Goal: Task Accomplishment & Management: Use online tool/utility

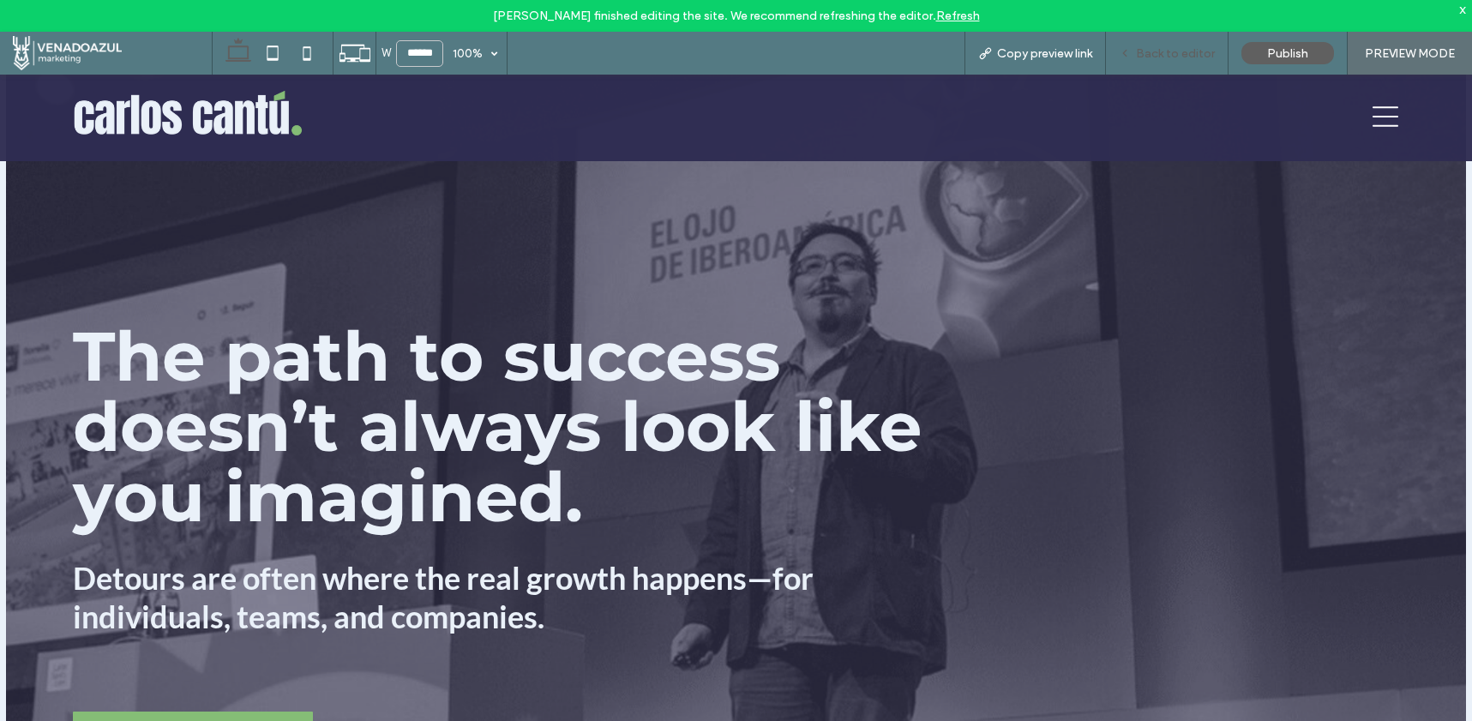
click at [1207, 43] on div "Back to editor" at bounding box center [1167, 53] width 123 height 43
click at [1146, 63] on div "Back to editor" at bounding box center [1167, 53] width 123 height 43
click at [1147, 56] on span "Back to editor" at bounding box center [1175, 53] width 79 height 15
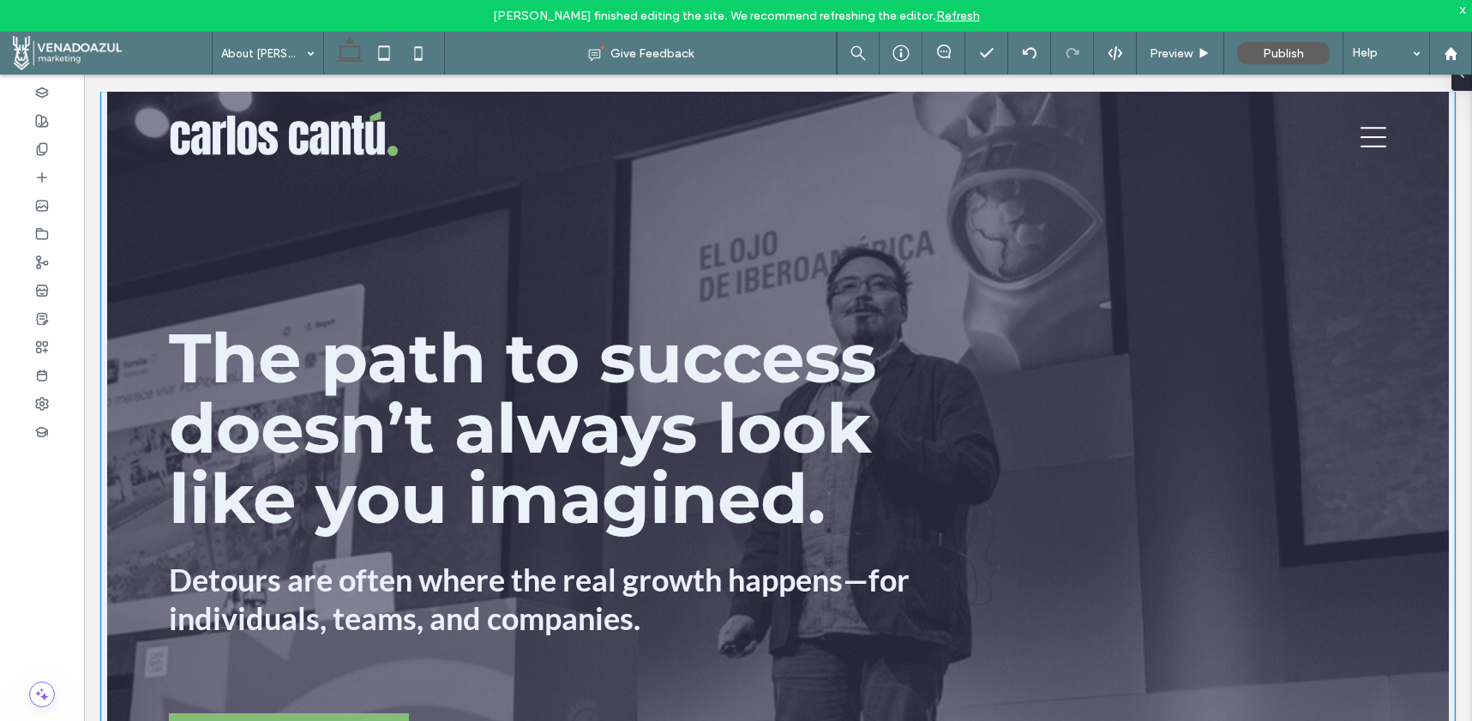
click at [996, 244] on div "The path to success doesn’t always look like you imagined. Detours are often wh…" at bounding box center [778, 541] width 1354 height 898
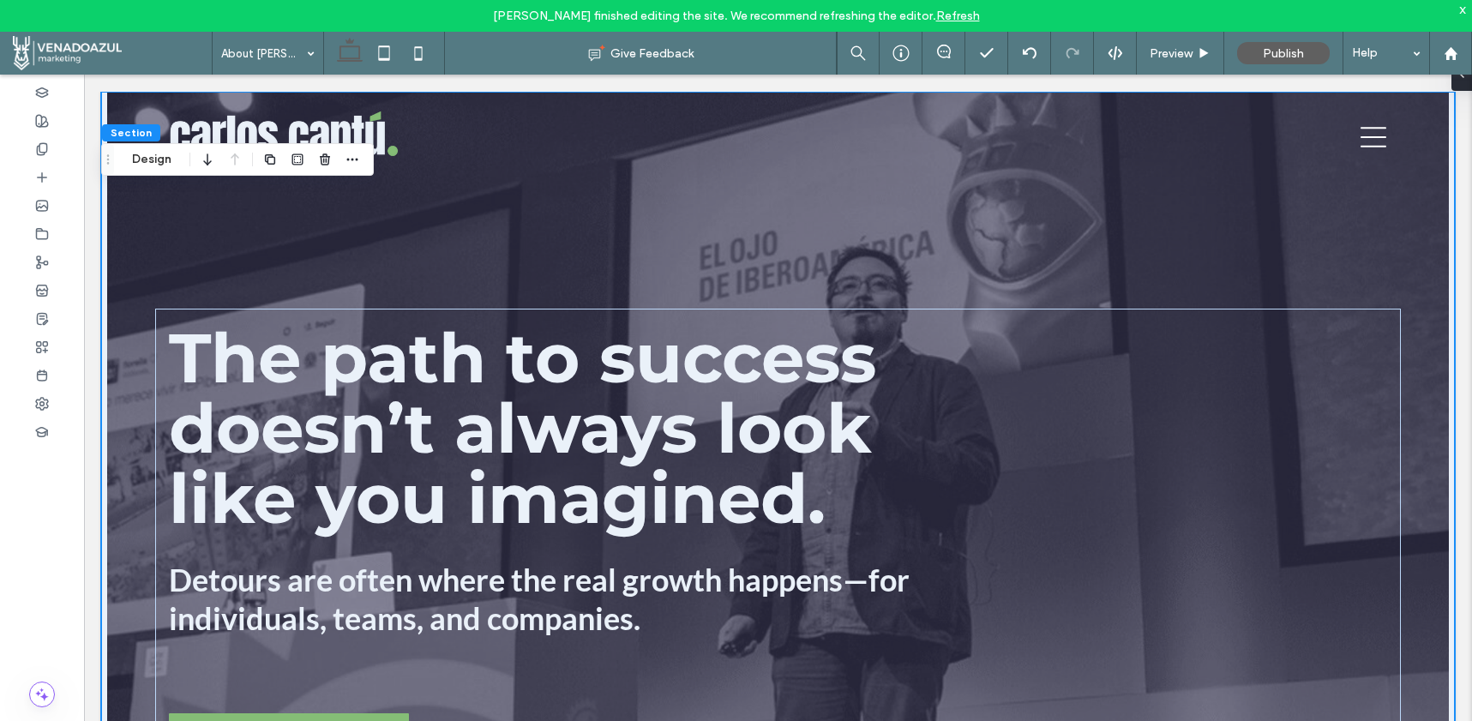
click at [996, 213] on div "The path to success doesn’t always look like you imagined. Detours are often wh…" at bounding box center [778, 541] width 1354 height 898
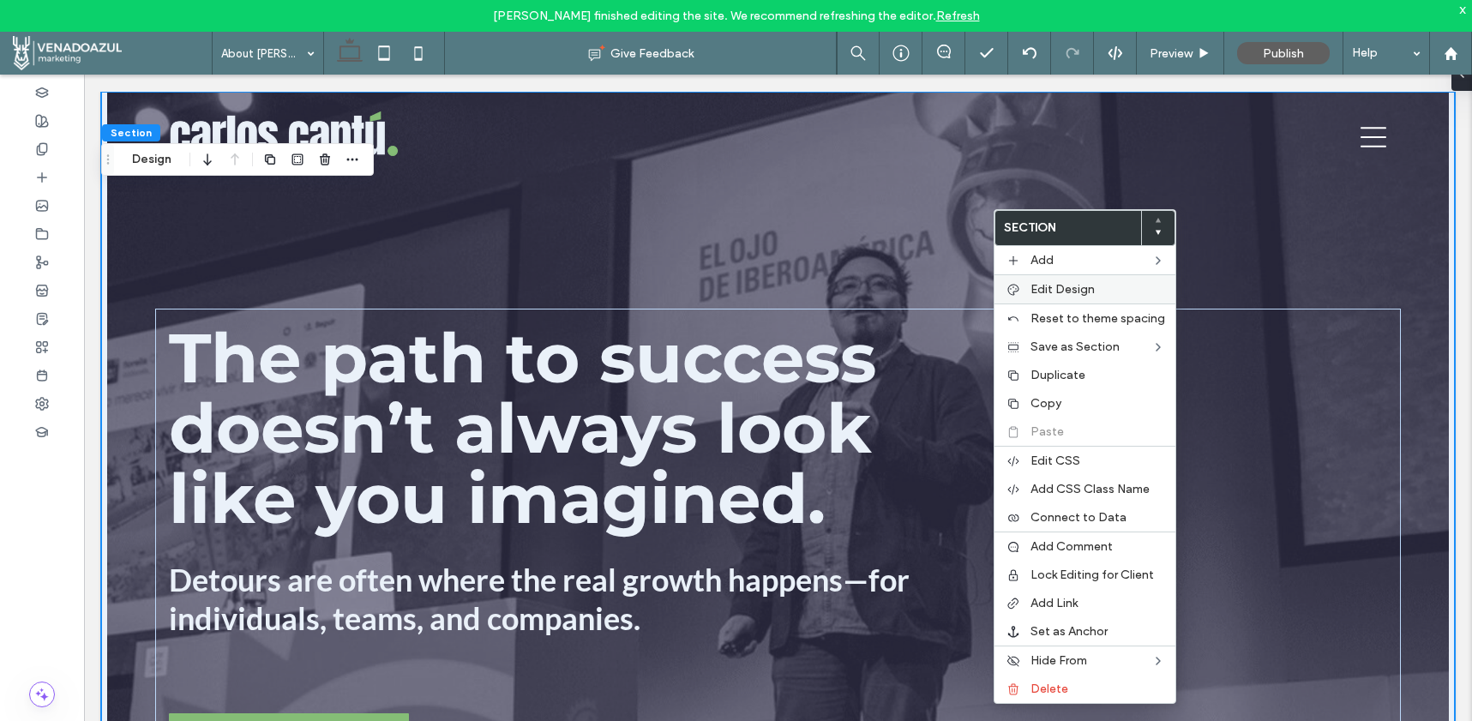
click at [1039, 280] on div "Edit Design" at bounding box center [1085, 288] width 181 height 29
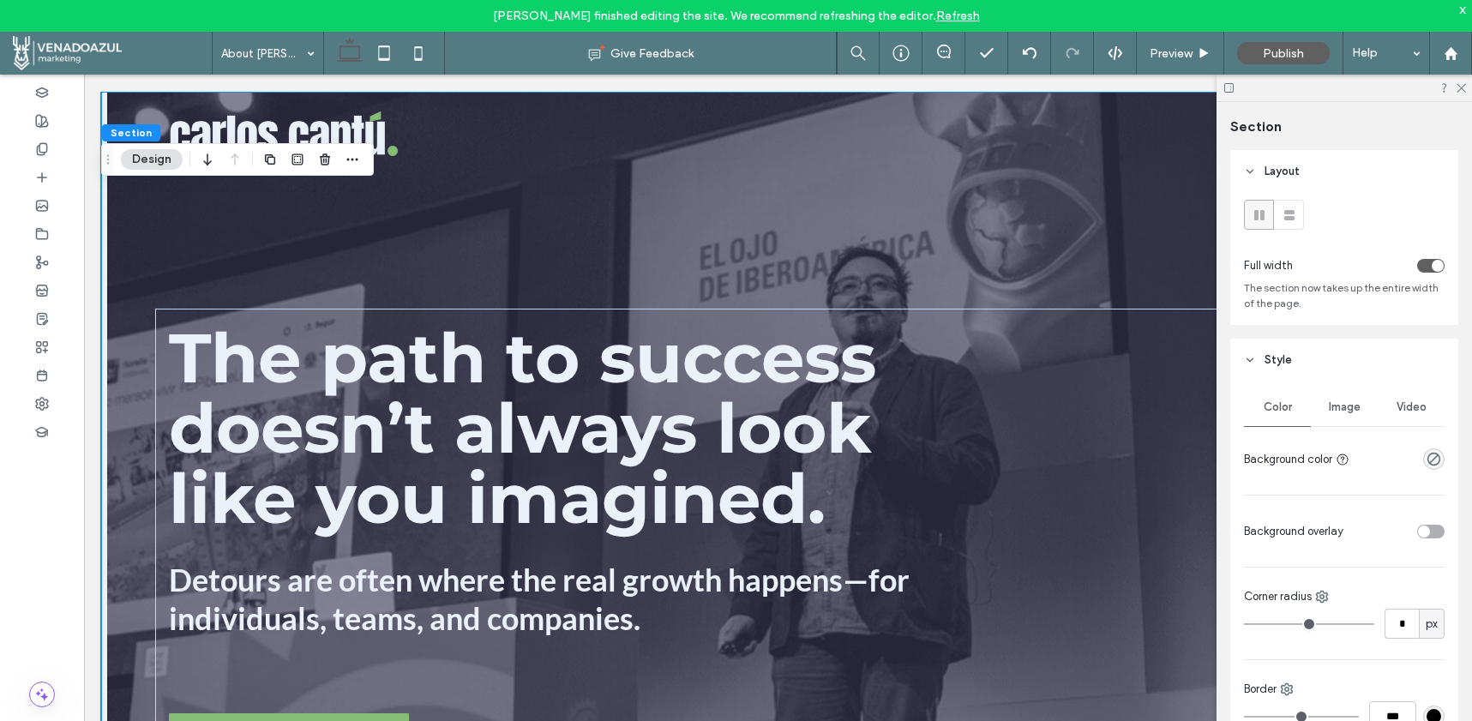
click at [1331, 408] on span "Image" at bounding box center [1345, 407] width 32 height 14
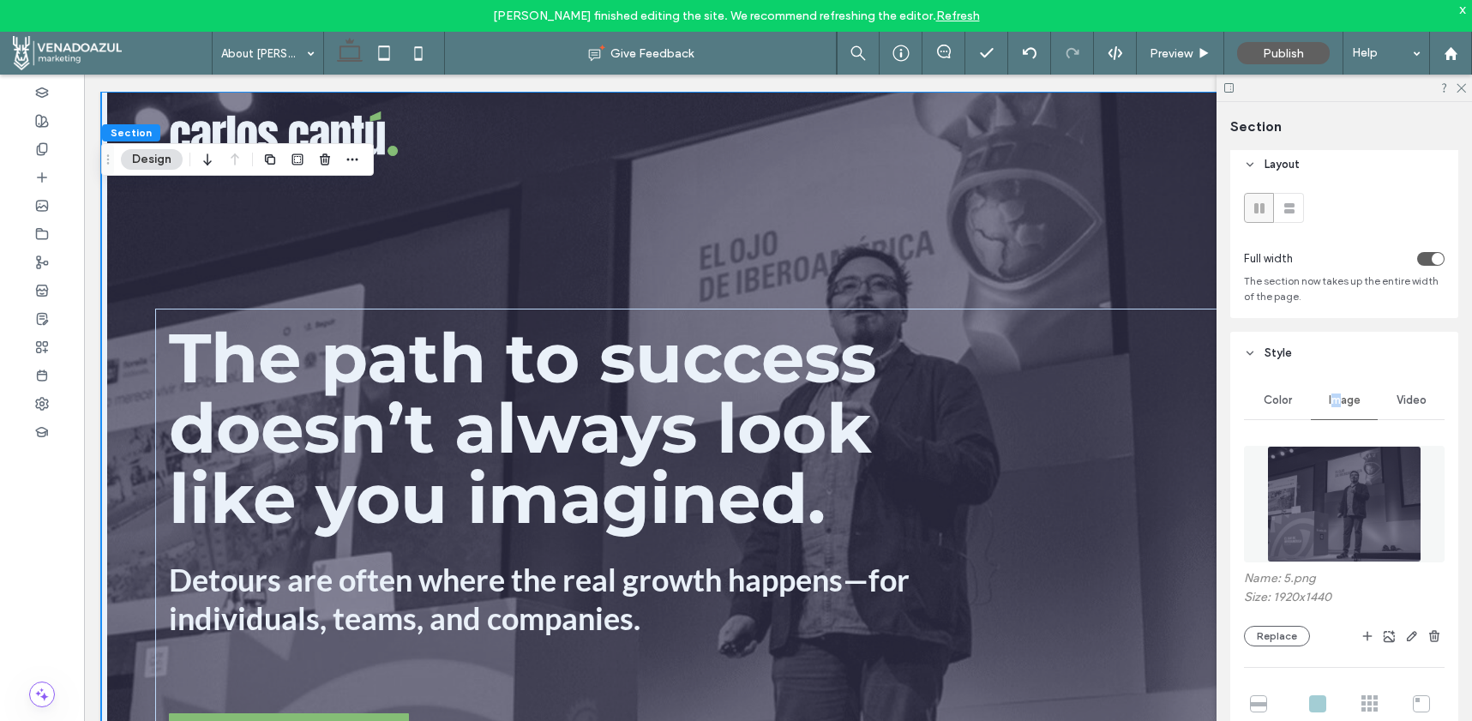
scroll to position [19, 0]
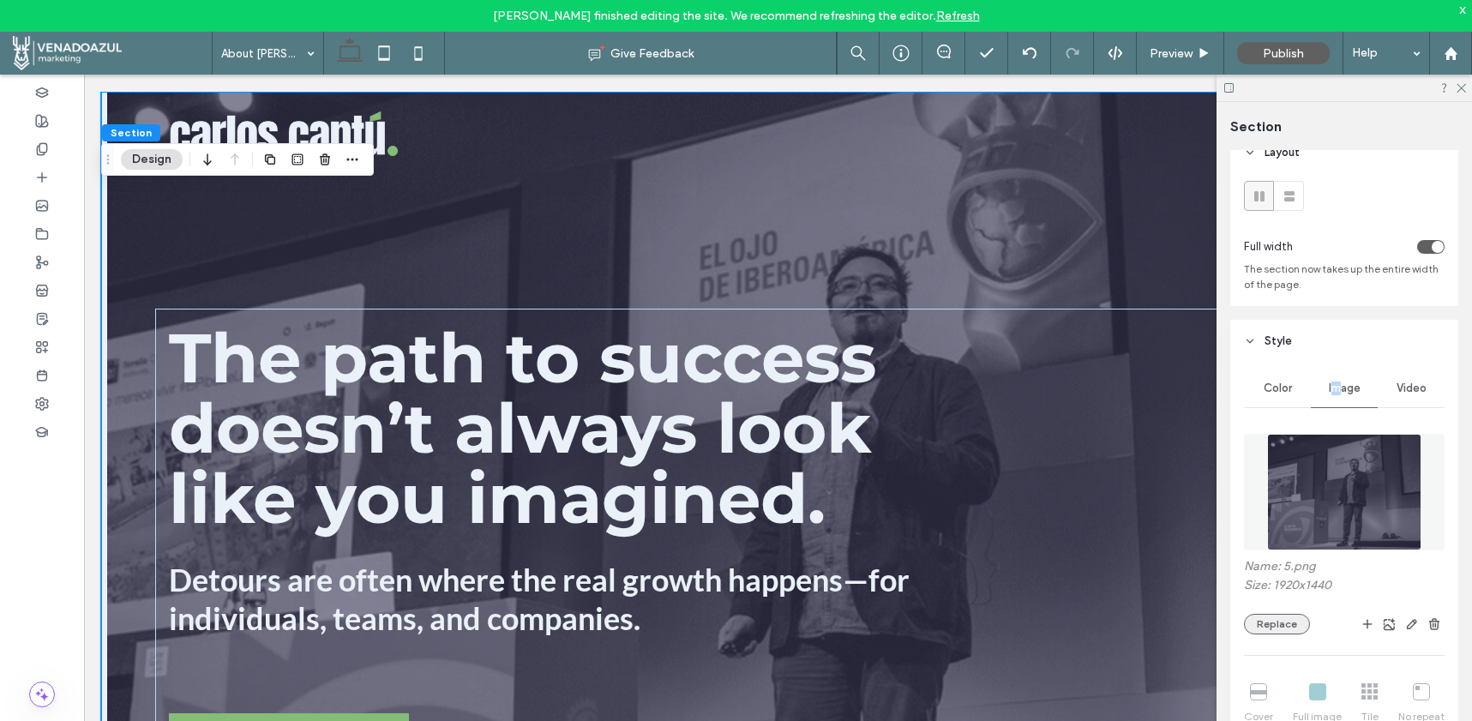
click at [1276, 632] on button "Replace" at bounding box center [1277, 624] width 66 height 21
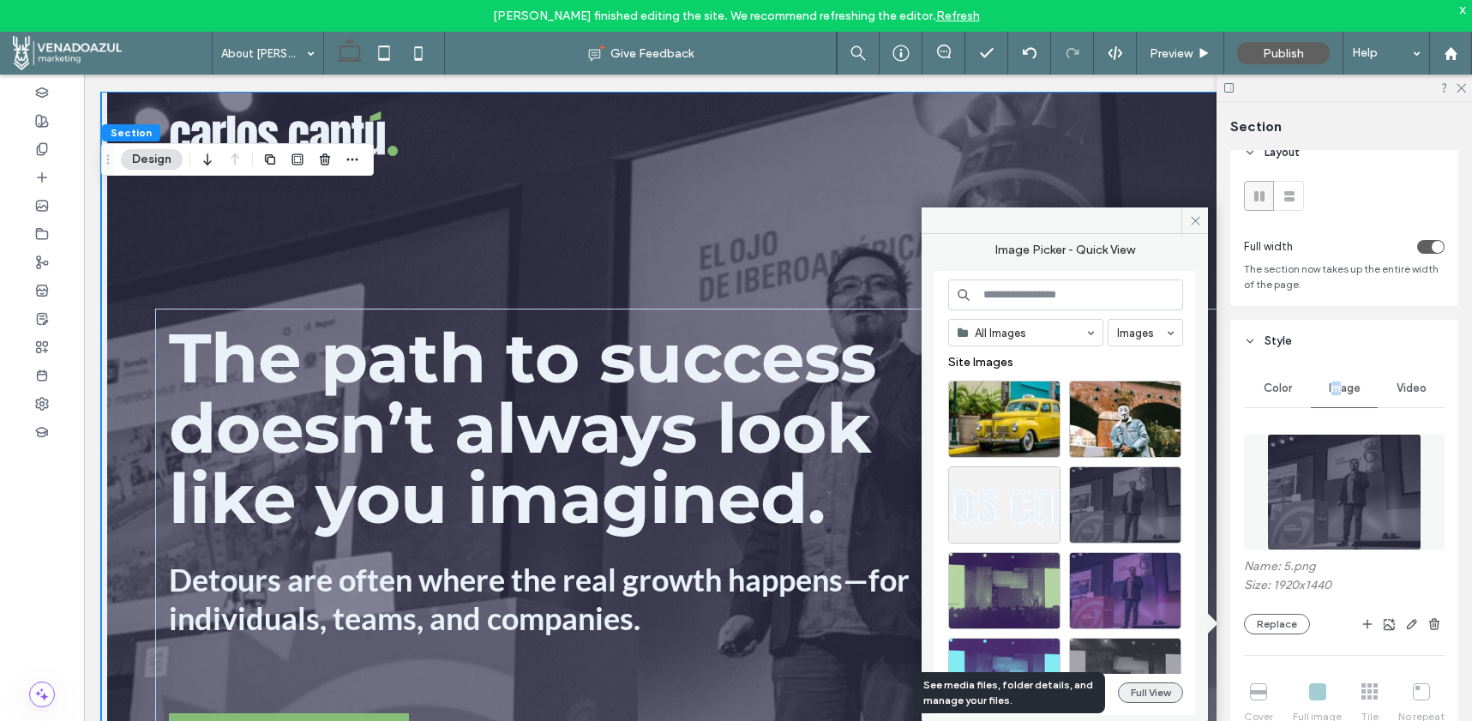
click at [1124, 689] on button "Full View" at bounding box center [1150, 692] width 65 height 21
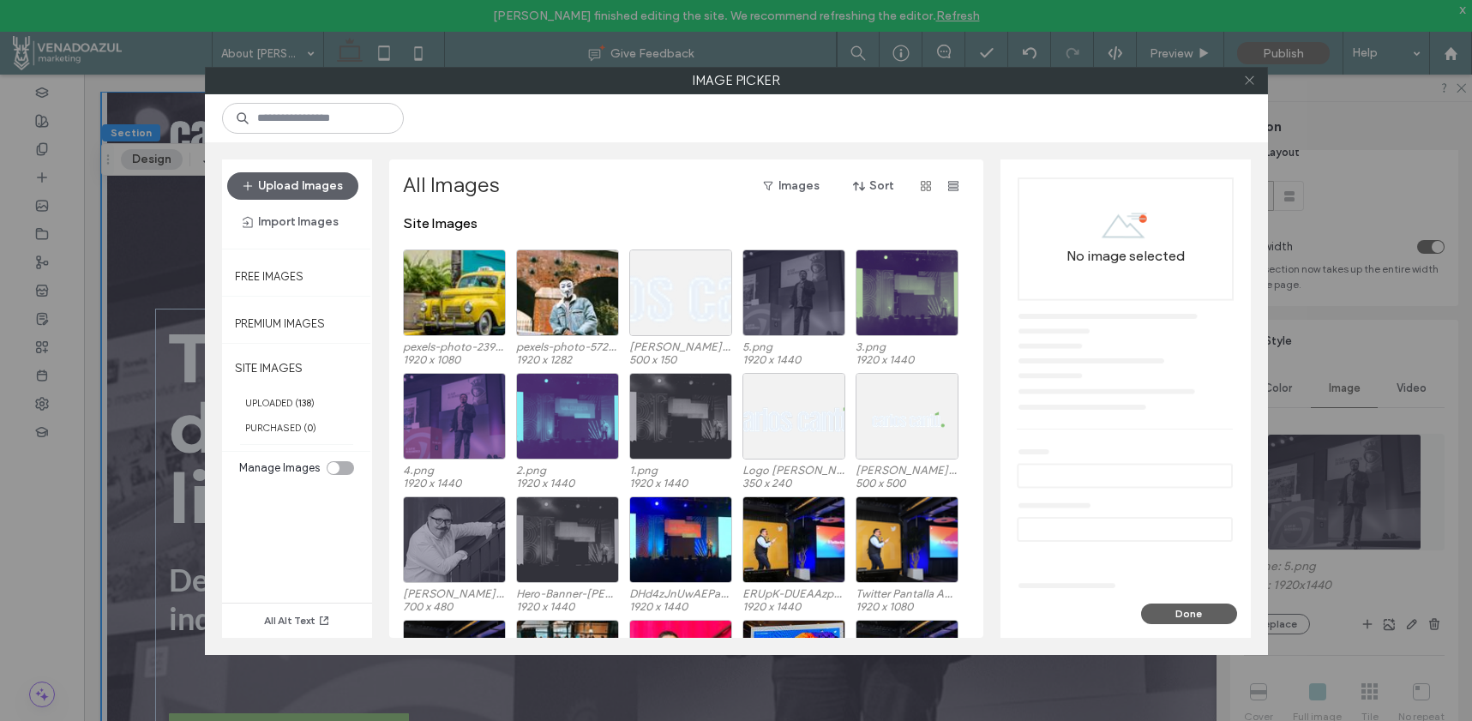
click at [1248, 81] on icon at bounding box center [1249, 80] width 13 height 13
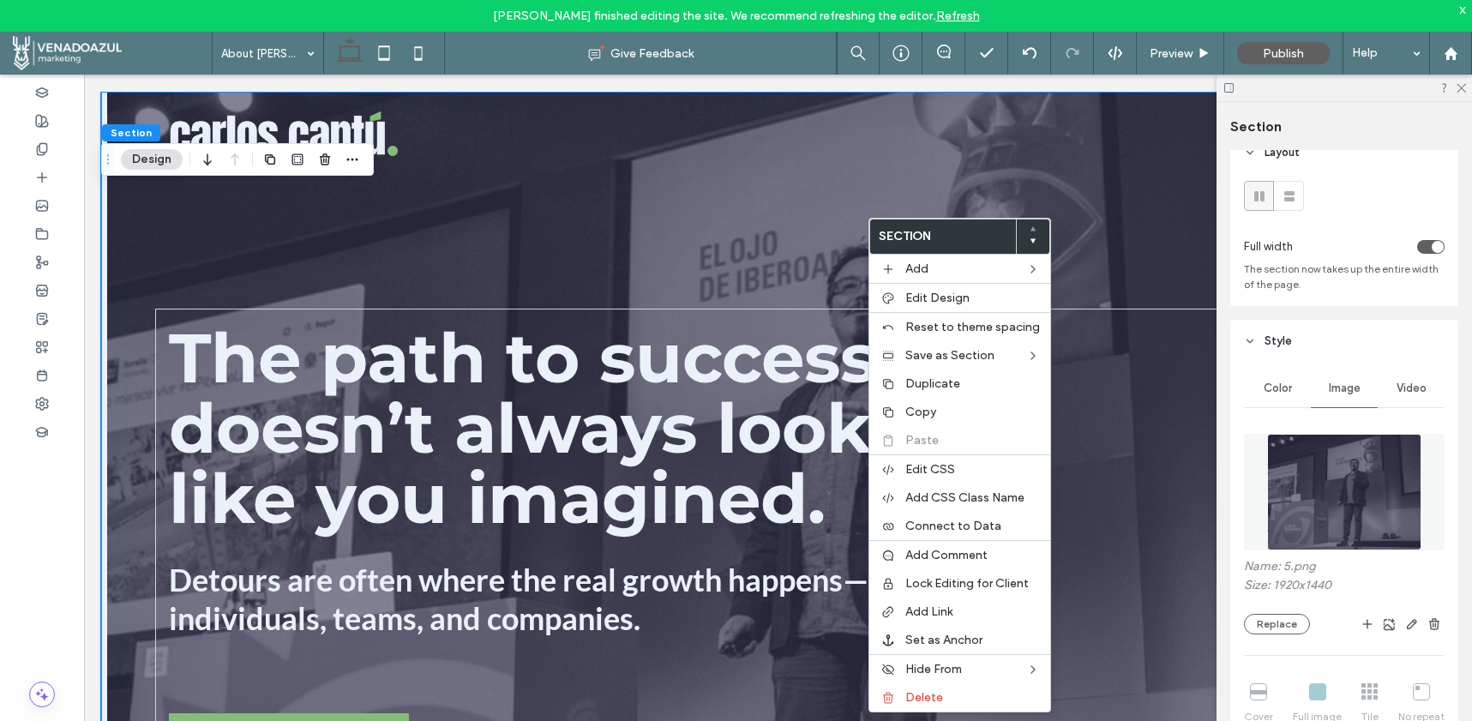
click at [703, 280] on div "The path to success doesn’t always look like you imagined. Detours are often wh…" at bounding box center [778, 541] width 1354 height 898
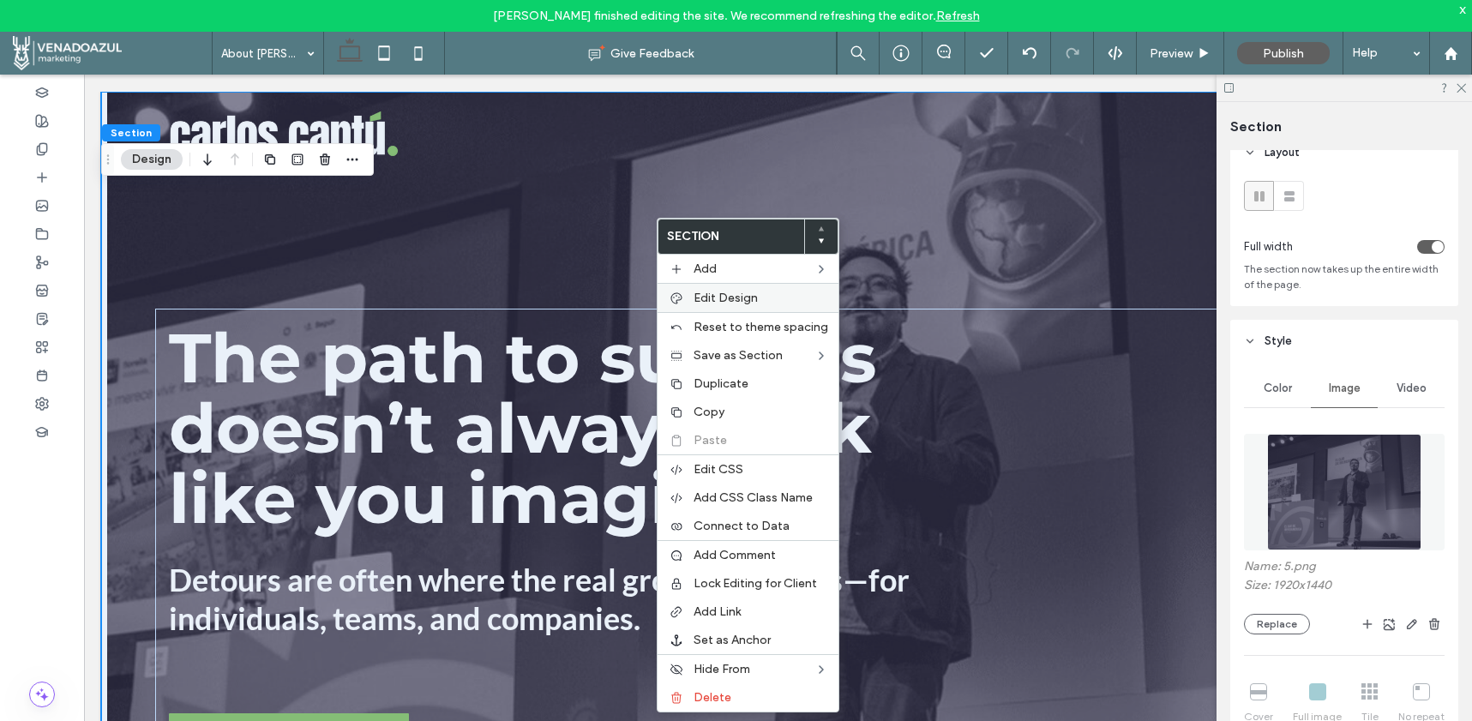
click at [700, 287] on div "Edit Design" at bounding box center [748, 297] width 181 height 29
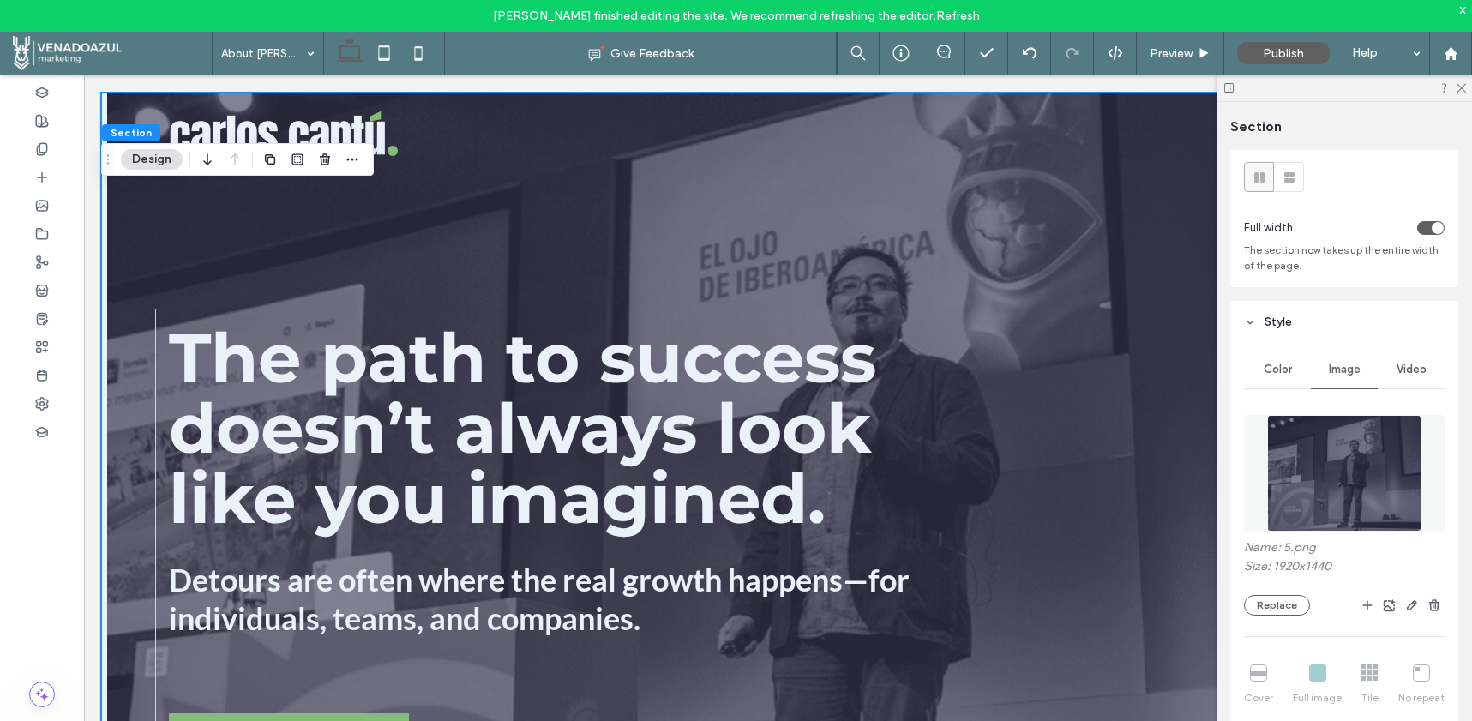
scroll to position [60, 0]
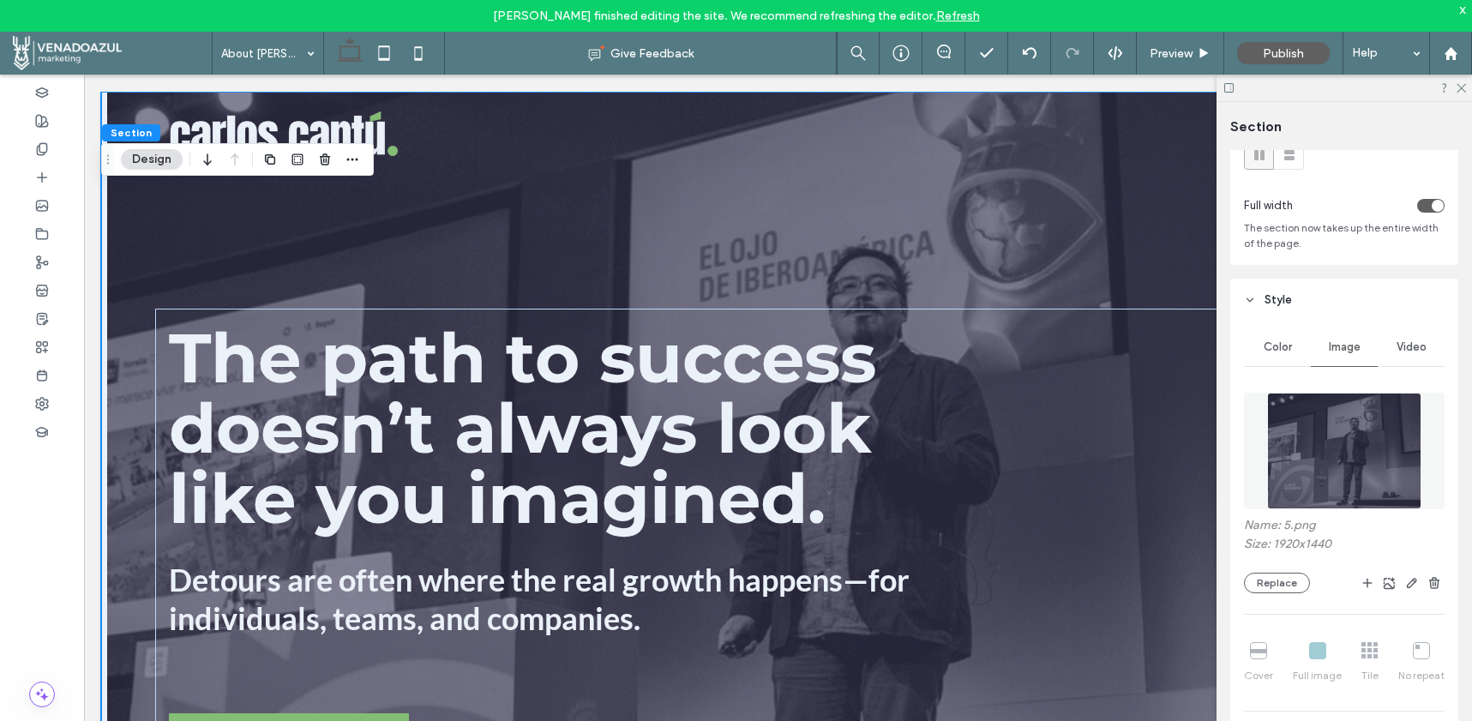
click at [1248, 302] on icon at bounding box center [1250, 300] width 12 height 12
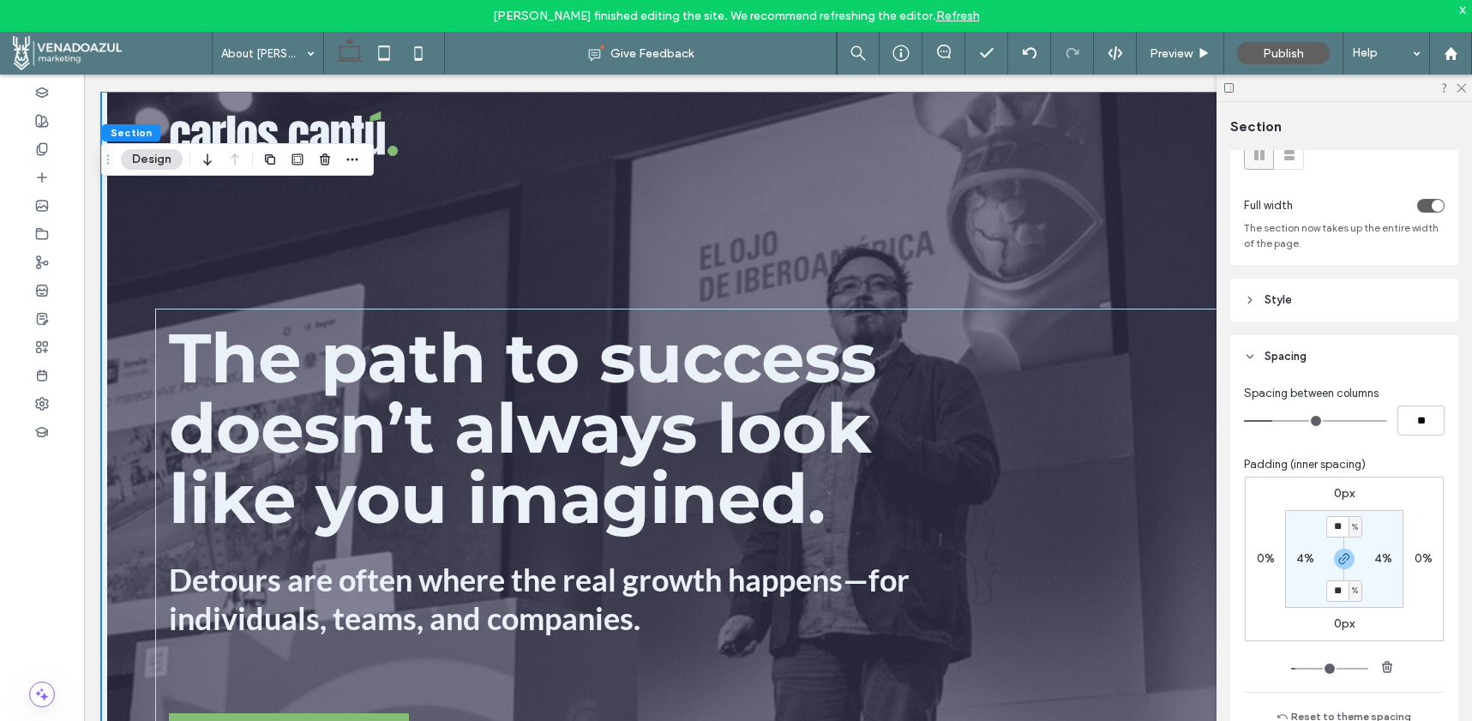
click at [1248, 302] on icon at bounding box center [1250, 300] width 12 height 12
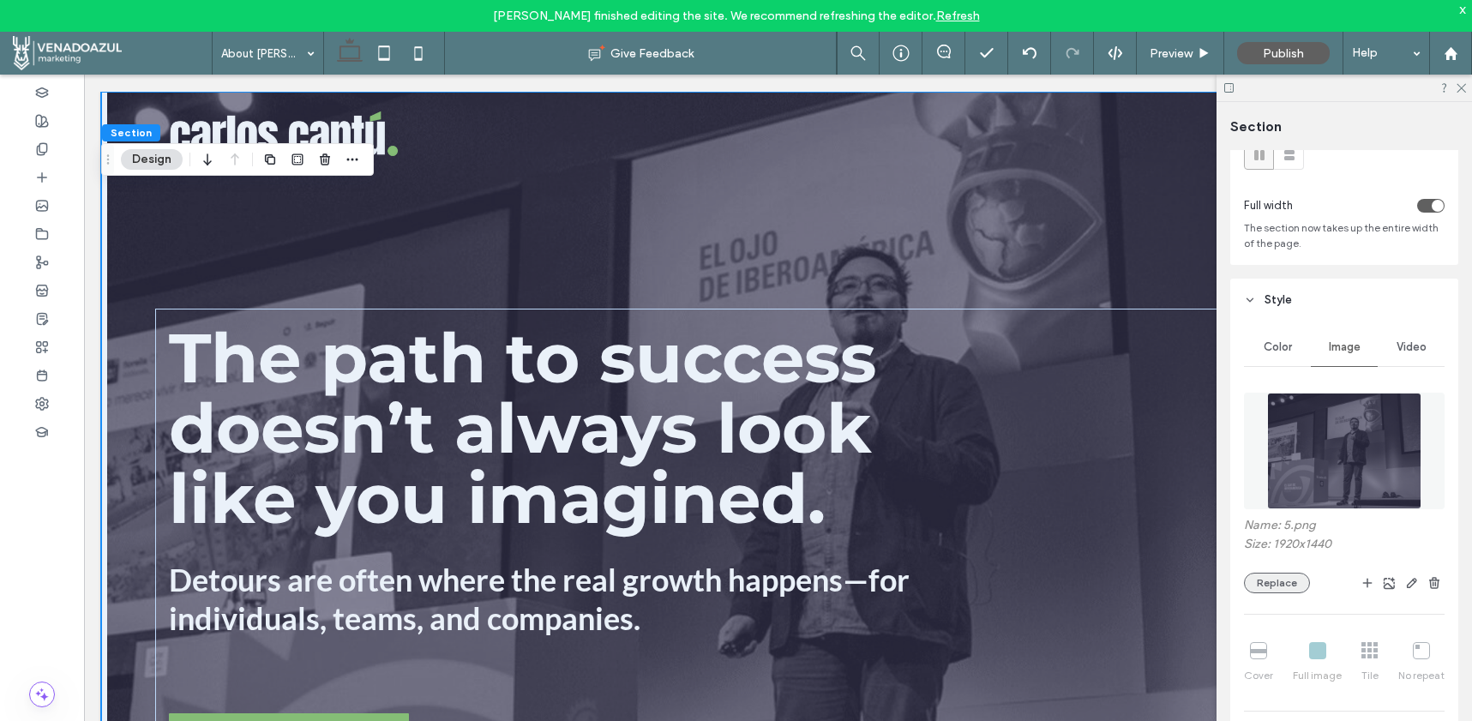
click at [1279, 581] on button "Replace" at bounding box center [1277, 583] width 66 height 21
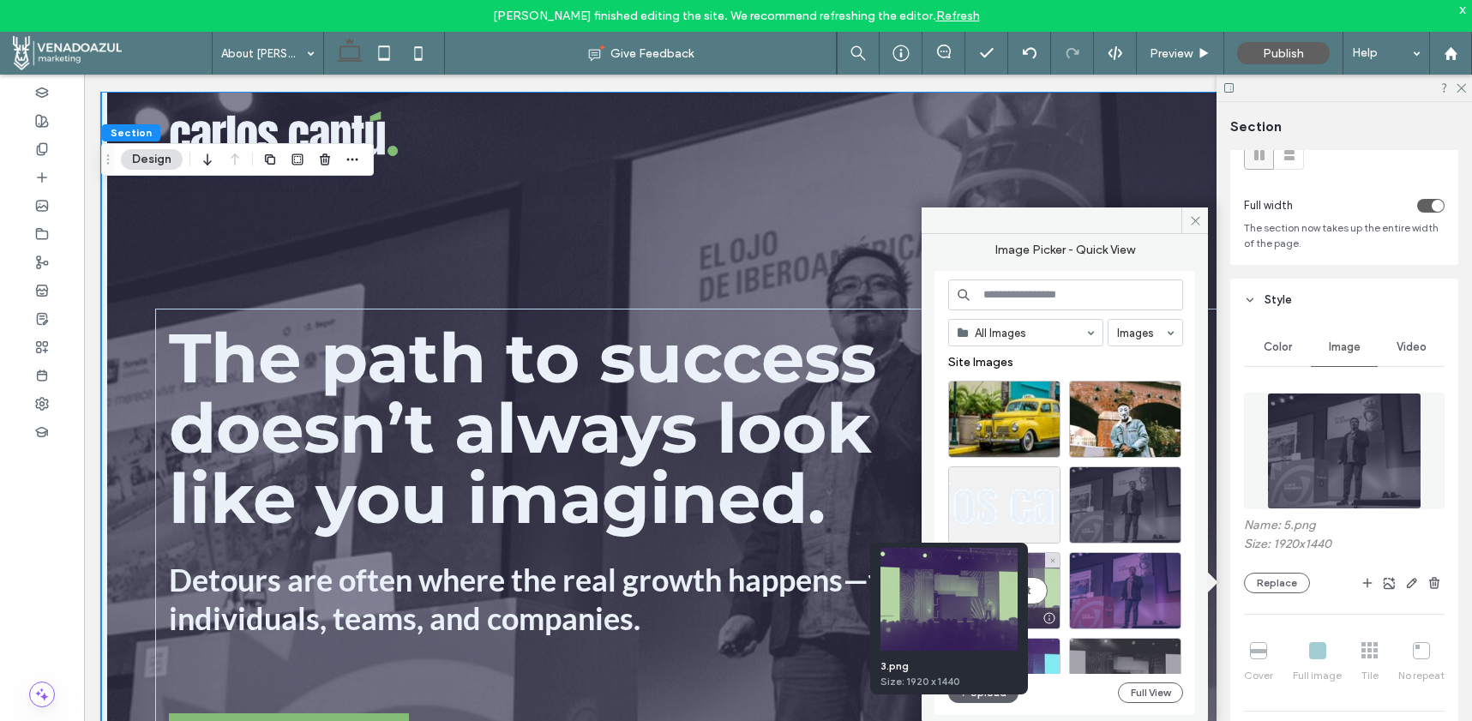
click at [1026, 616] on div "3.png Size: 1920 x 1440" at bounding box center [949, 619] width 158 height 152
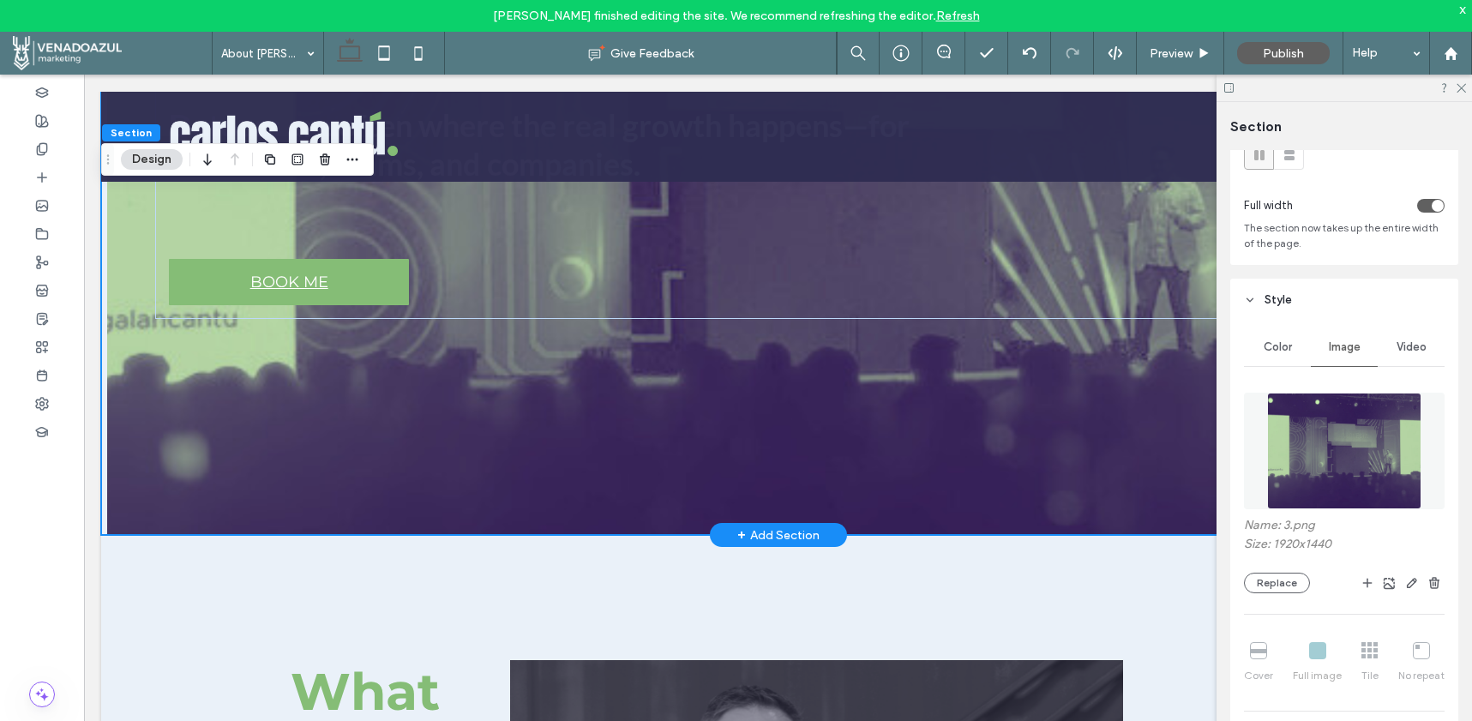
scroll to position [101, 0]
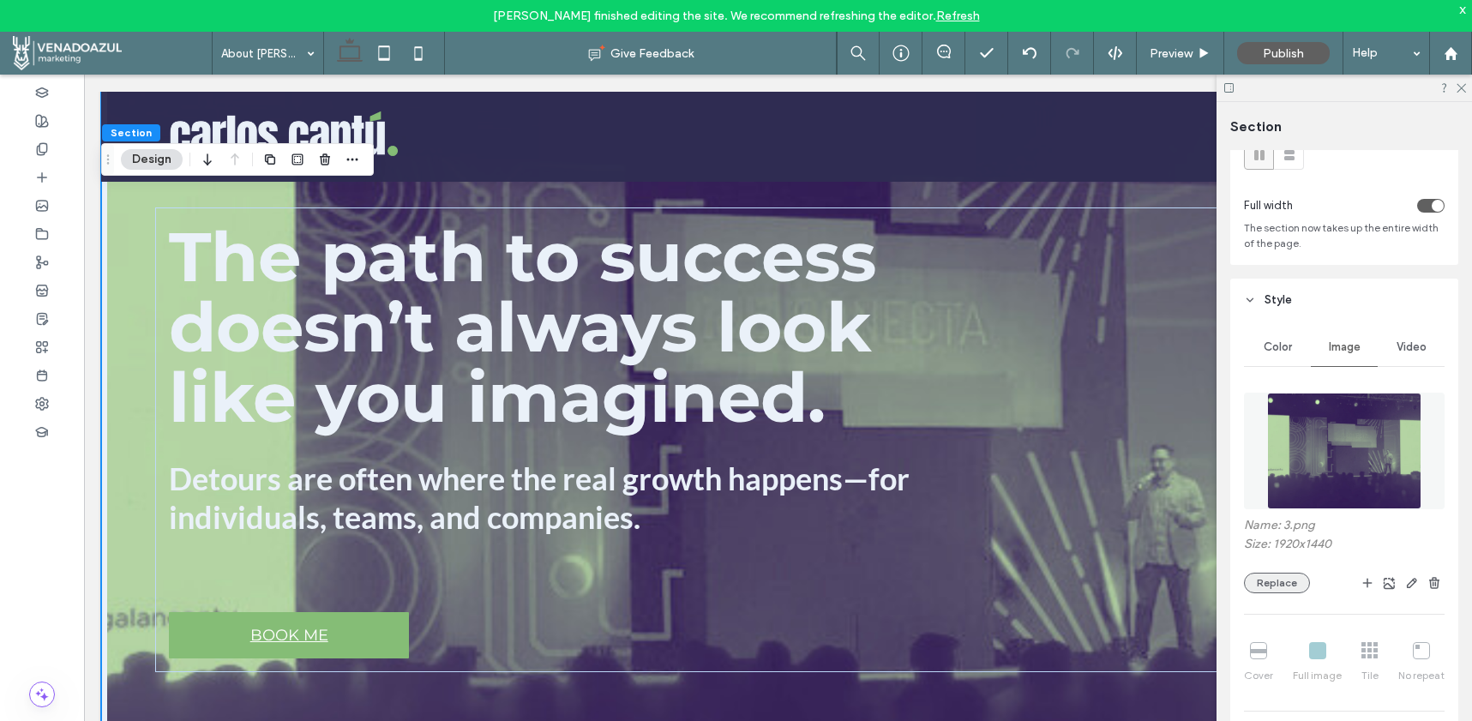
click at [1263, 592] on button "Replace" at bounding box center [1277, 583] width 66 height 21
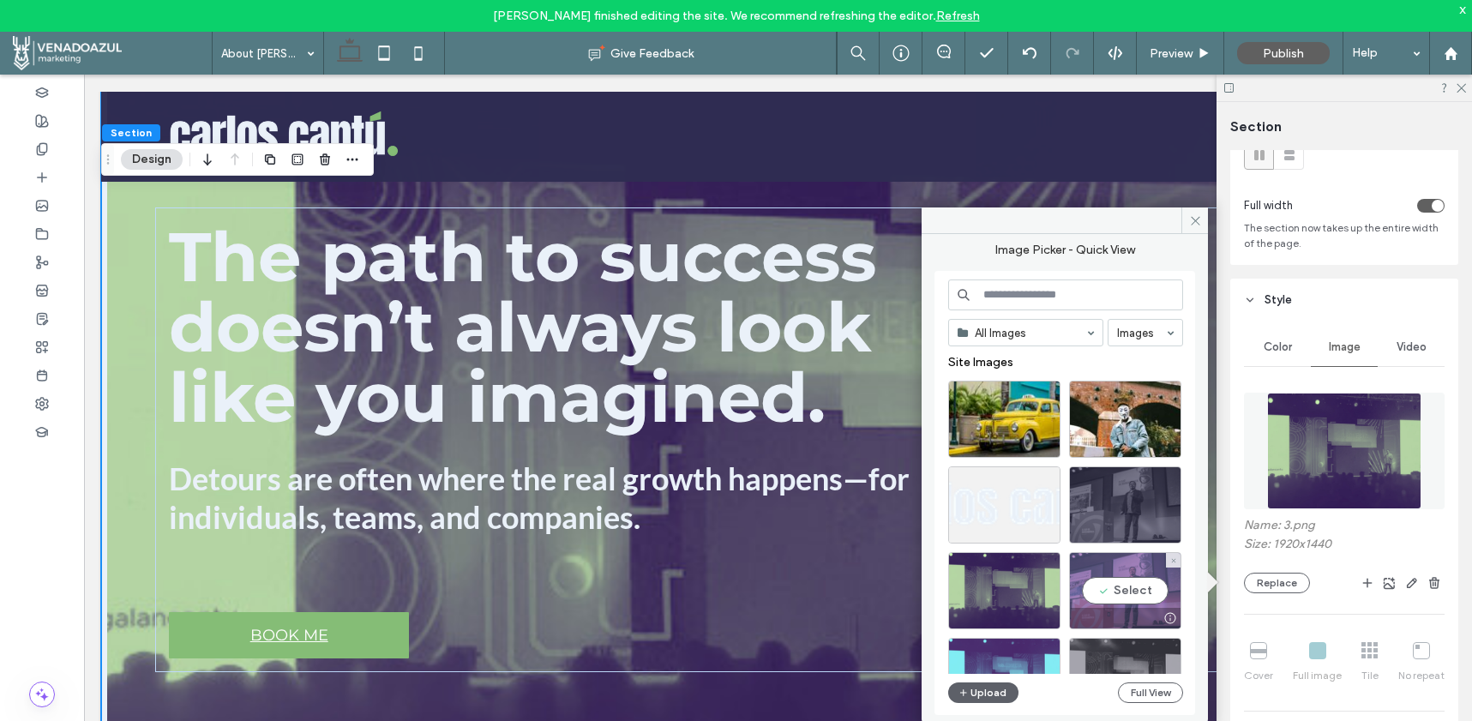
scroll to position [3, 0]
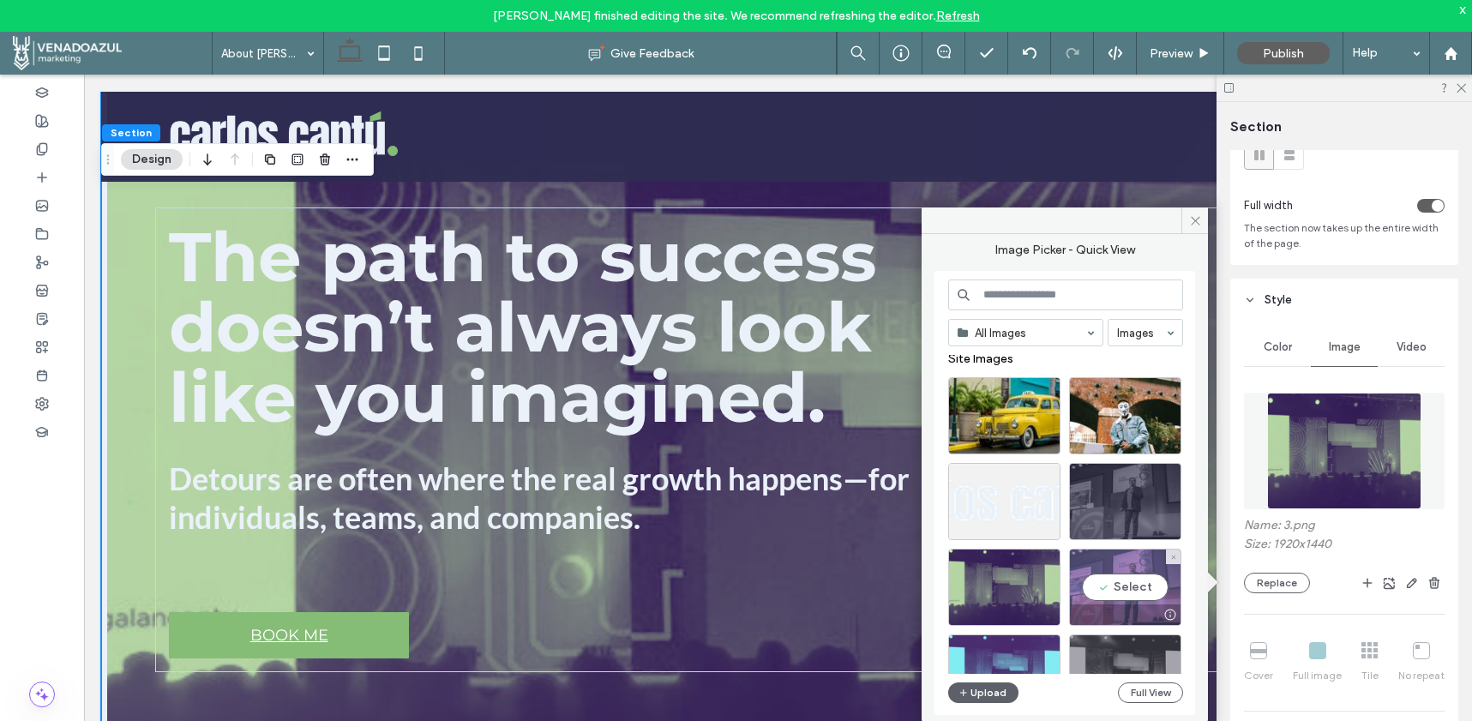
click at [1165, 602] on div "Select" at bounding box center [1125, 587] width 112 height 77
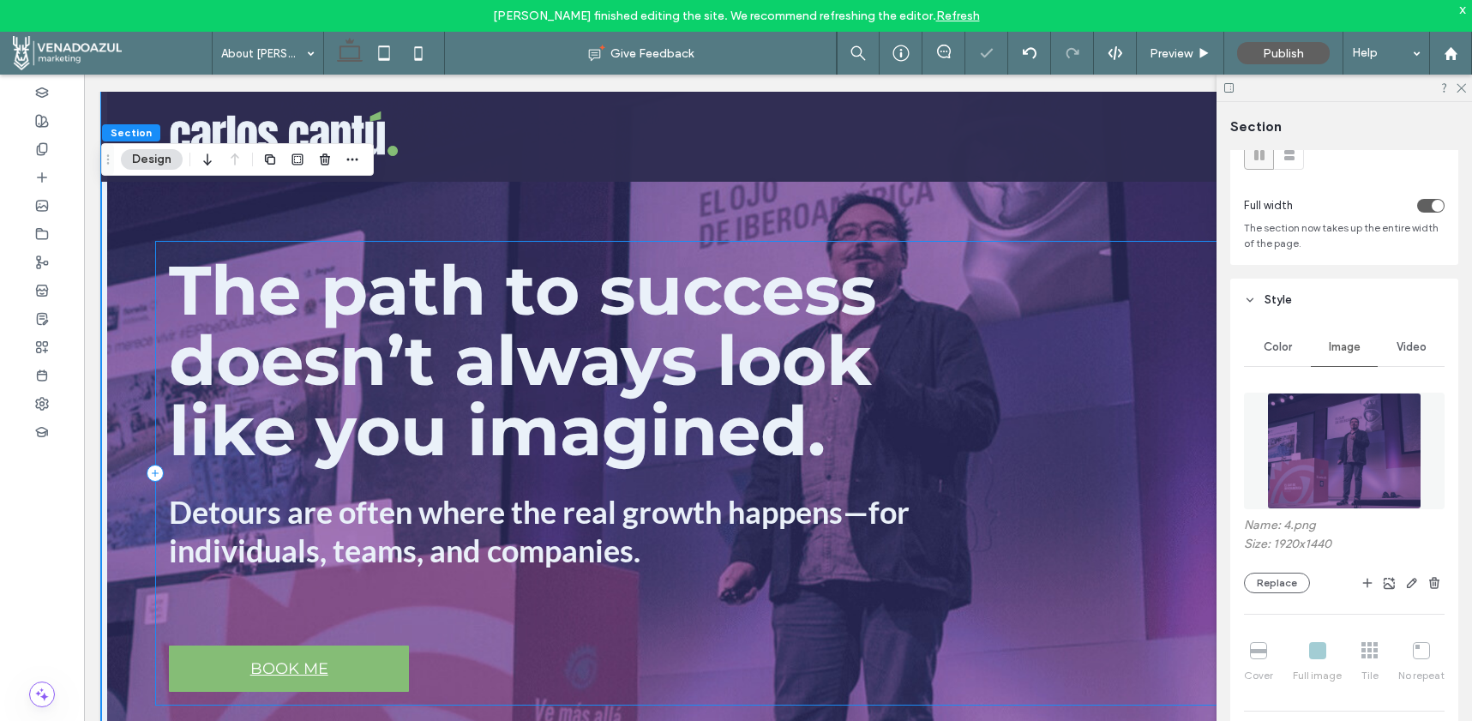
scroll to position [64, 0]
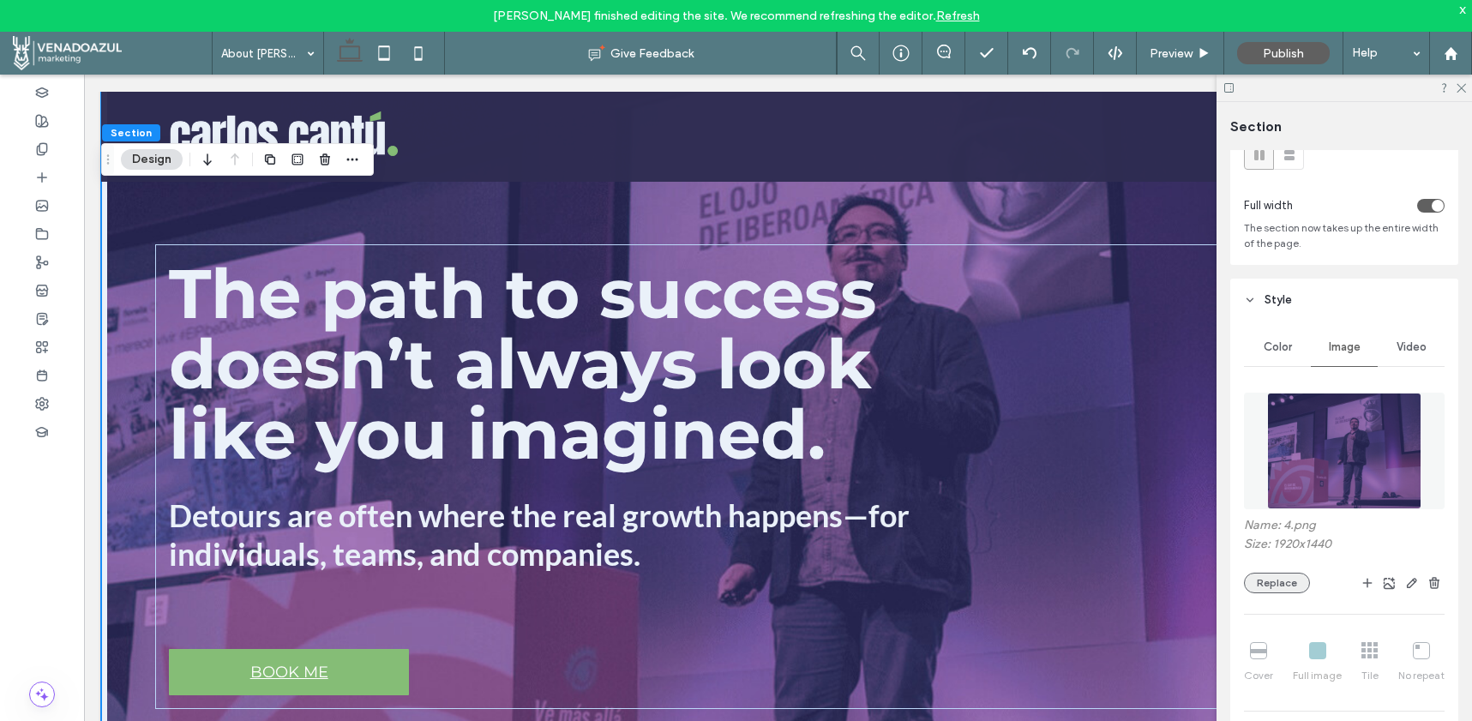
click at [1273, 586] on button "Replace" at bounding box center [1277, 583] width 66 height 21
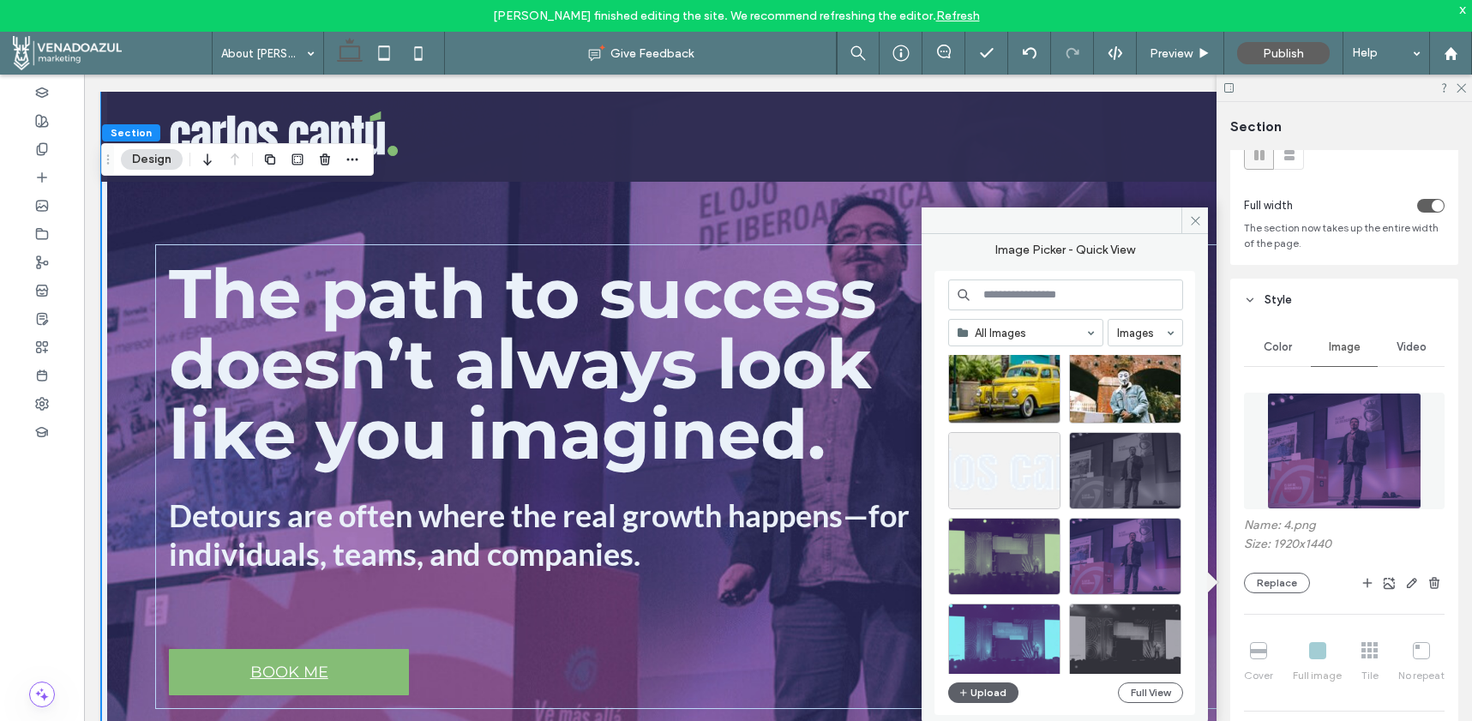
scroll to position [35, 0]
click at [1009, 615] on div "Select" at bounding box center [1004, 641] width 112 height 77
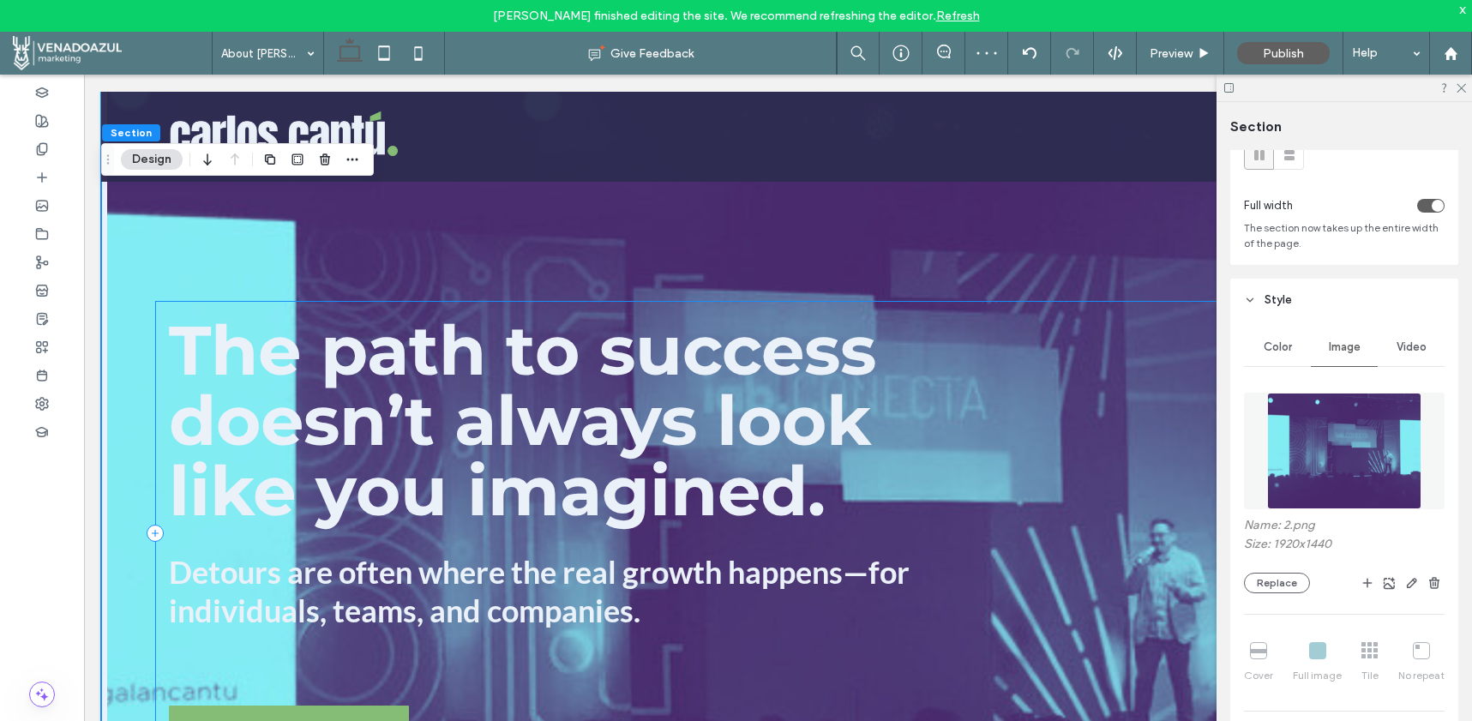
scroll to position [6, 0]
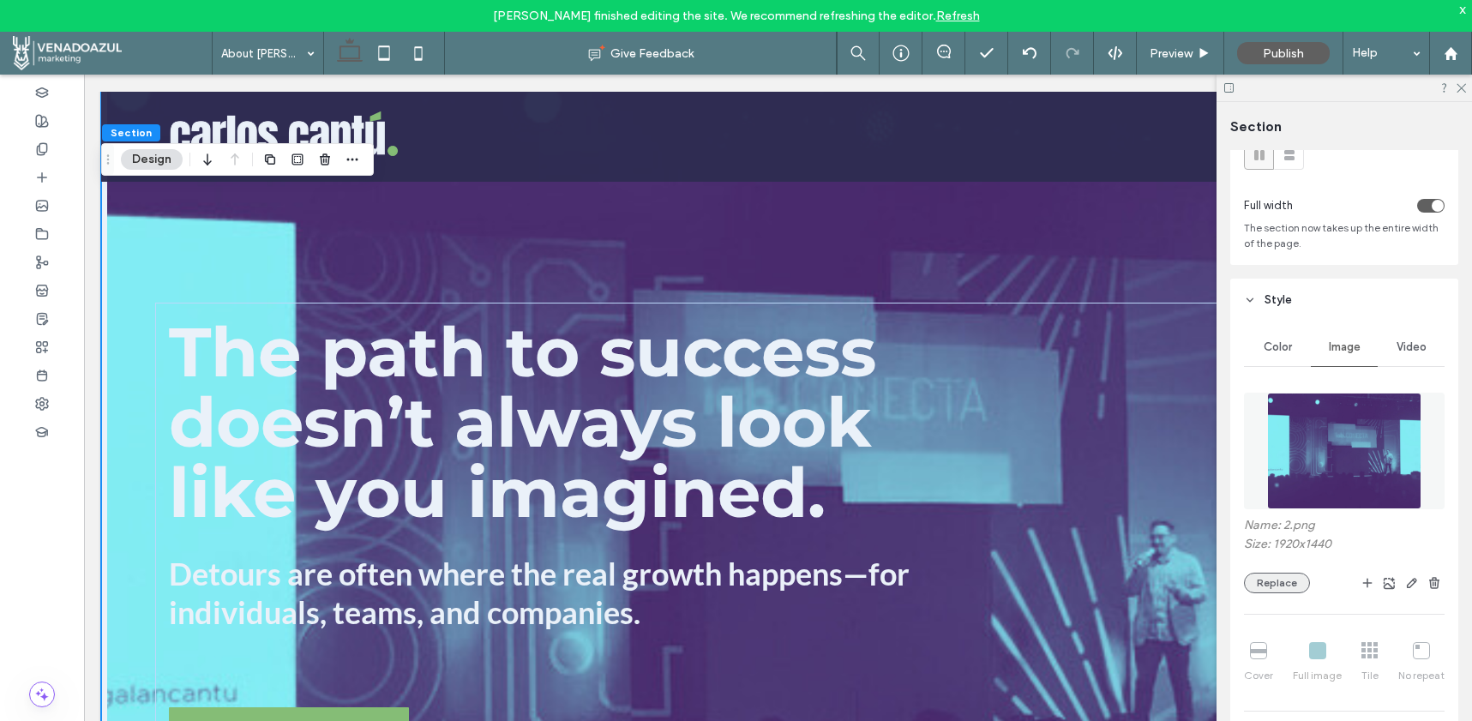
click at [1275, 588] on button "Replace" at bounding box center [1277, 583] width 66 height 21
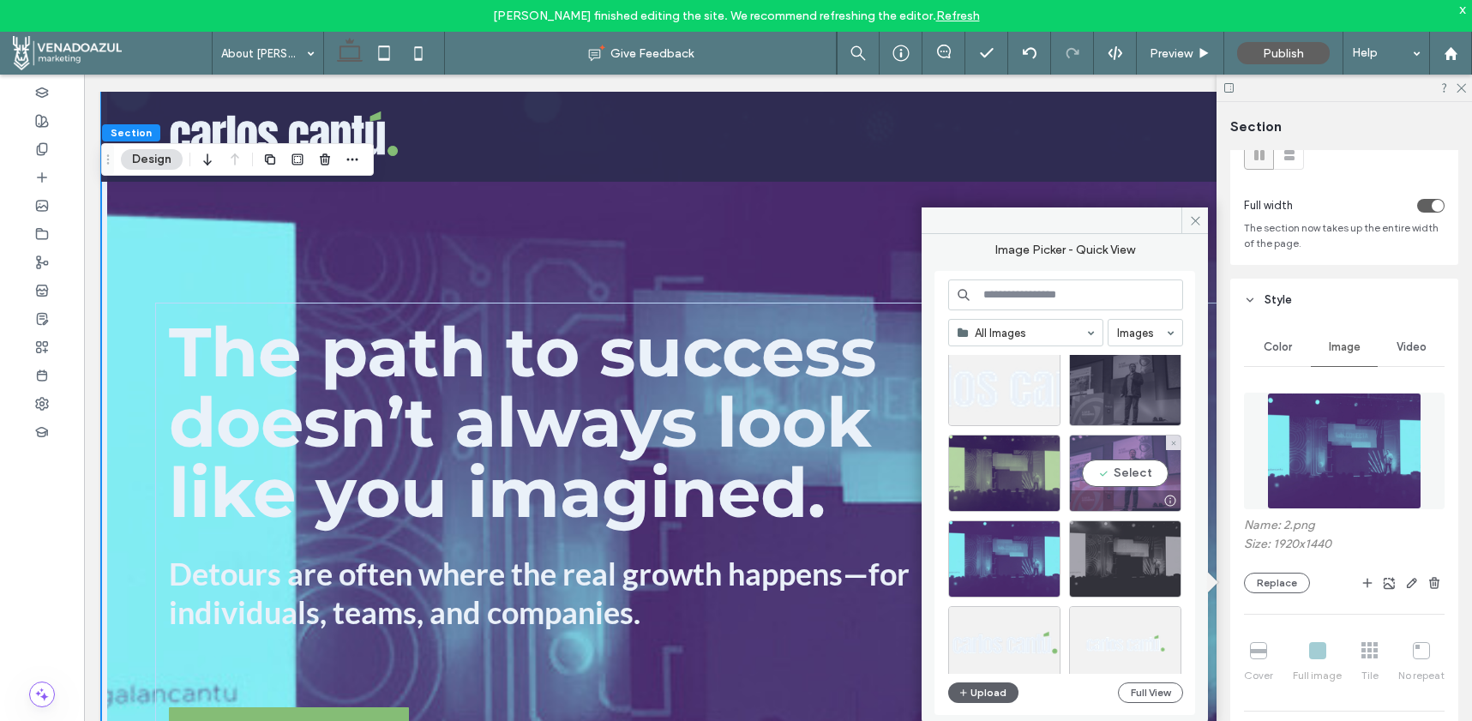
scroll to position [121, 0]
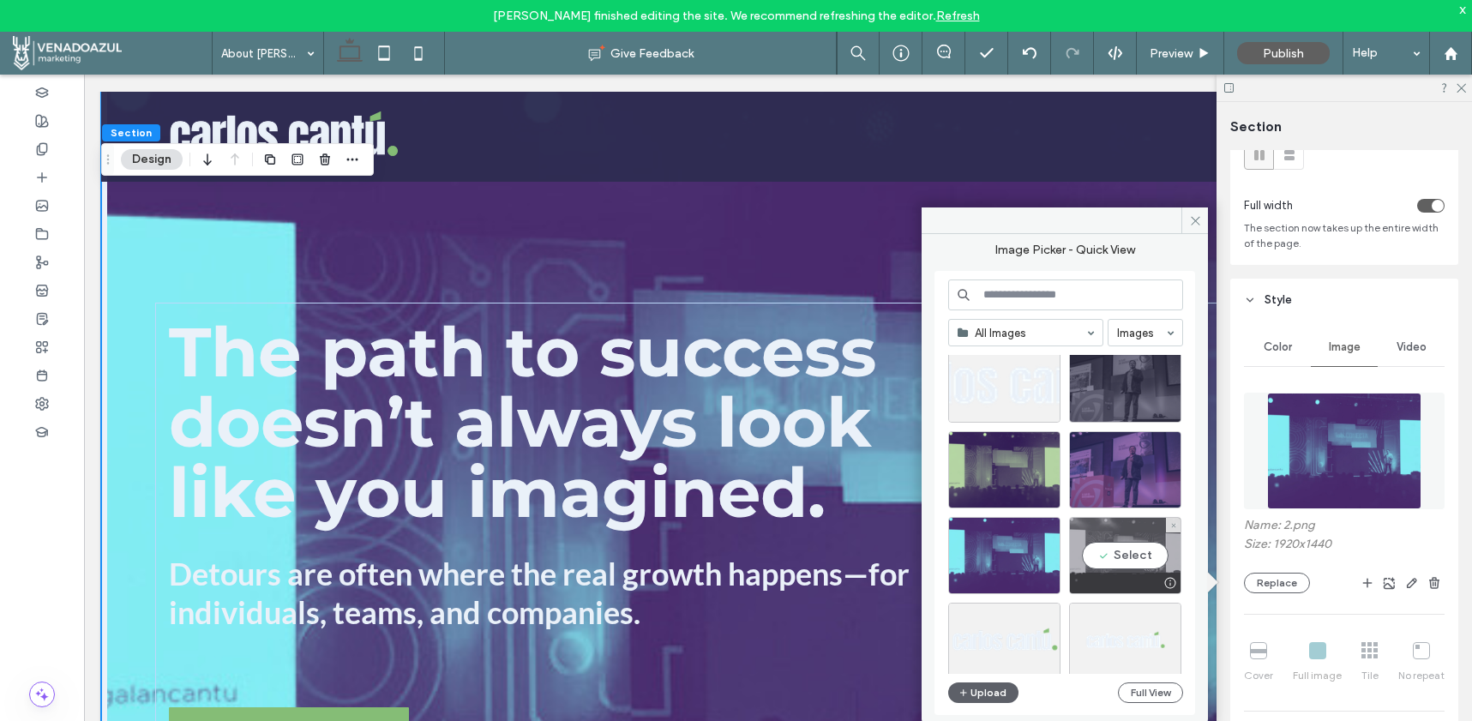
click at [1100, 582] on div at bounding box center [1125, 583] width 111 height 21
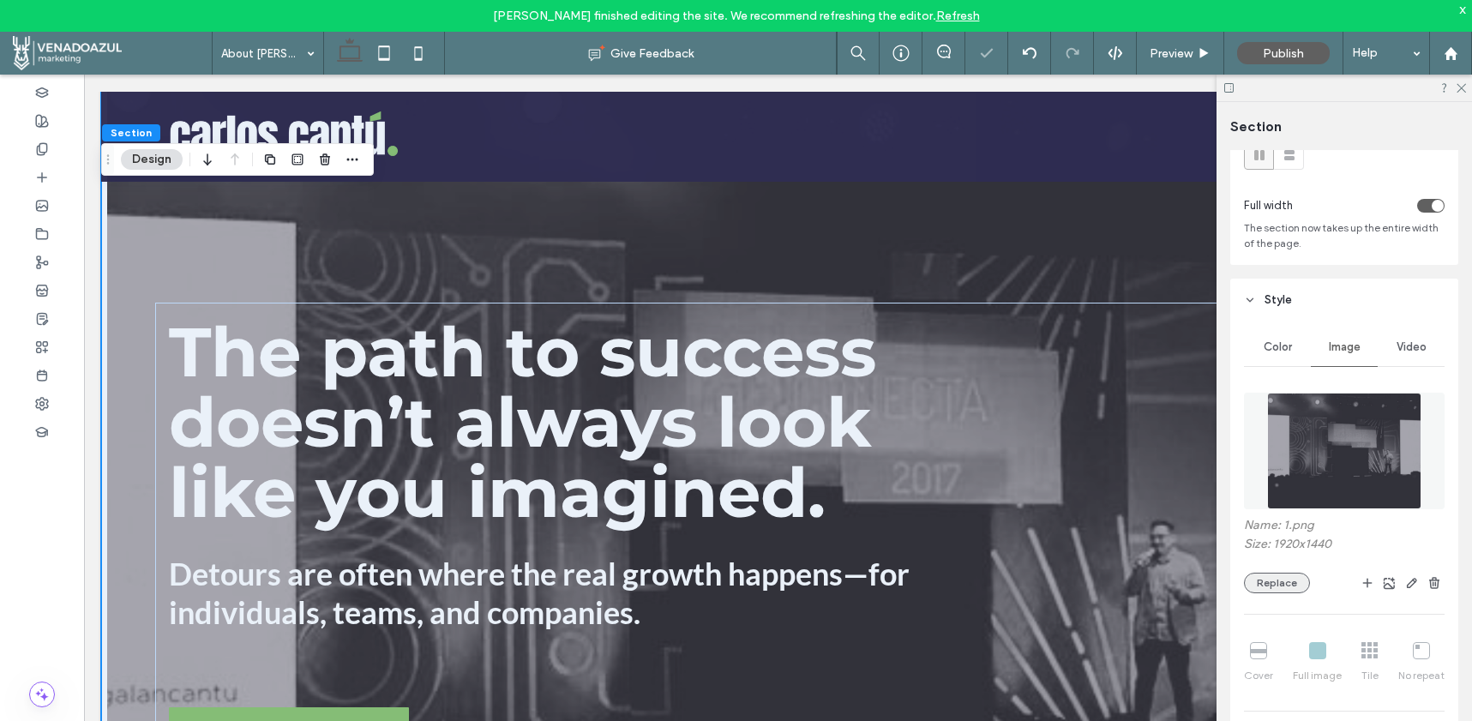
click at [1291, 579] on button "Replace" at bounding box center [1277, 583] width 66 height 21
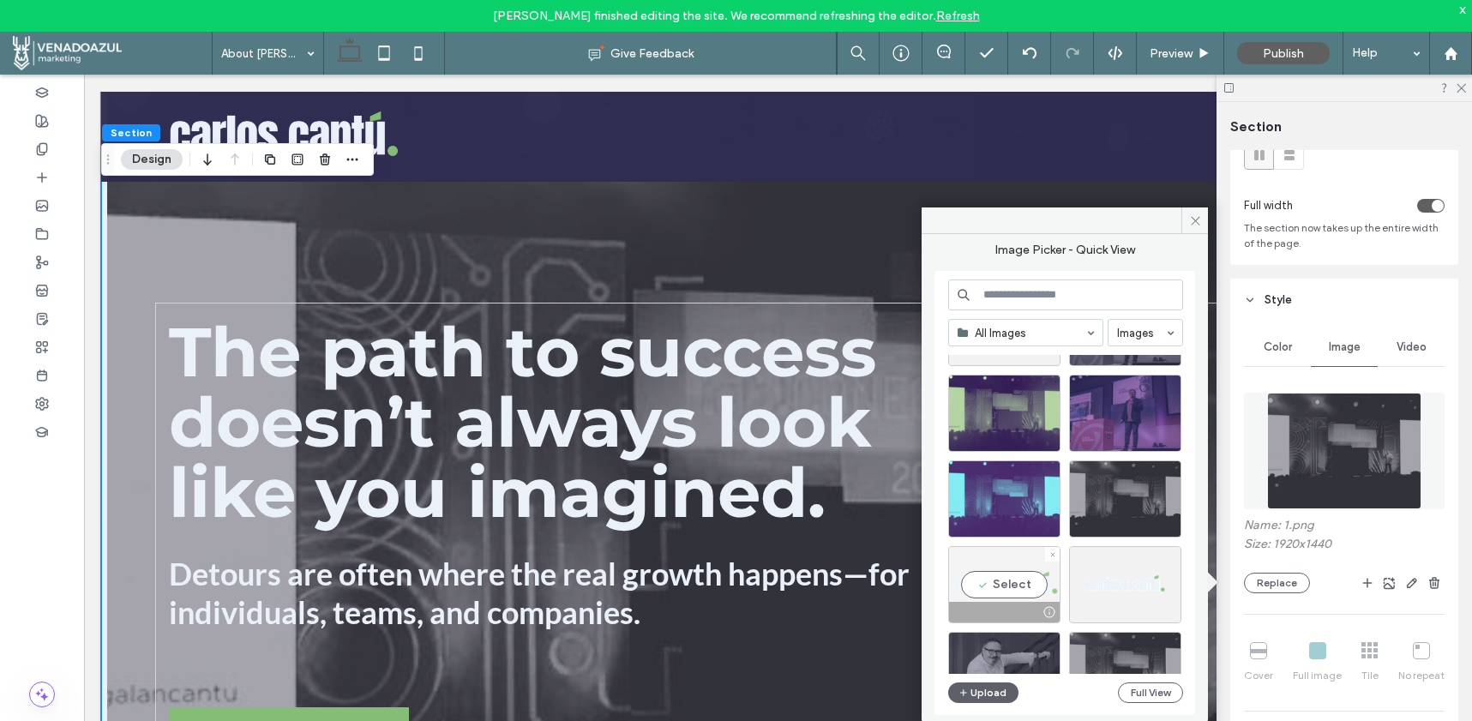
scroll to position [214, 0]
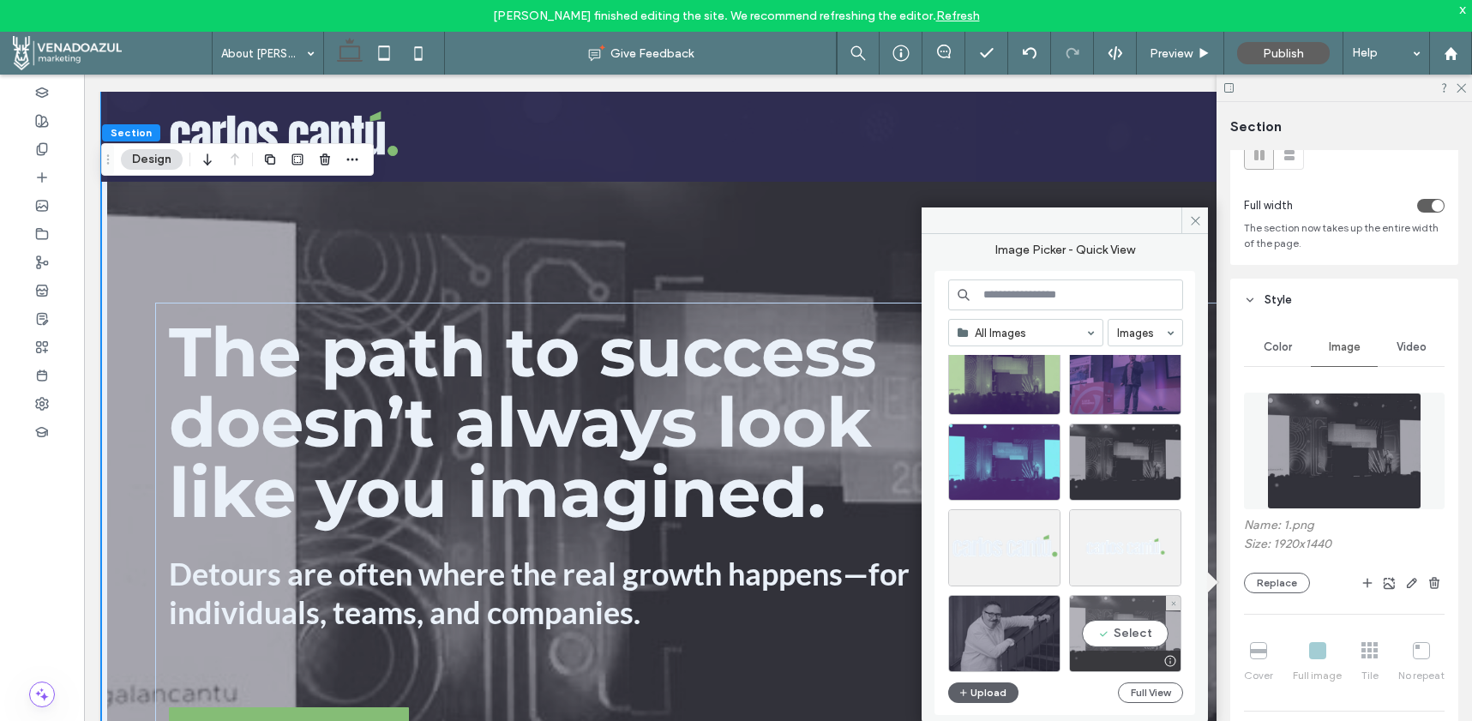
click at [1089, 609] on div "Select" at bounding box center [1125, 633] width 112 height 77
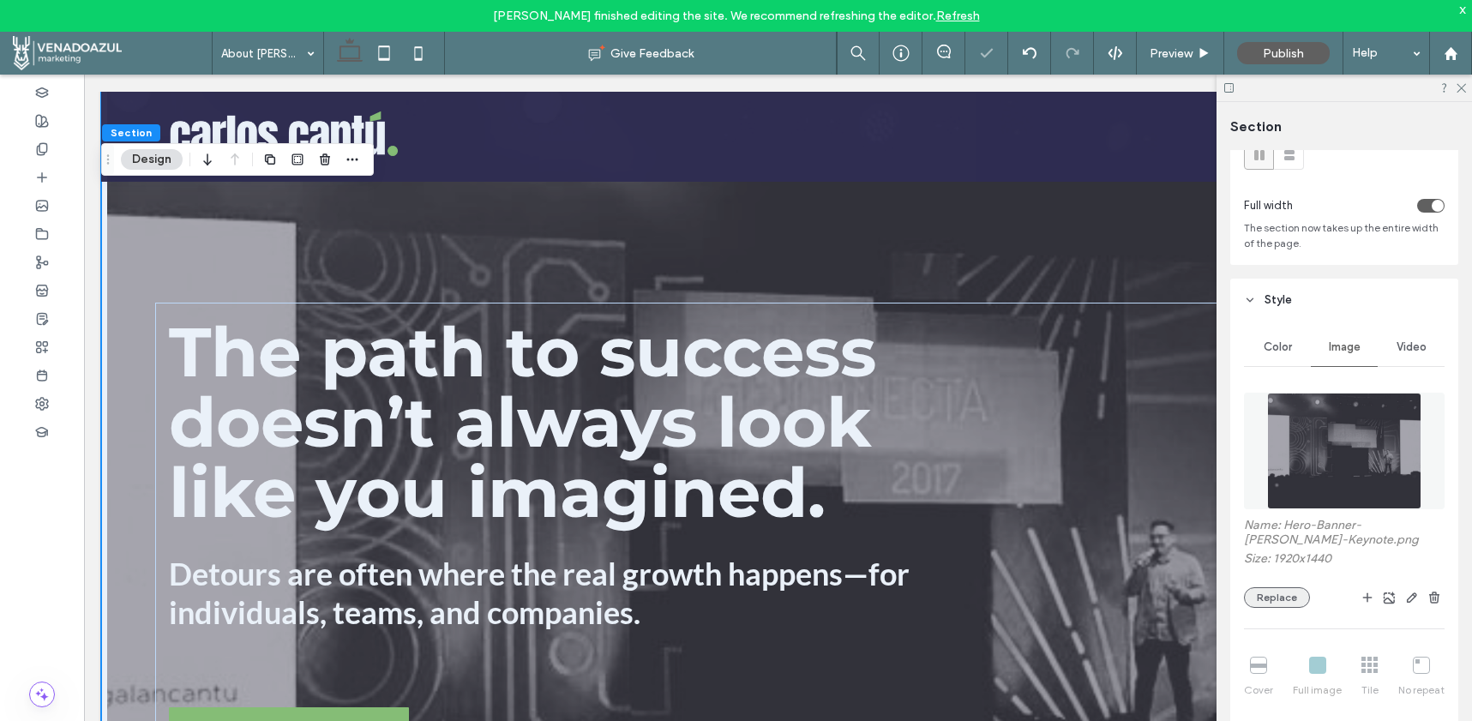
click at [1290, 588] on button "Replace" at bounding box center [1277, 597] width 66 height 21
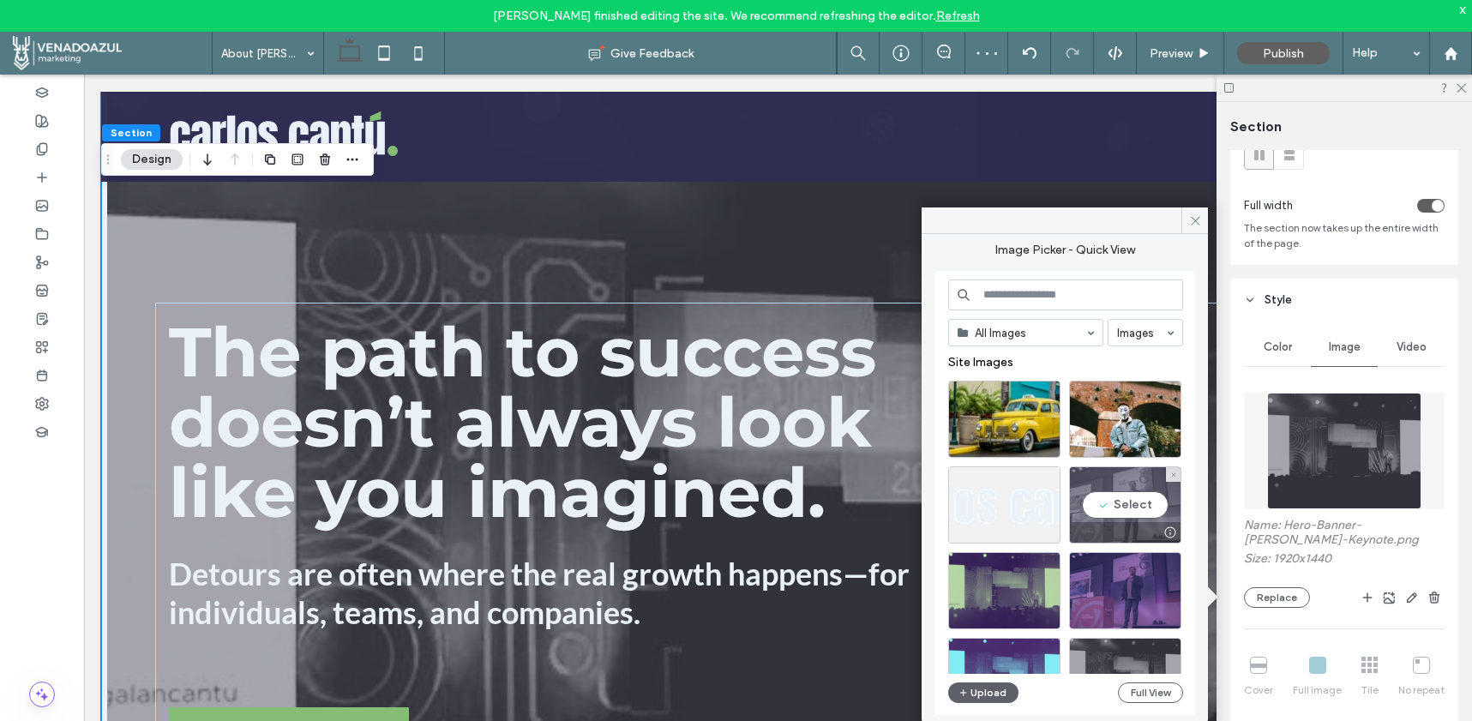
scroll to position [19, 0]
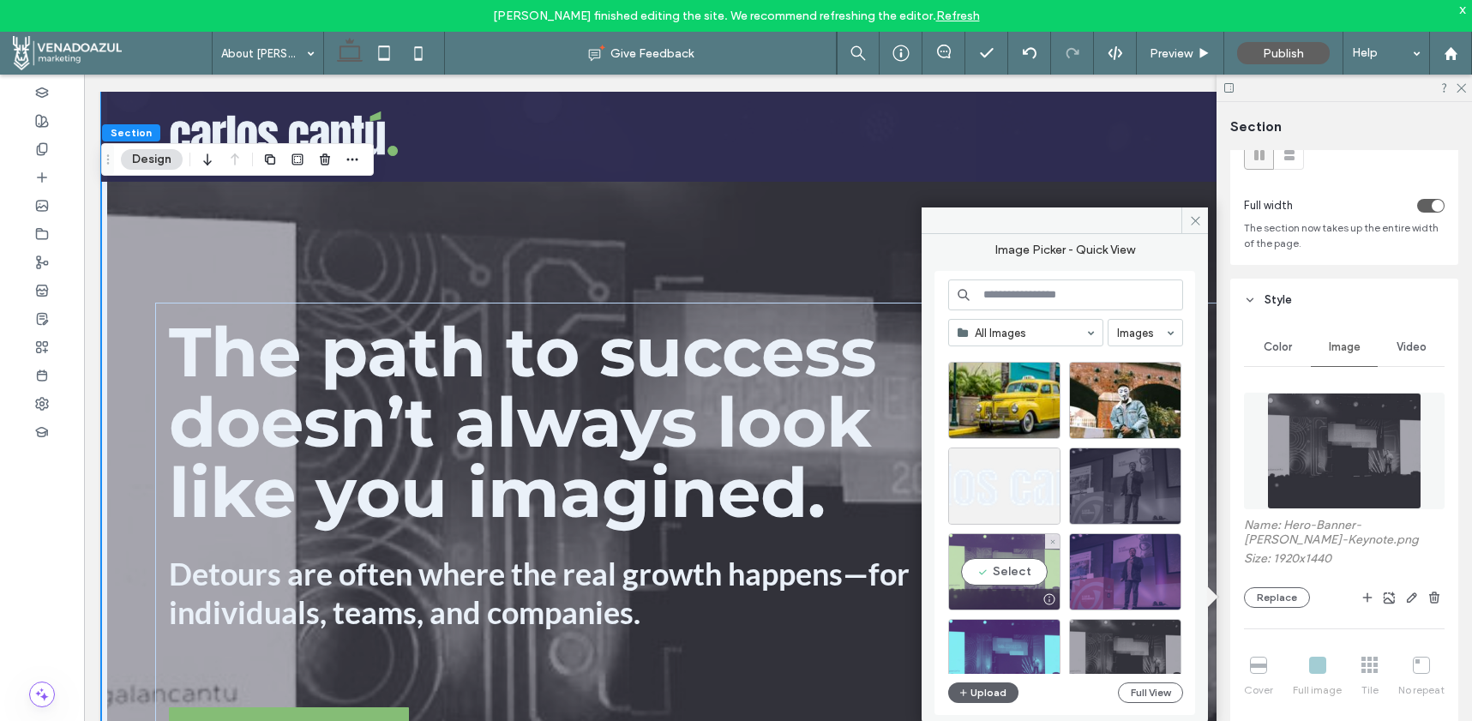
click at [1038, 592] on div at bounding box center [1048, 599] width 21 height 14
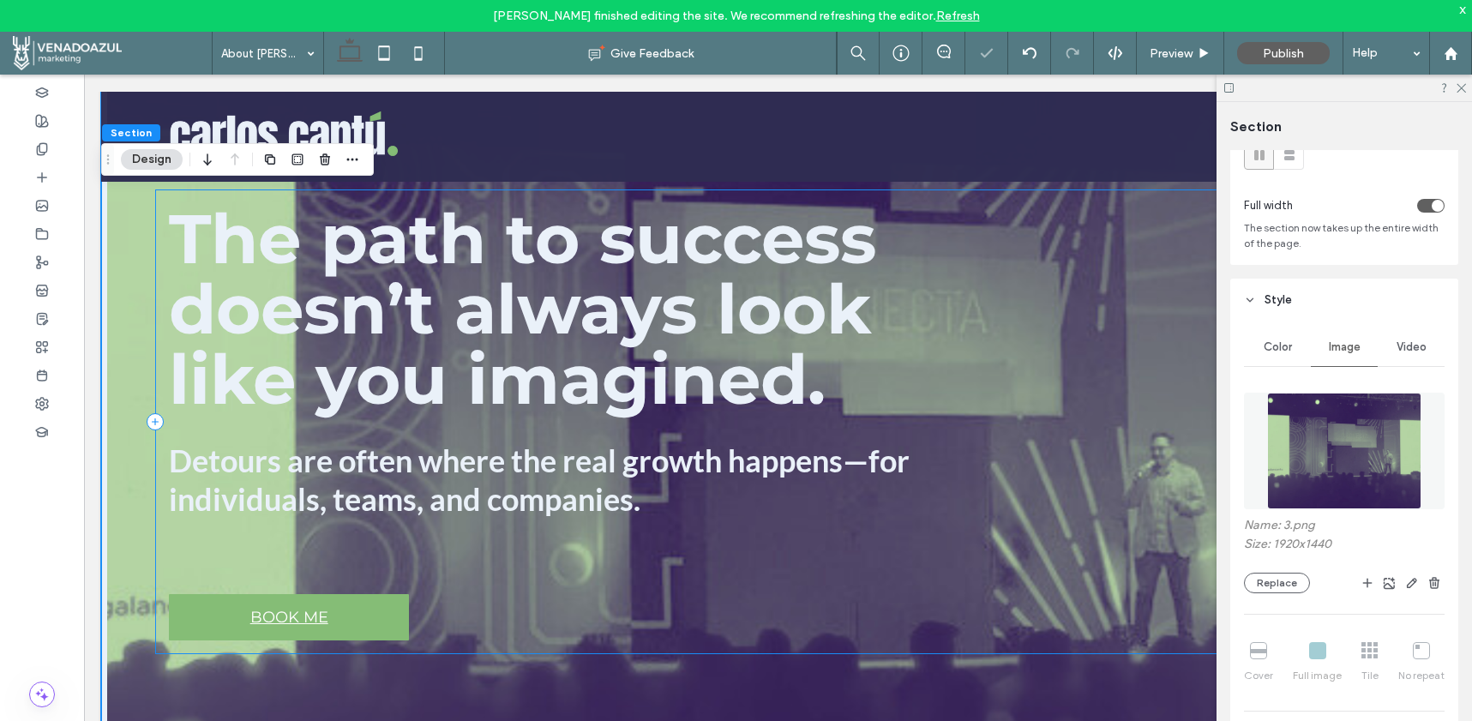
scroll to position [140, 0]
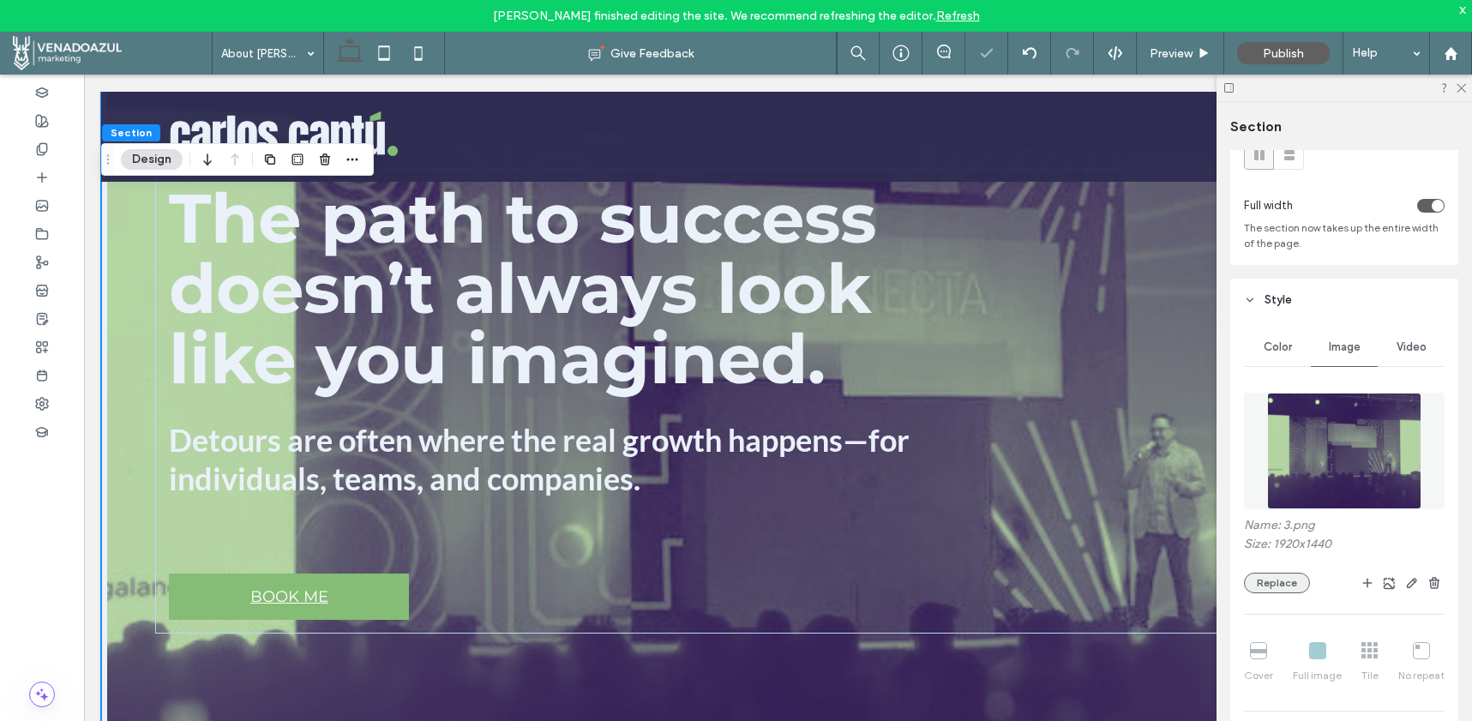
click at [1272, 574] on button "Replace" at bounding box center [1277, 583] width 66 height 21
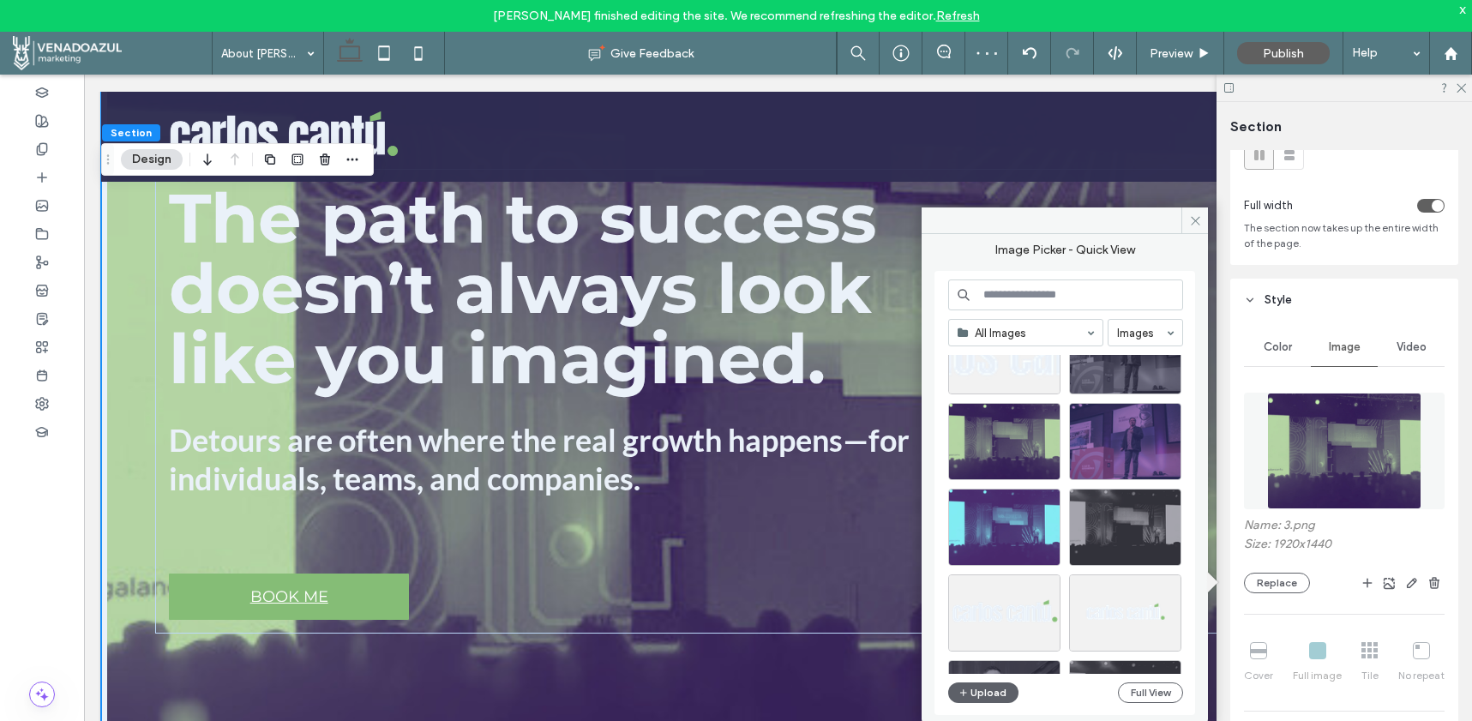
scroll to position [151, 0]
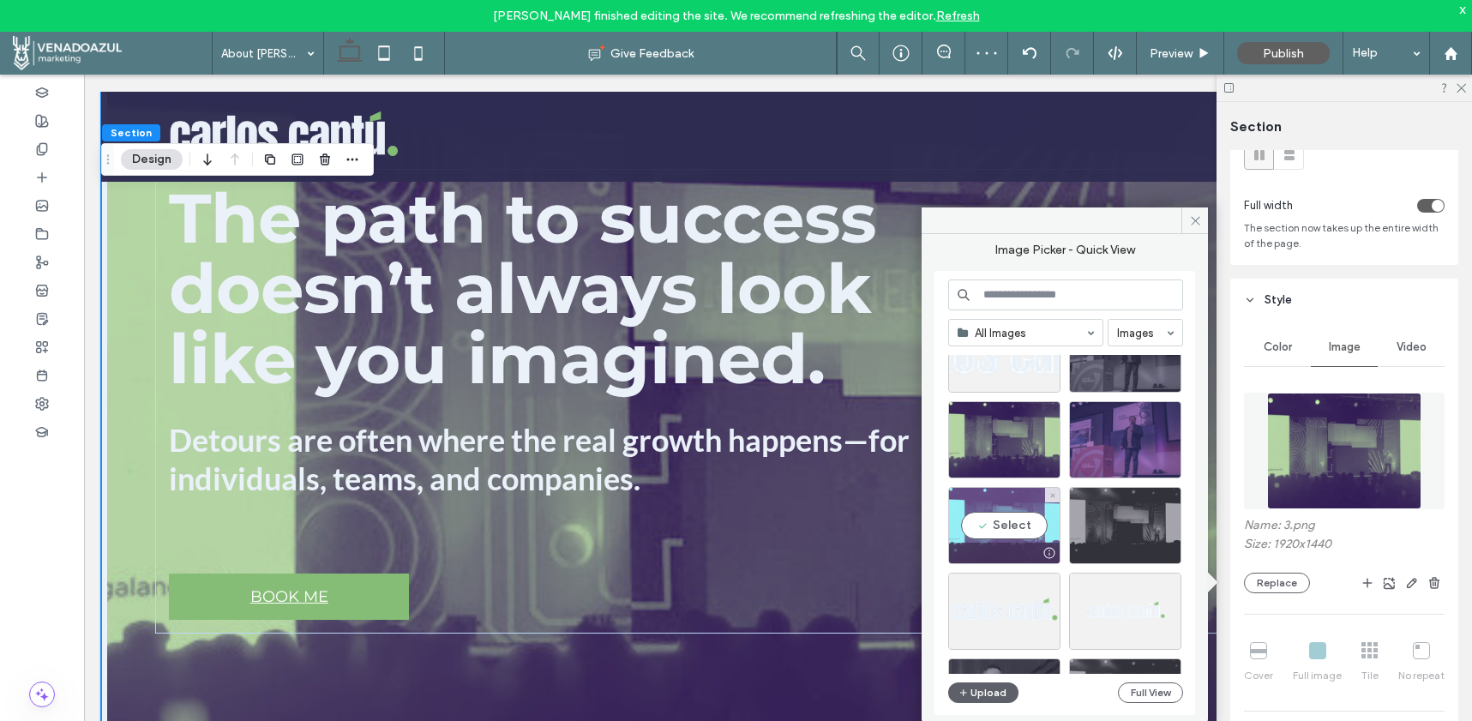
click at [1019, 556] on div at bounding box center [1004, 553] width 111 height 21
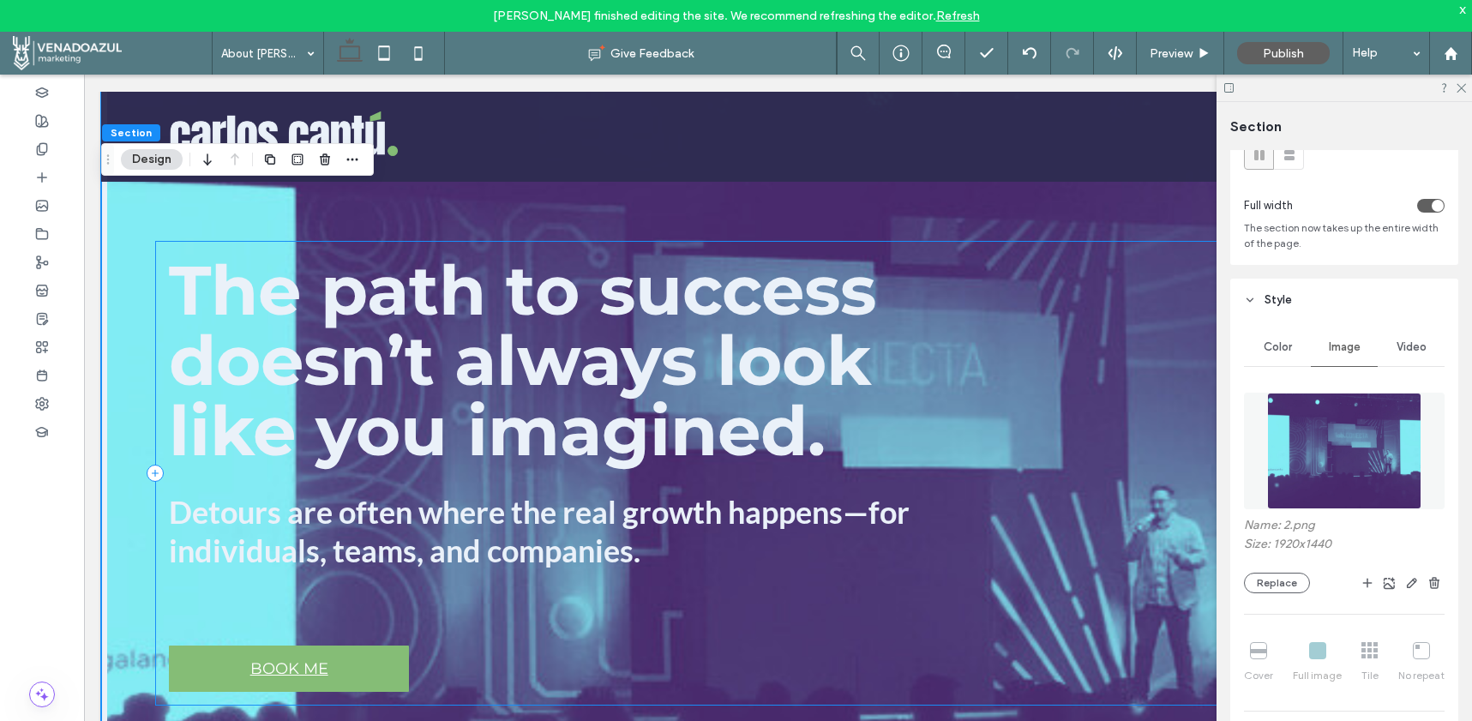
scroll to position [0, 0]
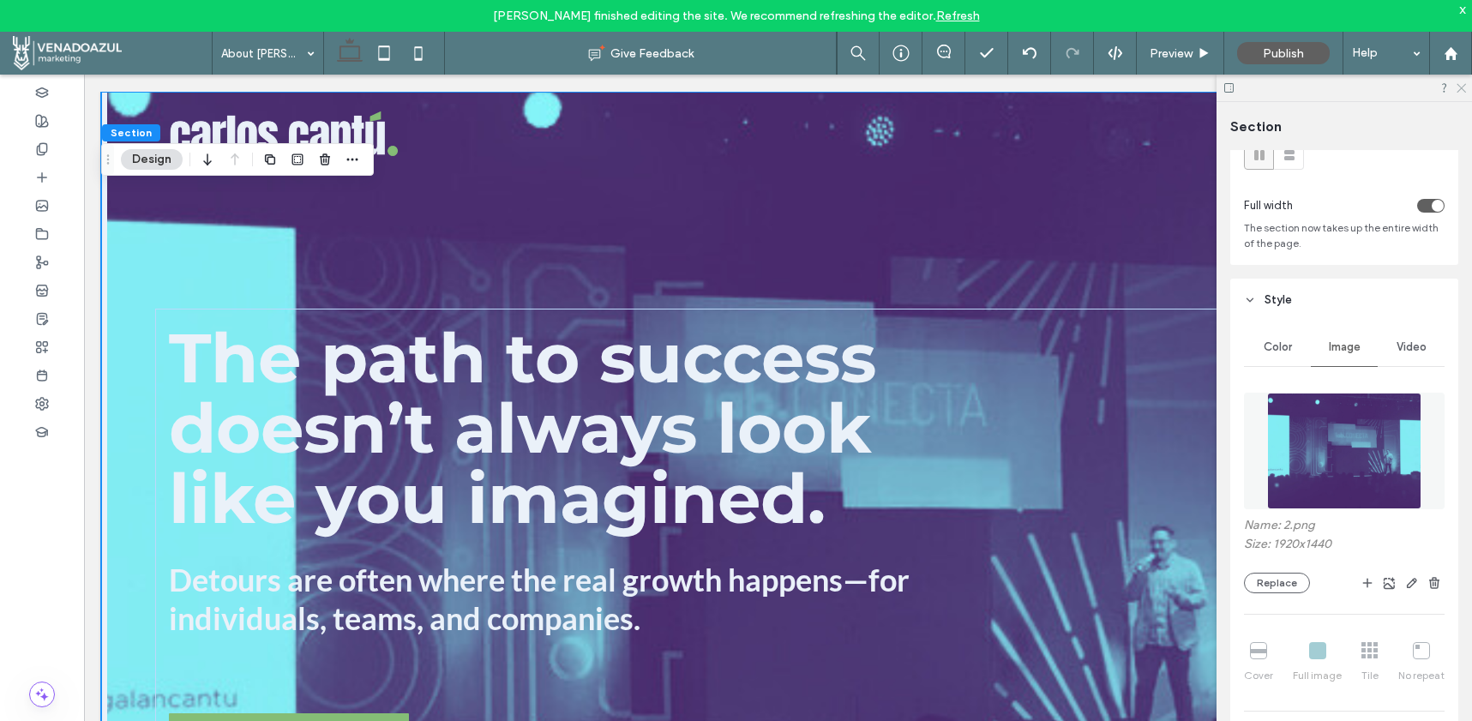
click at [1458, 89] on icon at bounding box center [1460, 86] width 11 height 11
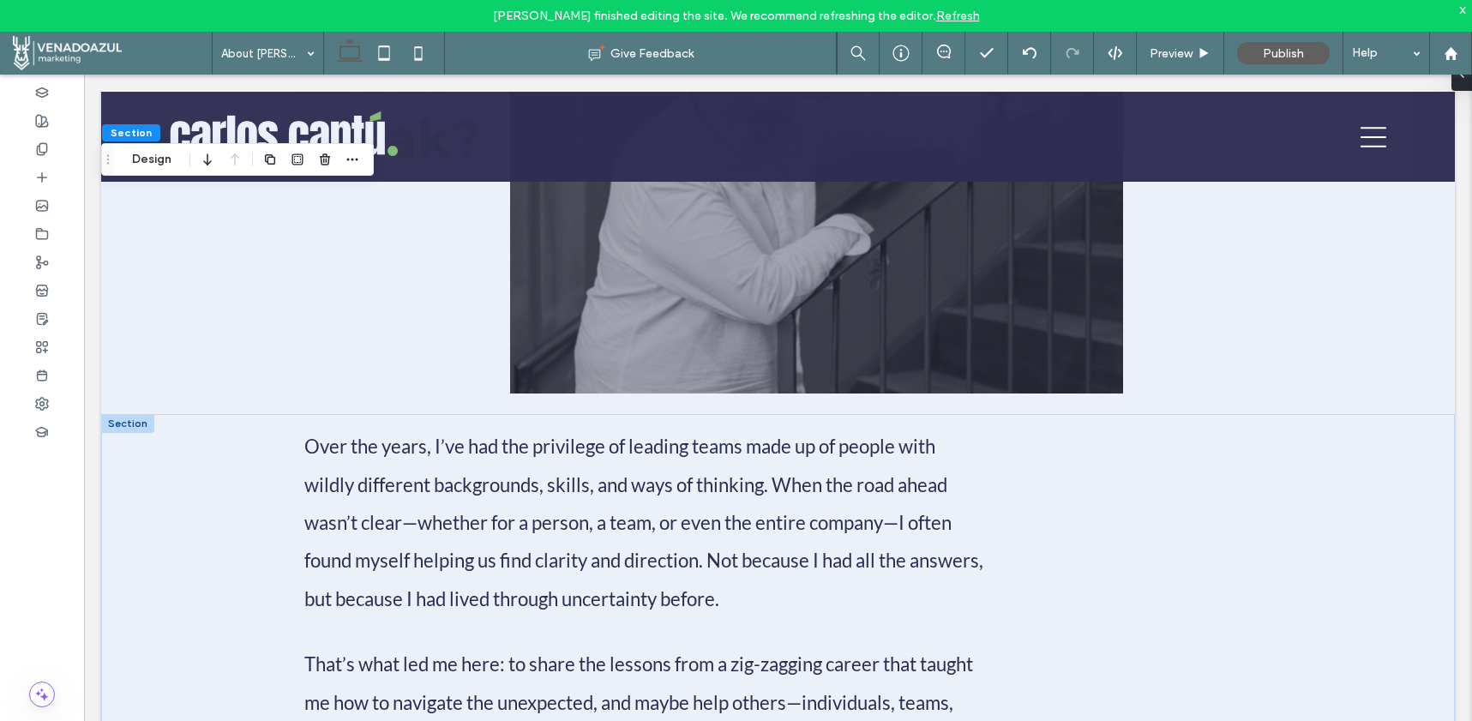
scroll to position [818, 0]
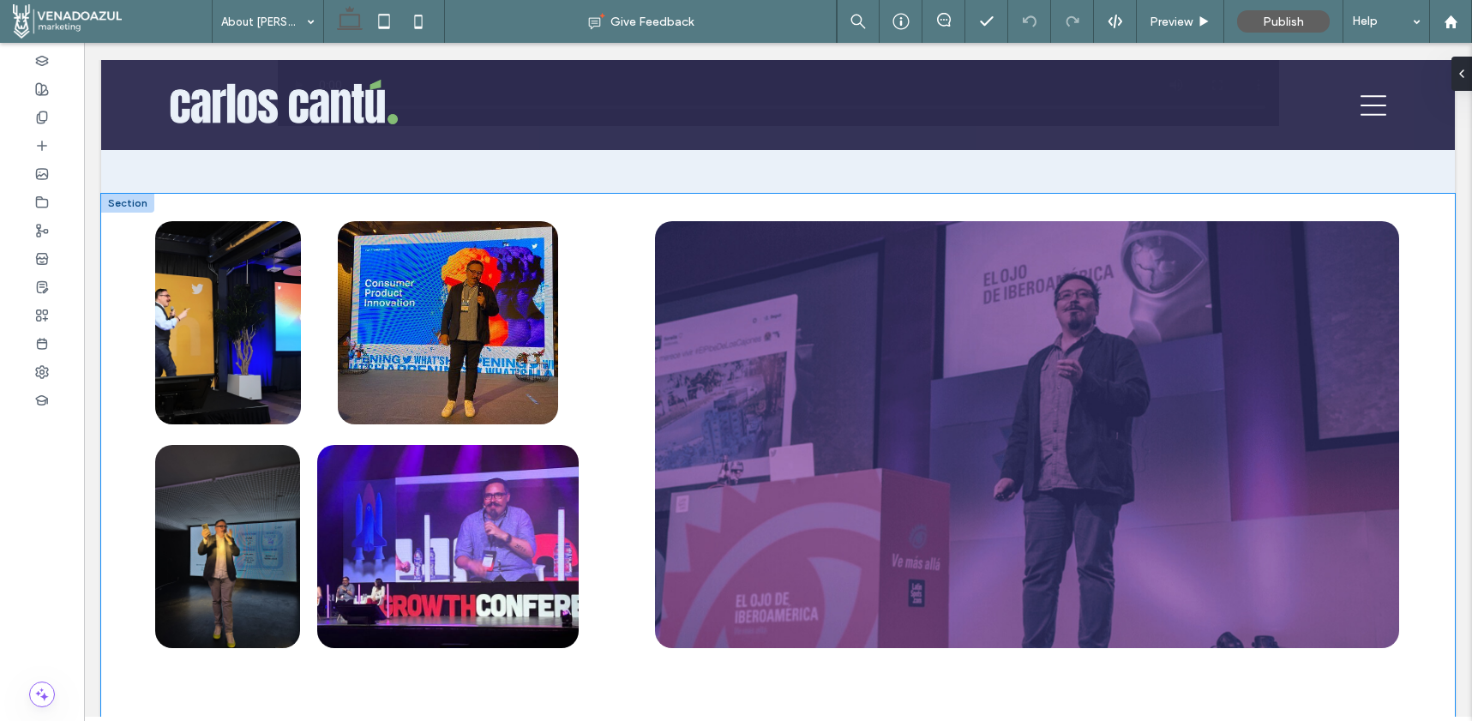
scroll to position [4672, 0]
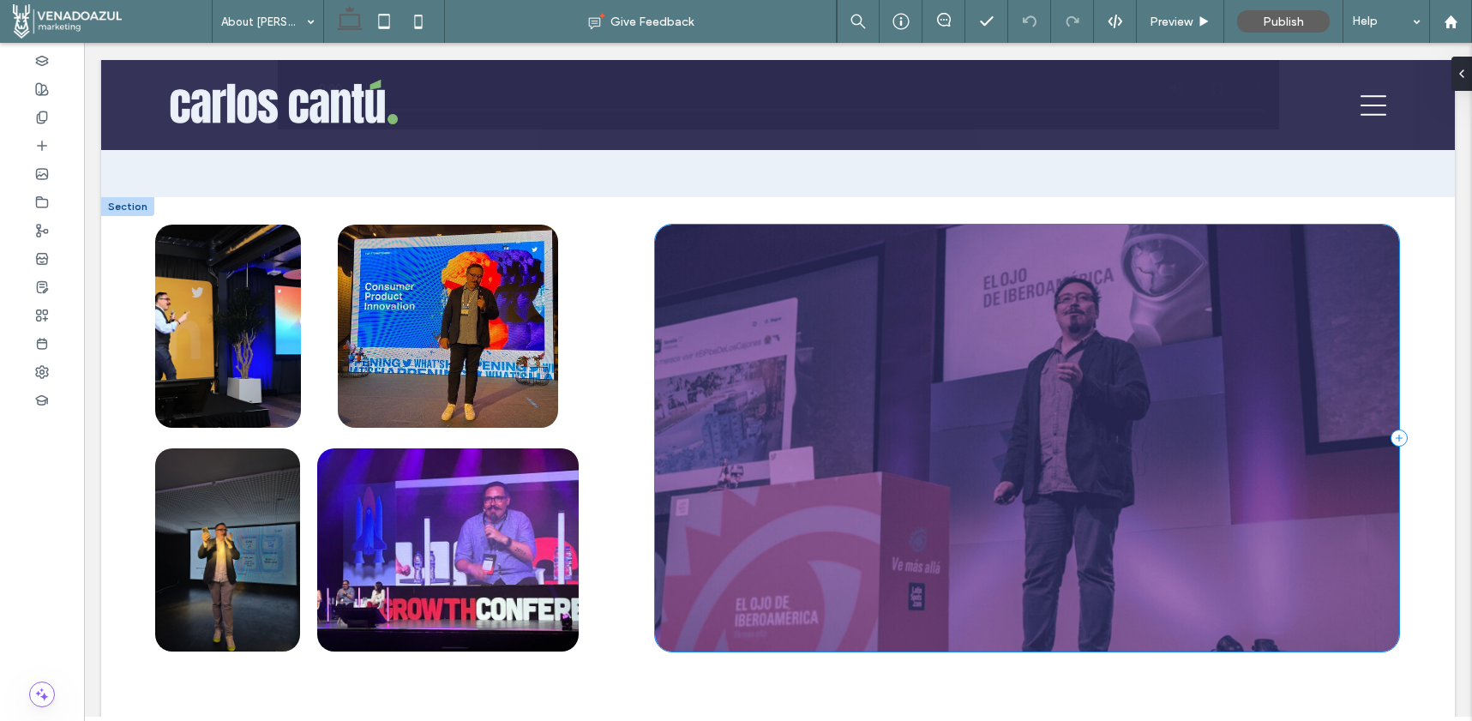
click at [835, 599] on div at bounding box center [1027, 438] width 744 height 427
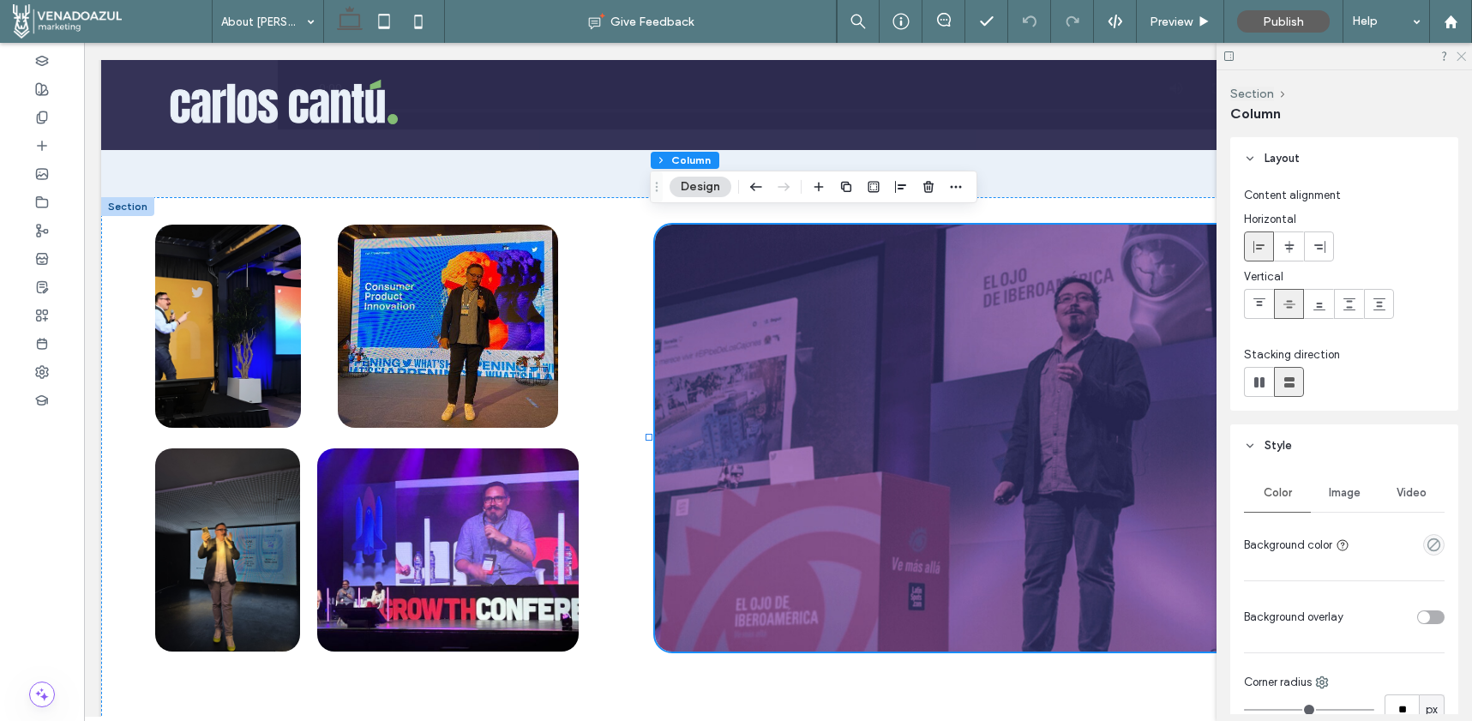
click at [1458, 60] on icon at bounding box center [1460, 55] width 11 height 11
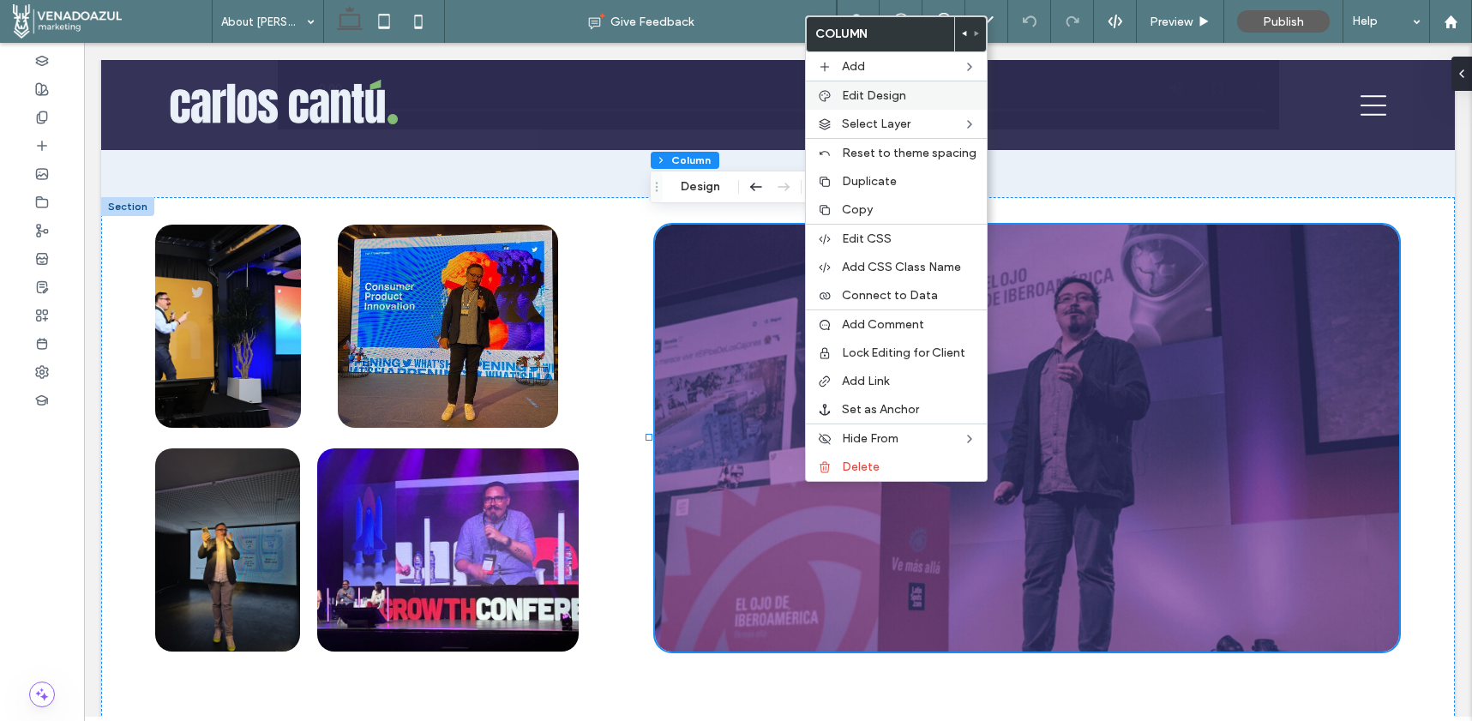
click at [891, 101] on span "Edit Design" at bounding box center [874, 95] width 64 height 15
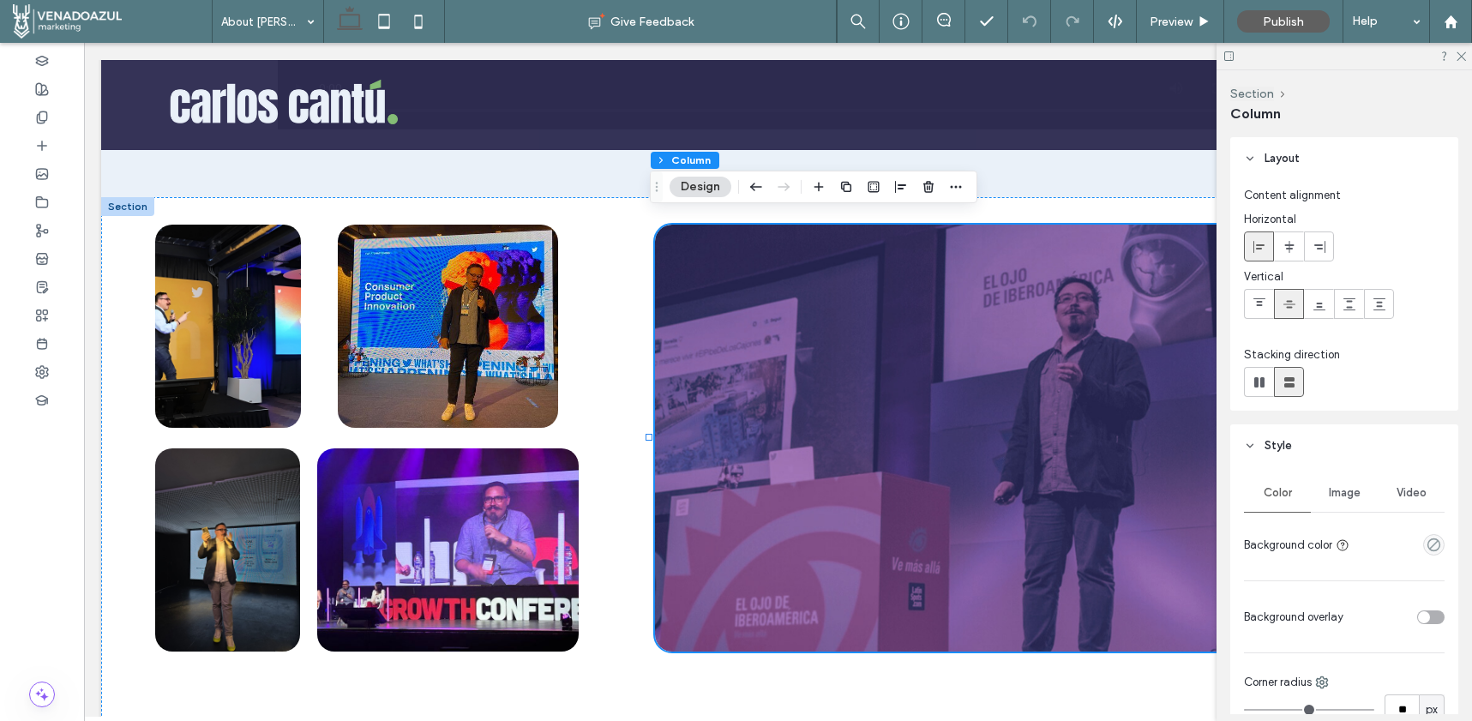
click at [1410, 494] on span "Video" at bounding box center [1412, 493] width 30 height 14
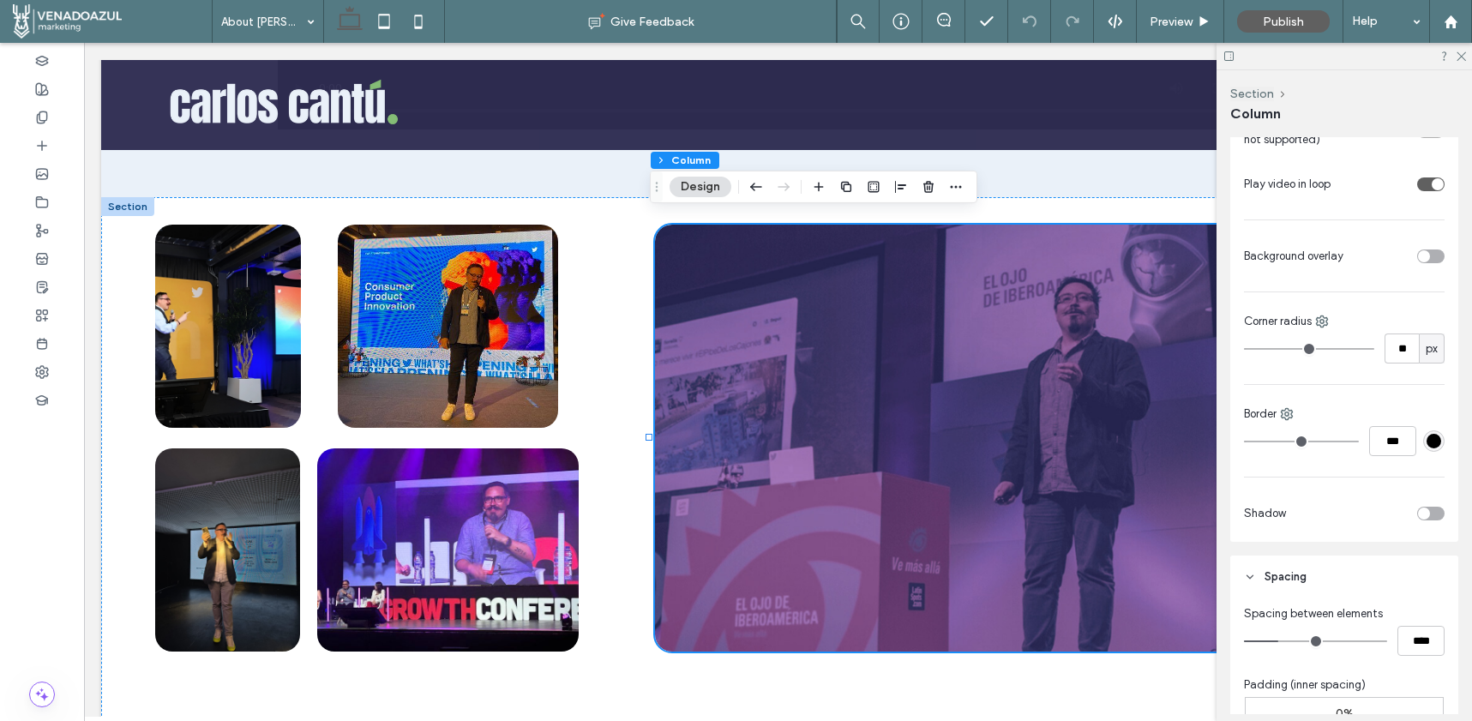
scroll to position [934, 0]
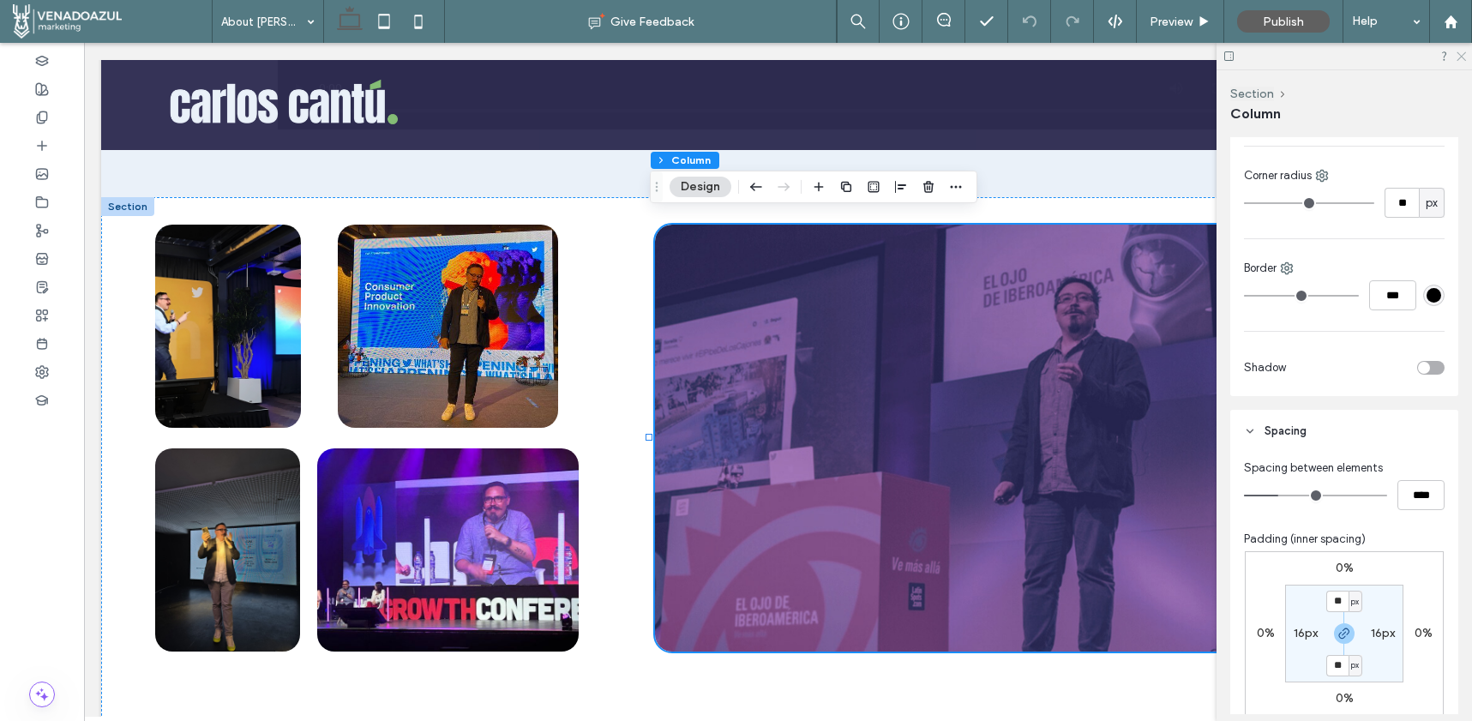
click at [1457, 56] on icon at bounding box center [1460, 55] width 11 height 11
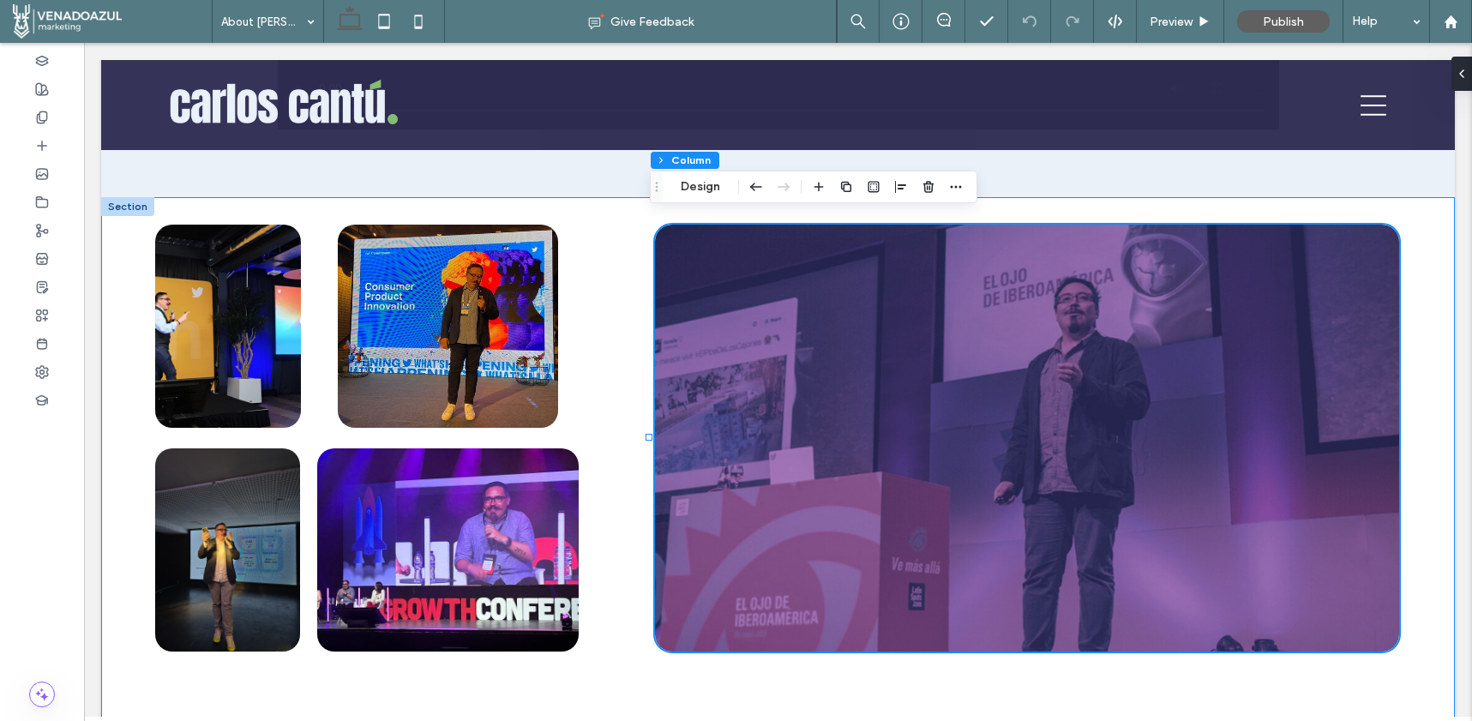
click at [634, 380] on div at bounding box center [778, 464] width 1354 height 535
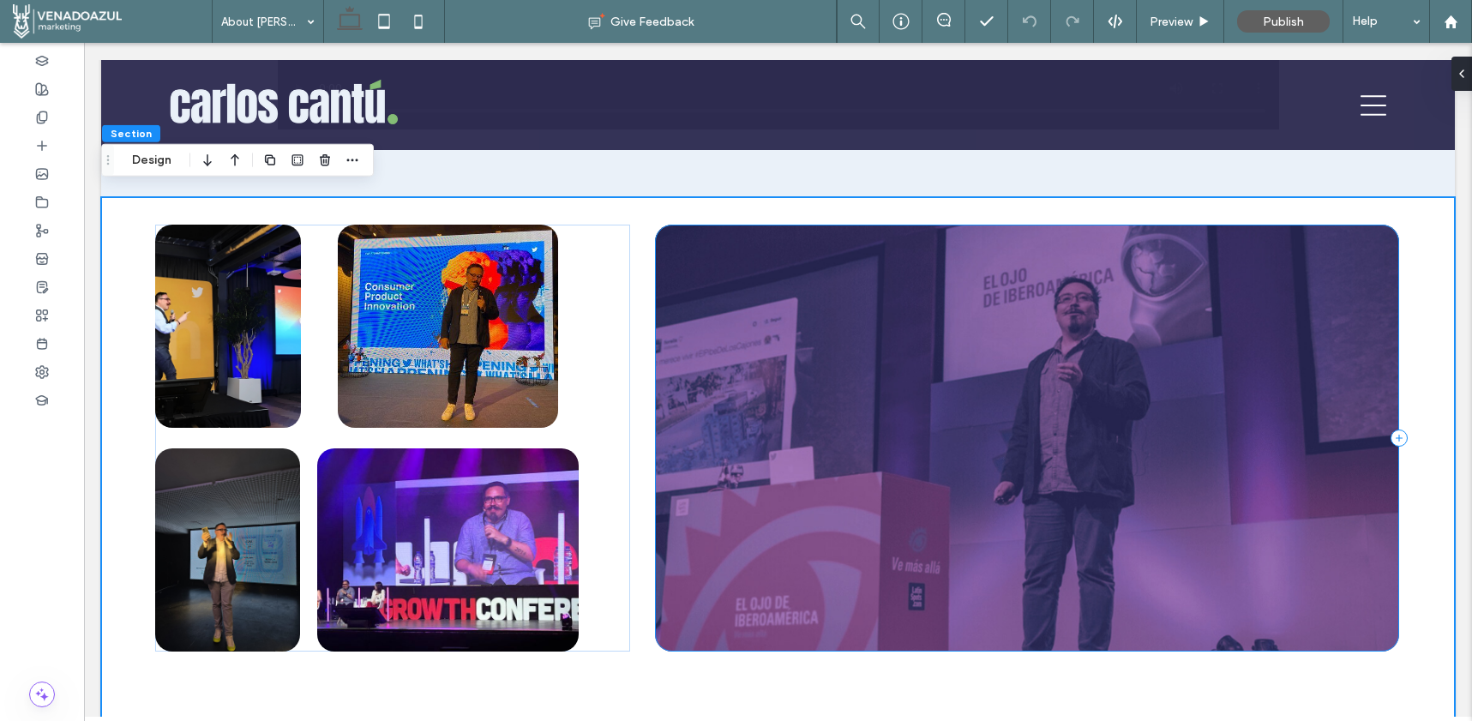
click at [987, 377] on div at bounding box center [1027, 438] width 744 height 427
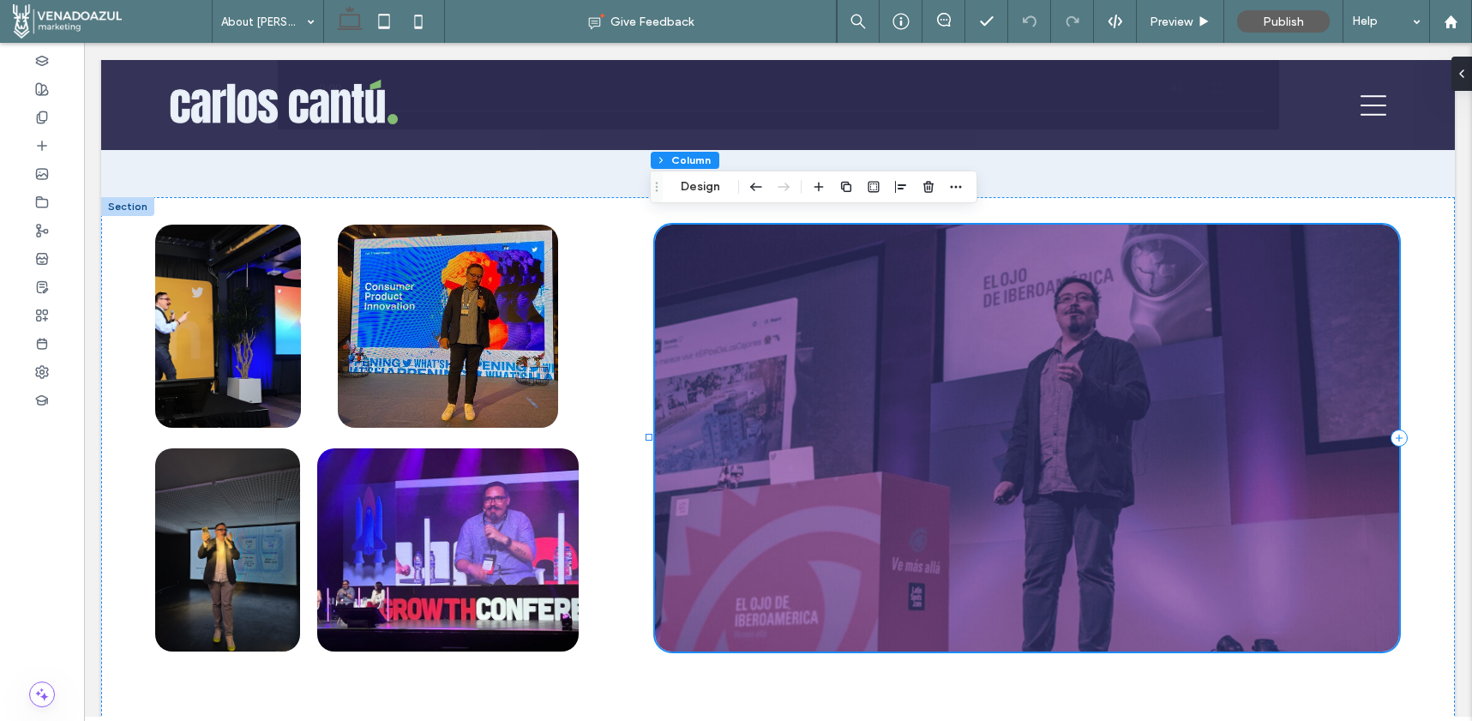
click at [987, 377] on div at bounding box center [1027, 438] width 744 height 427
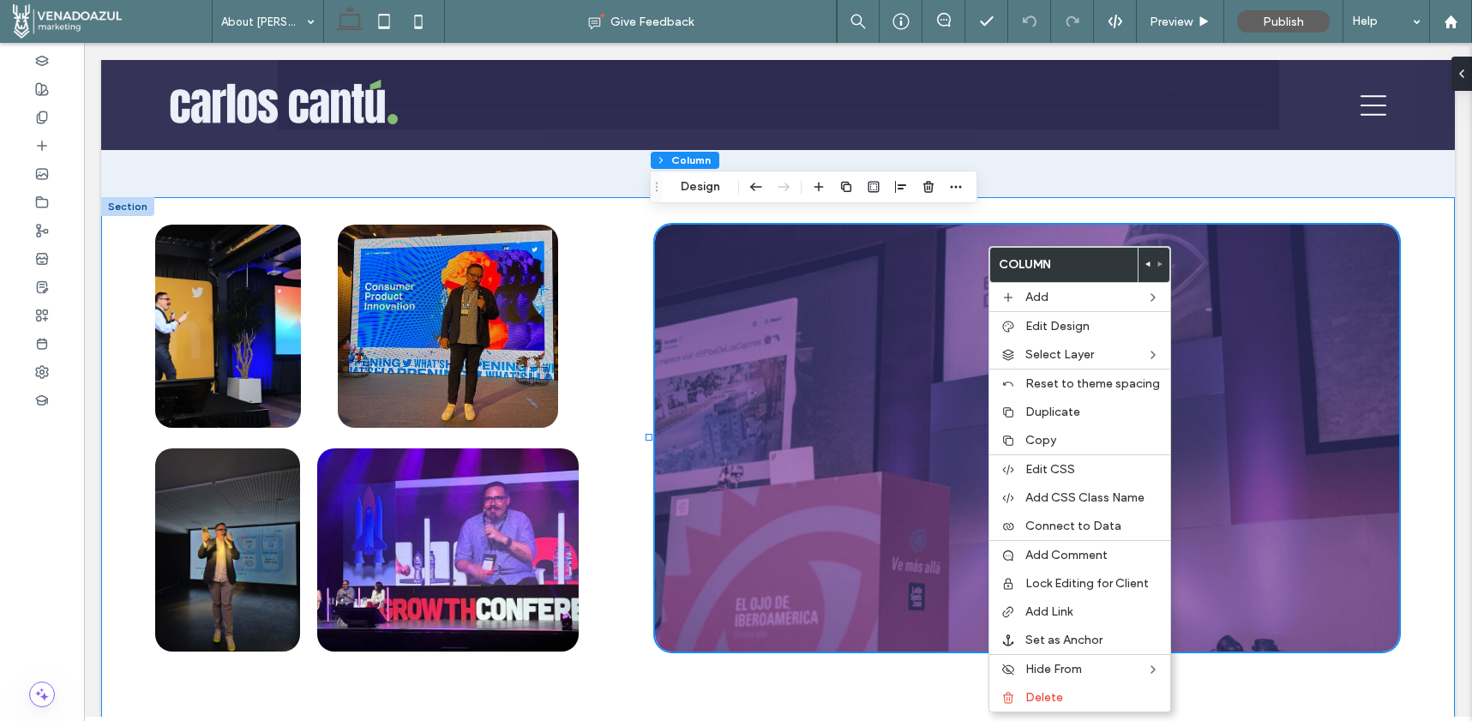
click at [631, 354] on div at bounding box center [778, 464] width 1354 height 535
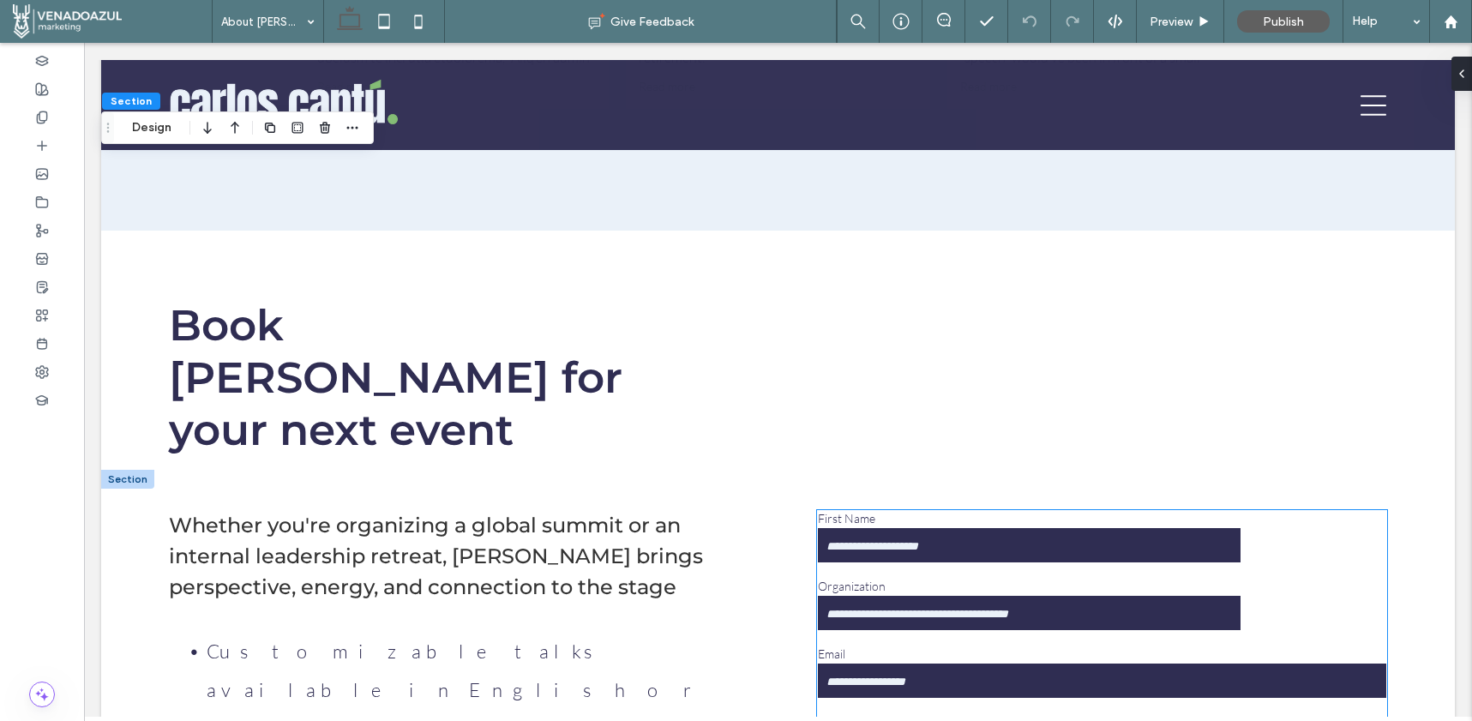
scroll to position [7355, 0]
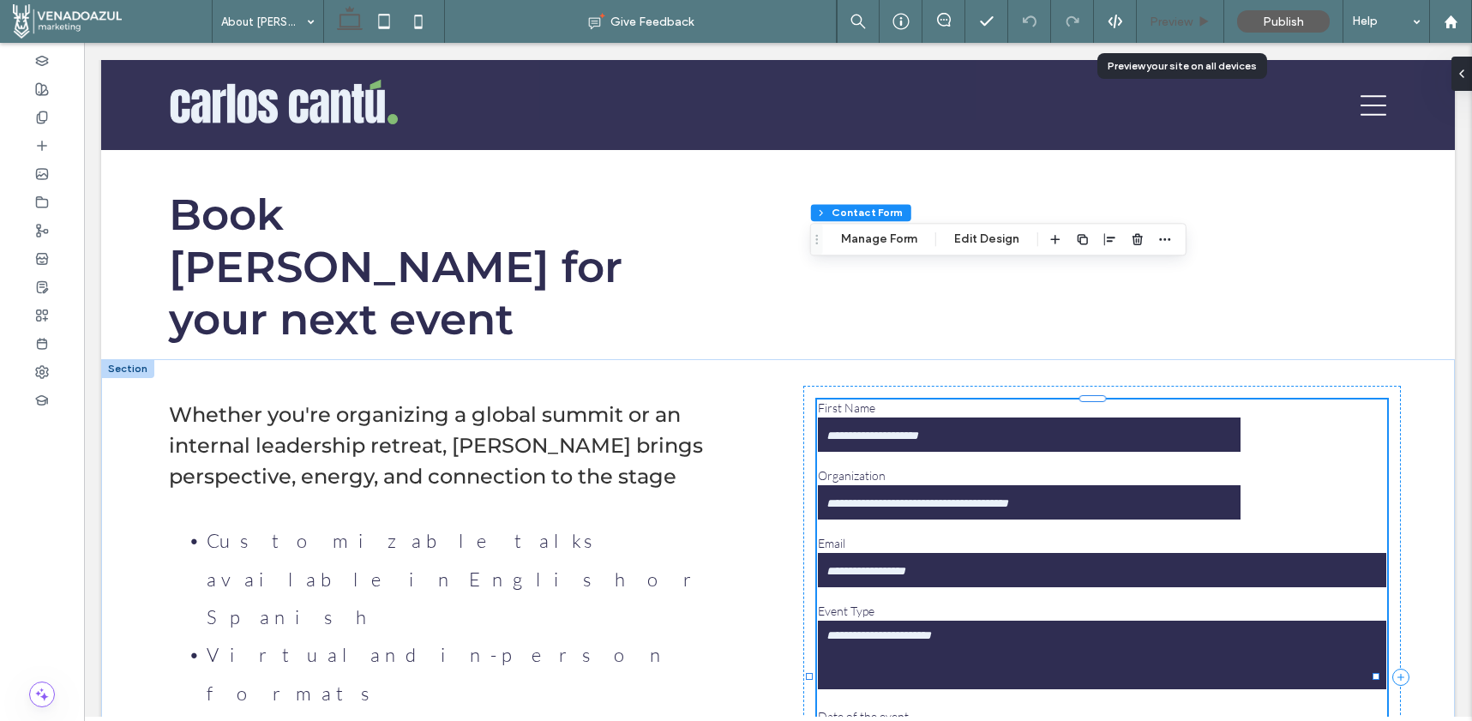
click at [1193, 29] on div "Preview" at bounding box center [1180, 21] width 87 height 43
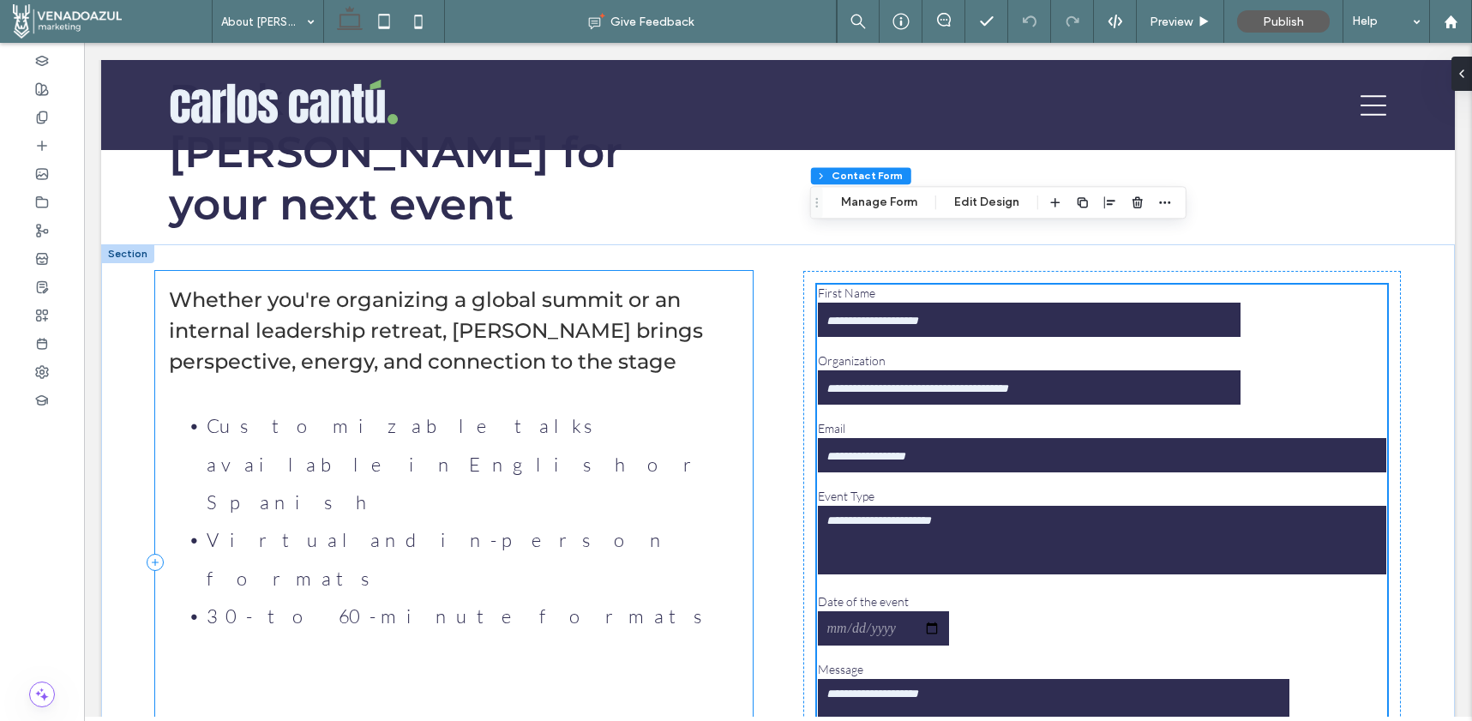
scroll to position [7477, 0]
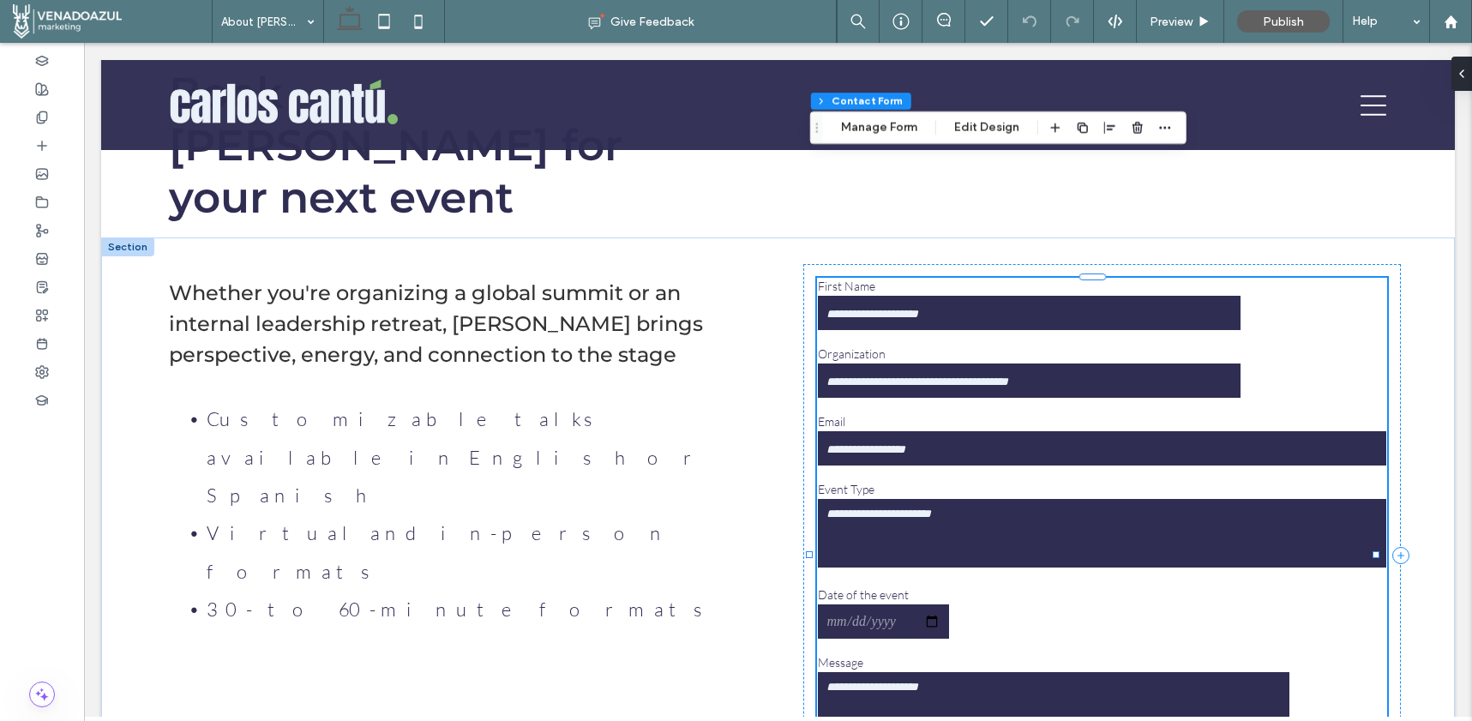
click at [1272, 271] on div "First Name Organization Email Event Type Date of the event Message" at bounding box center [1102, 513] width 584 height 484
click at [1219, 364] on input "text" at bounding box center [1029, 381] width 423 height 34
click at [899, 129] on button "Manage Form" at bounding box center [879, 127] width 99 height 21
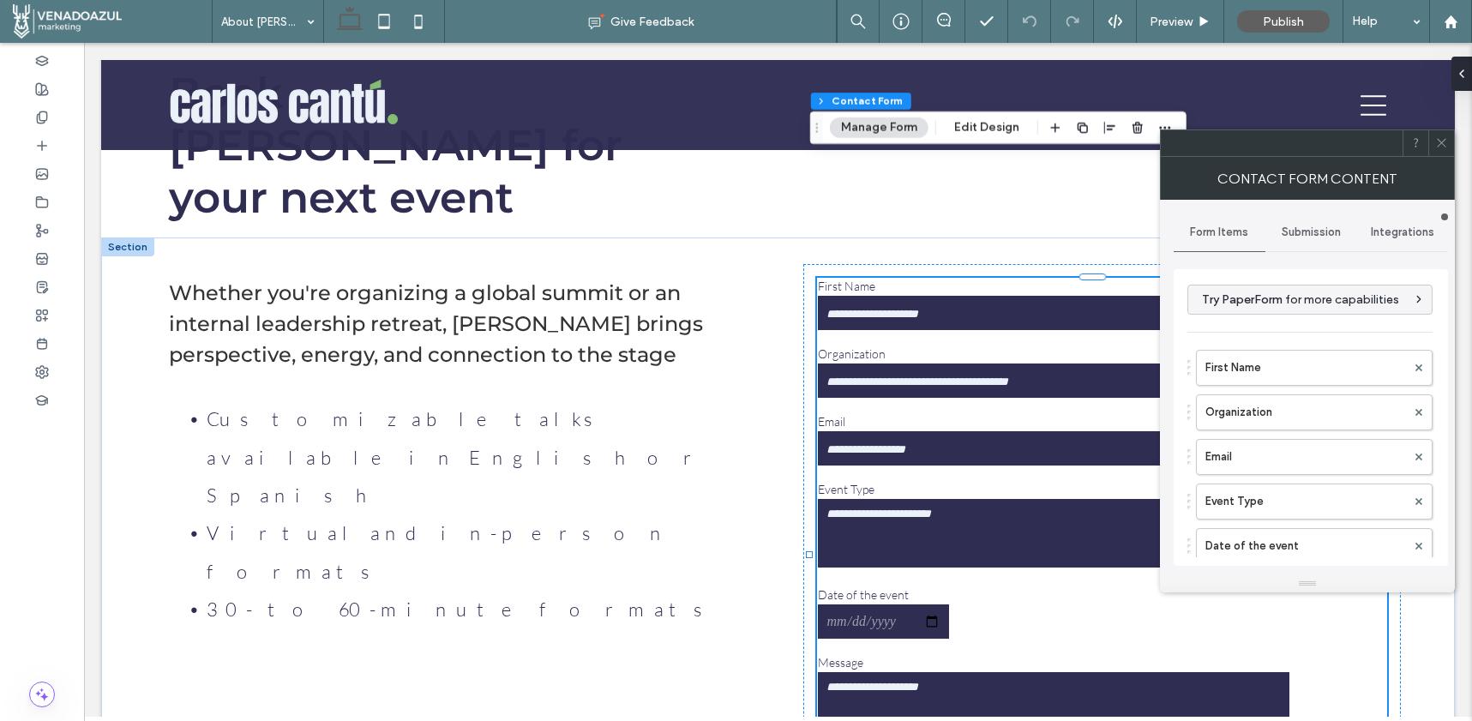
click at [1310, 235] on span "Submission" at bounding box center [1311, 232] width 59 height 14
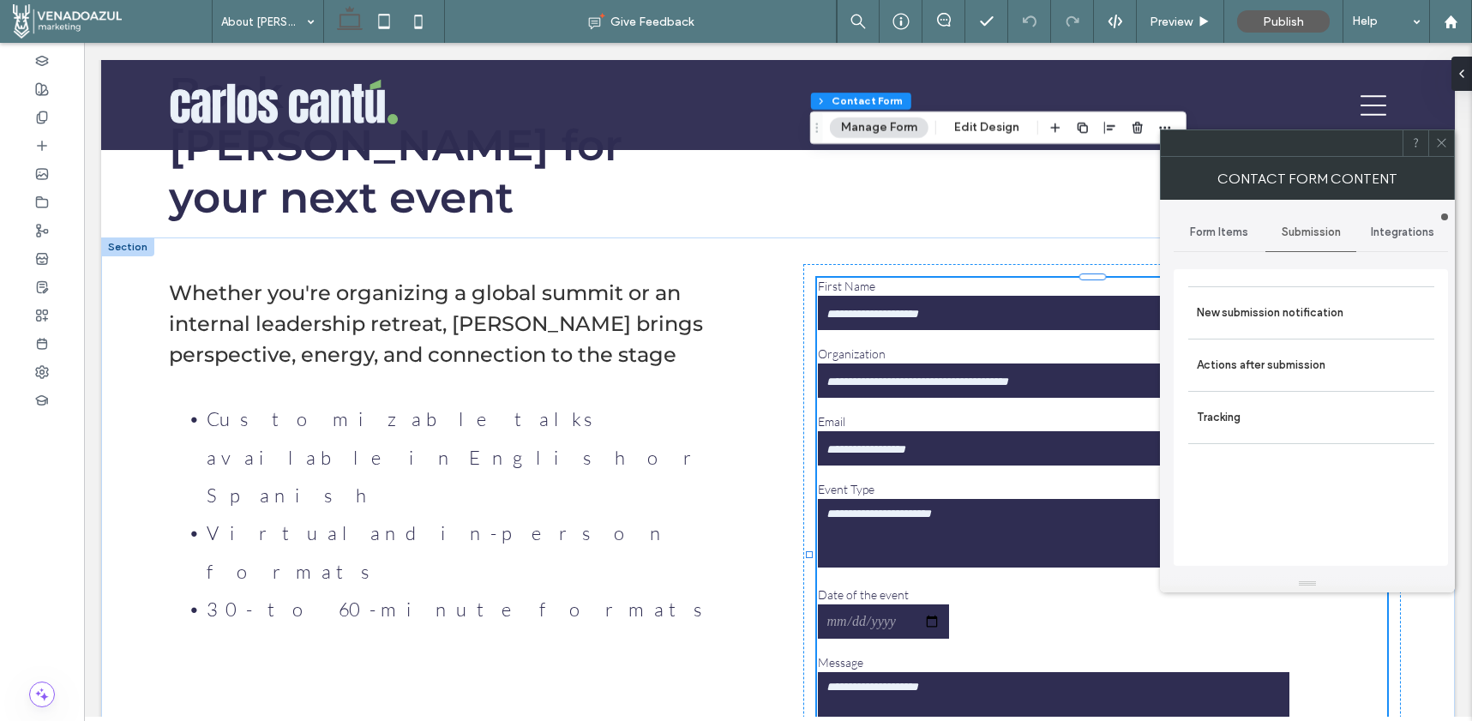
click at [1369, 239] on div "Integrations" at bounding box center [1402, 232] width 92 height 38
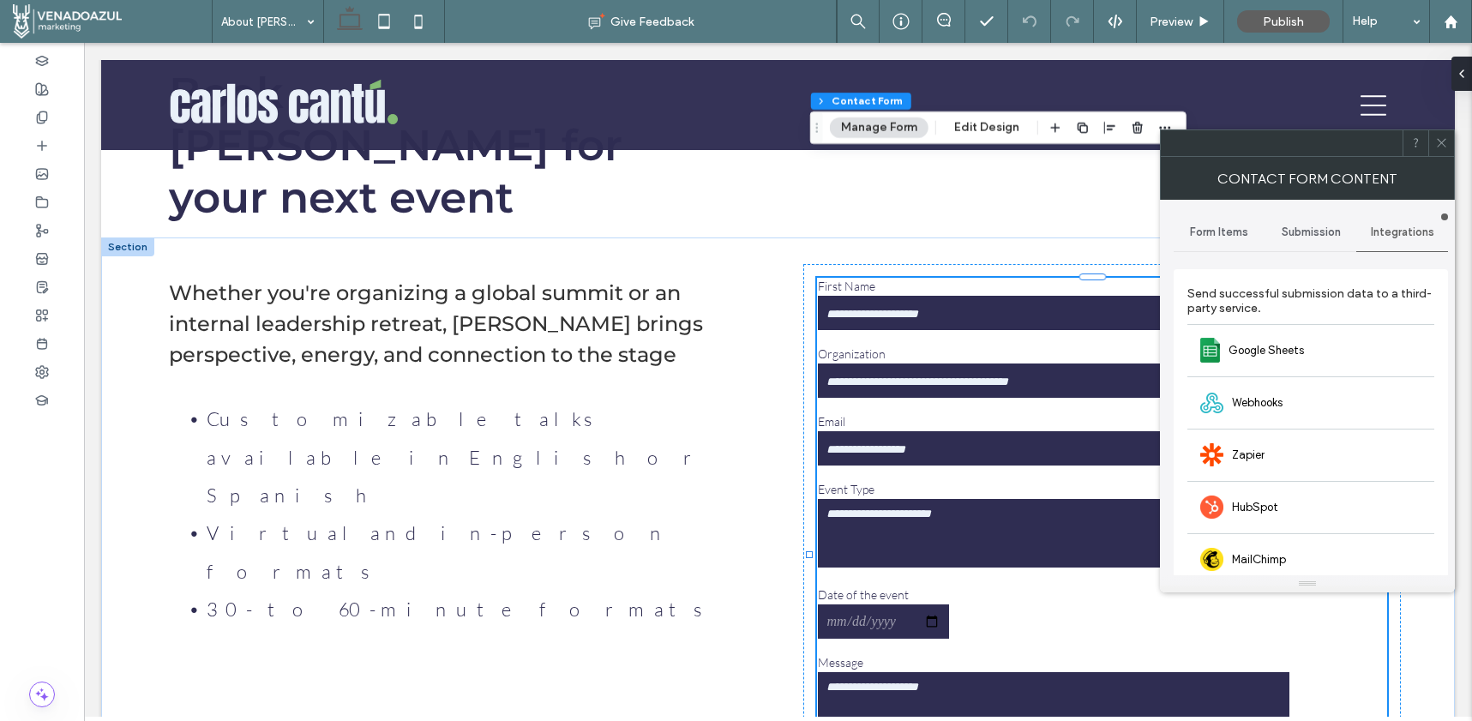
click at [1308, 231] on span "Submission" at bounding box center [1311, 232] width 59 height 14
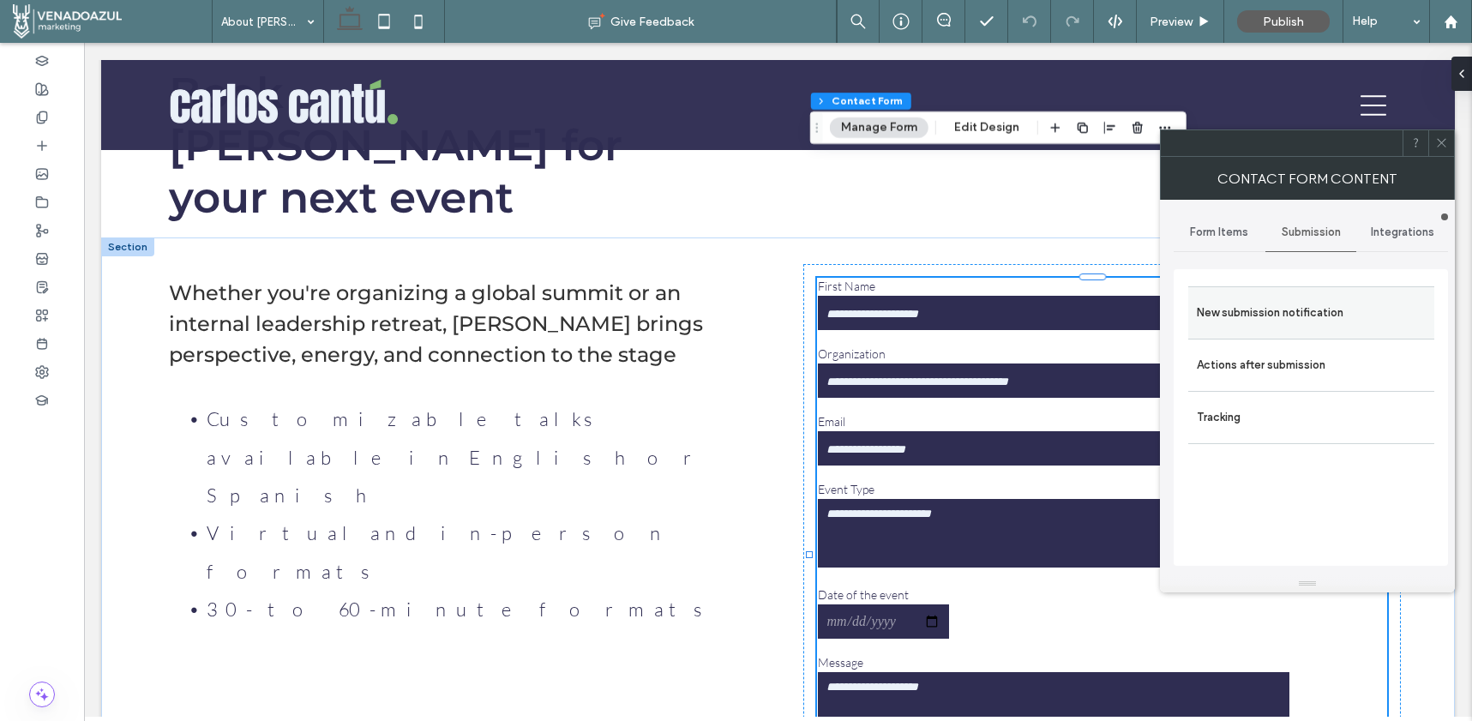
click at [1272, 319] on label "New submission notification" at bounding box center [1311, 313] width 229 height 34
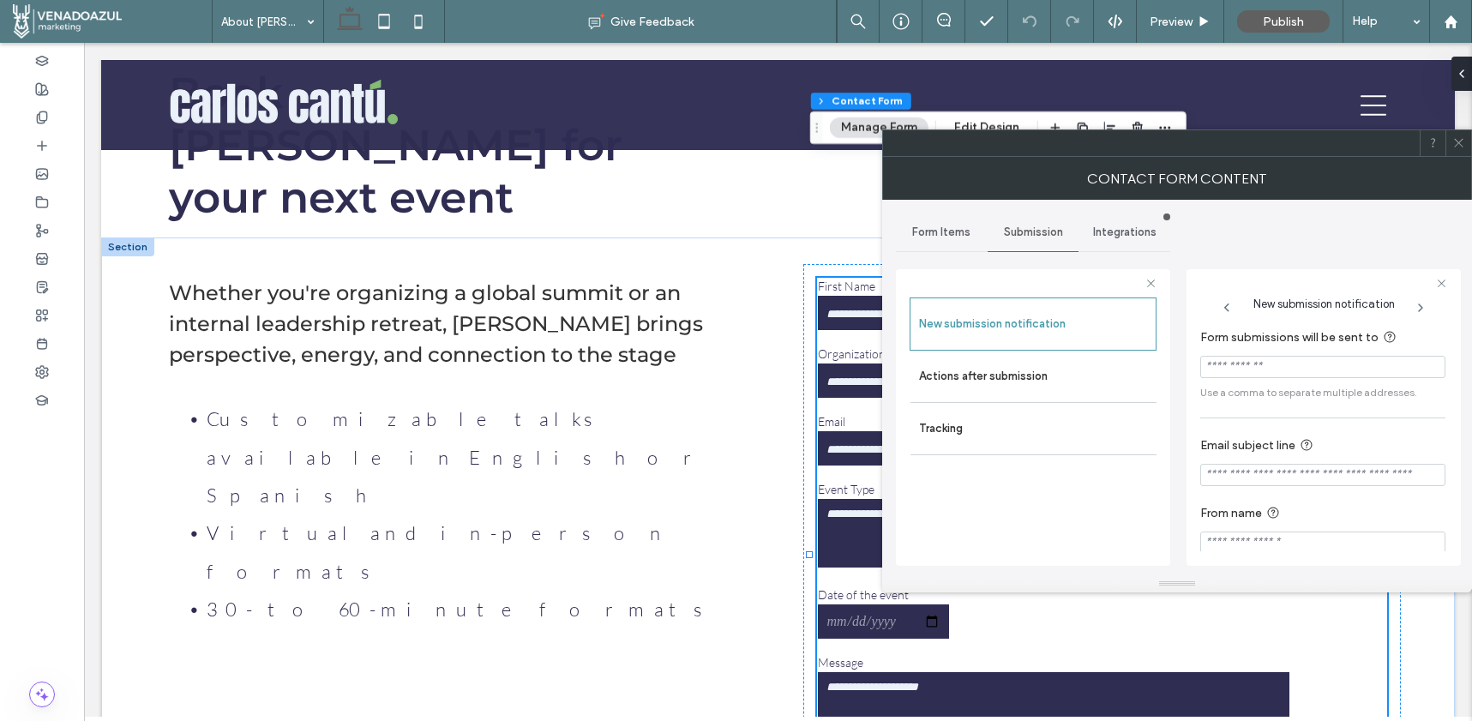
click at [1269, 371] on input "Form submissions will be sent to" at bounding box center [1322, 367] width 245 height 22
click at [993, 391] on label "Actions after submission" at bounding box center [1033, 376] width 229 height 34
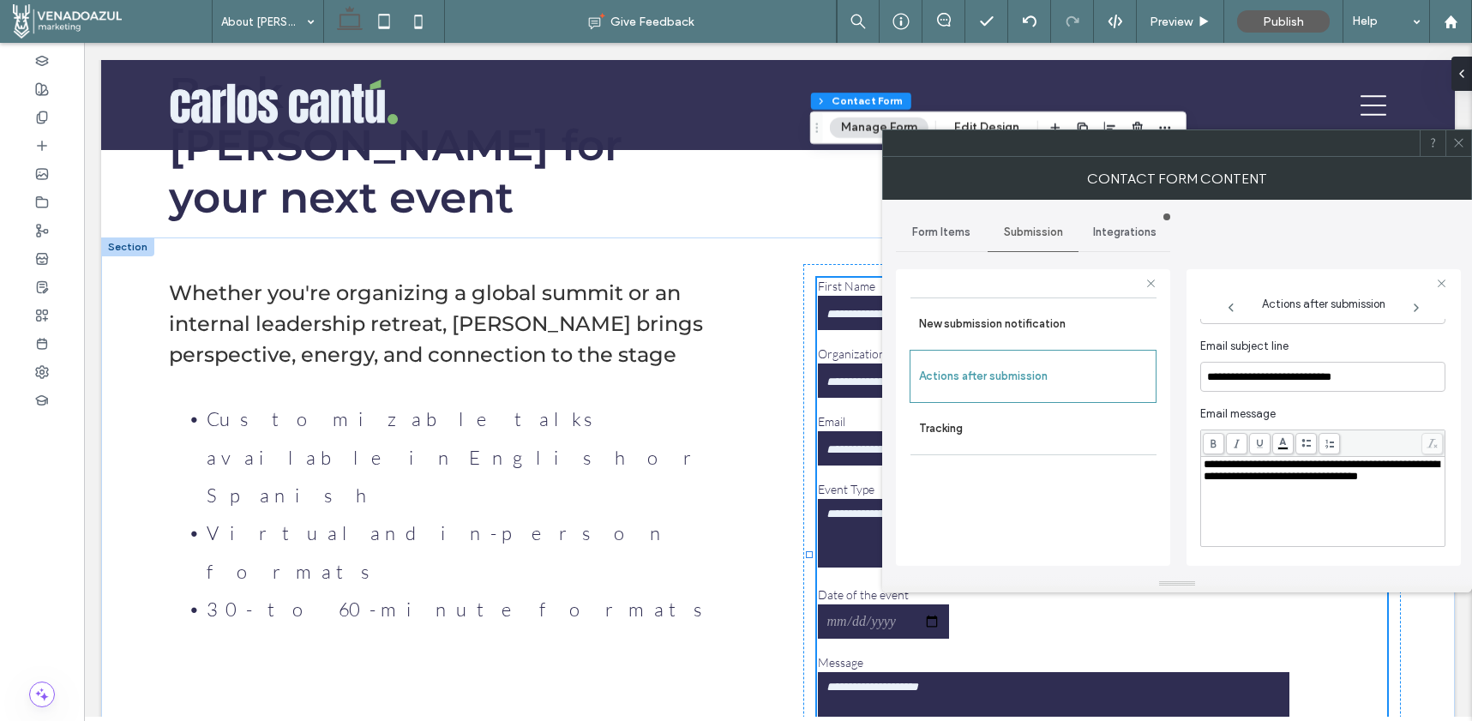
scroll to position [634, 0]
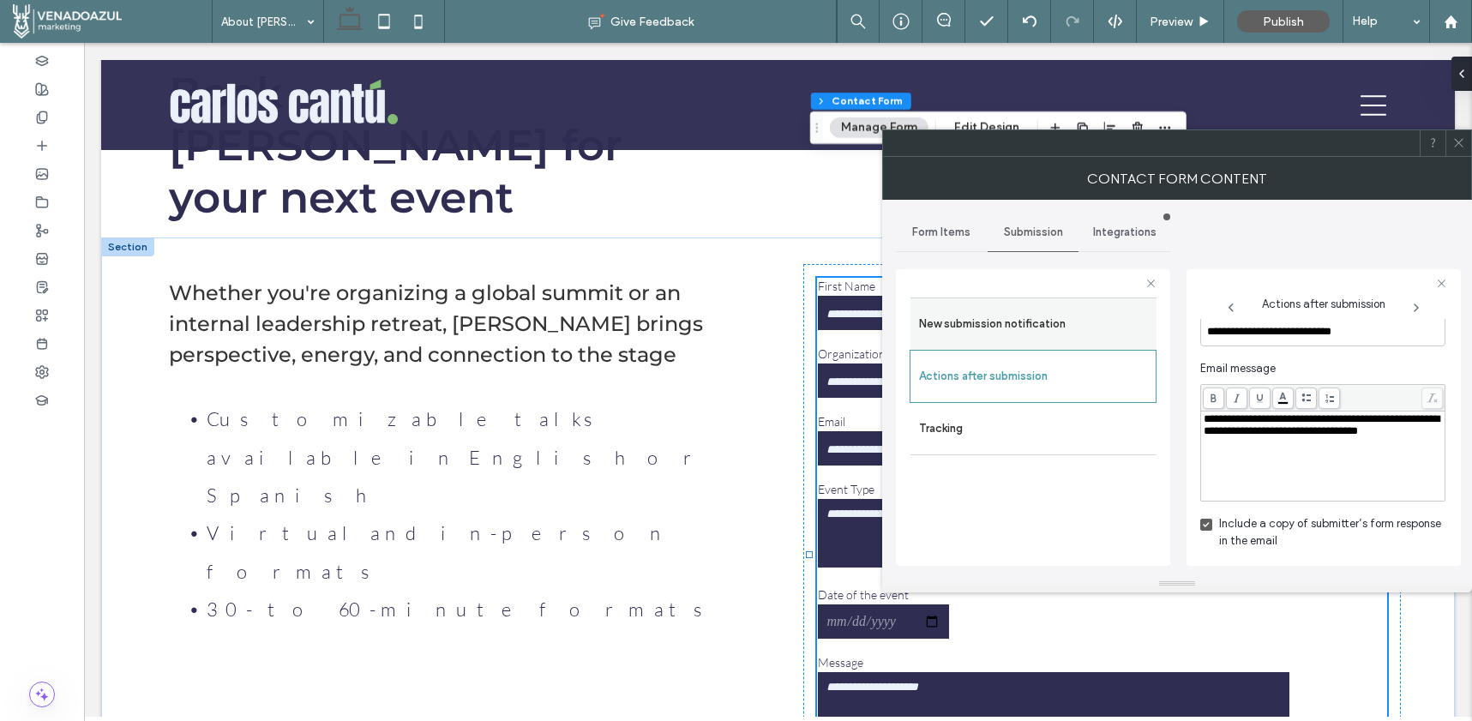
click at [1038, 310] on label "New submission notification" at bounding box center [1033, 324] width 229 height 34
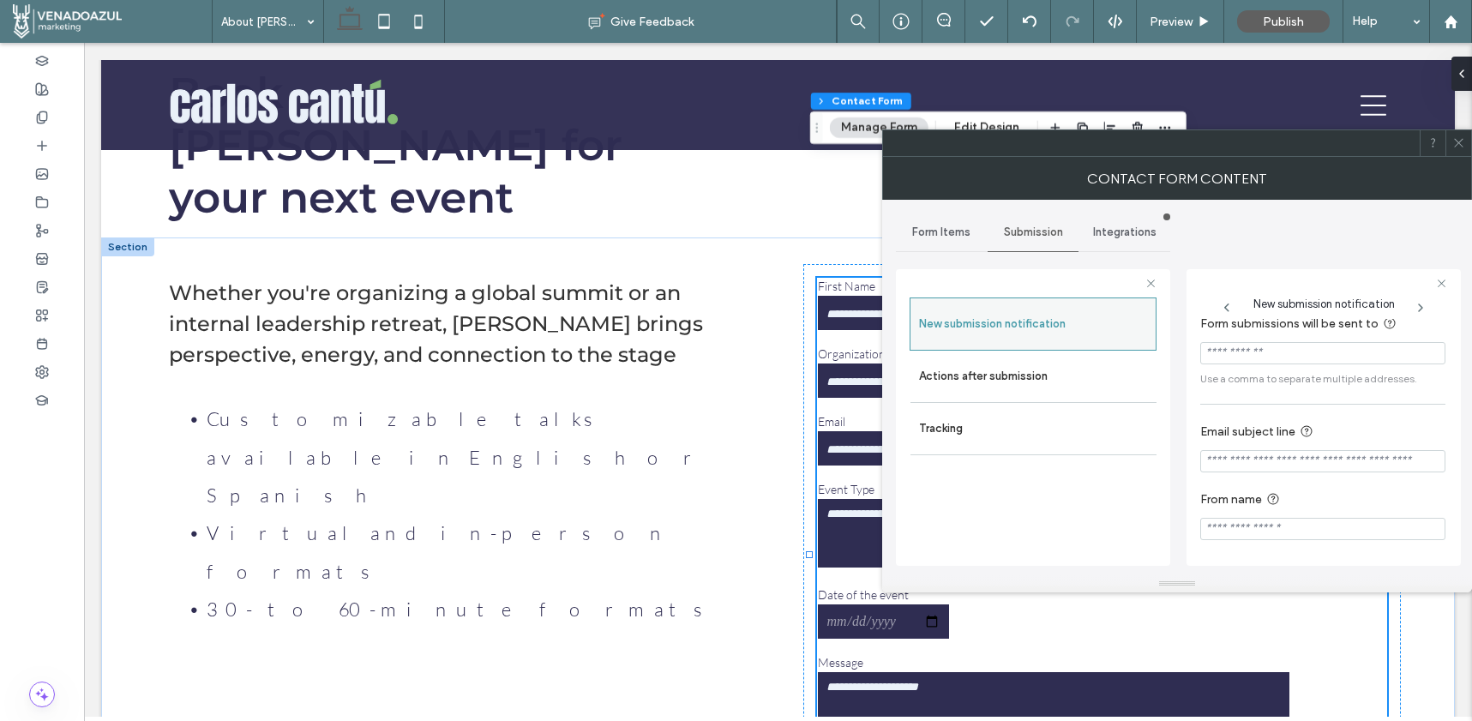
scroll to position [16, 0]
click at [950, 238] on span "Form Items" at bounding box center [941, 232] width 58 height 14
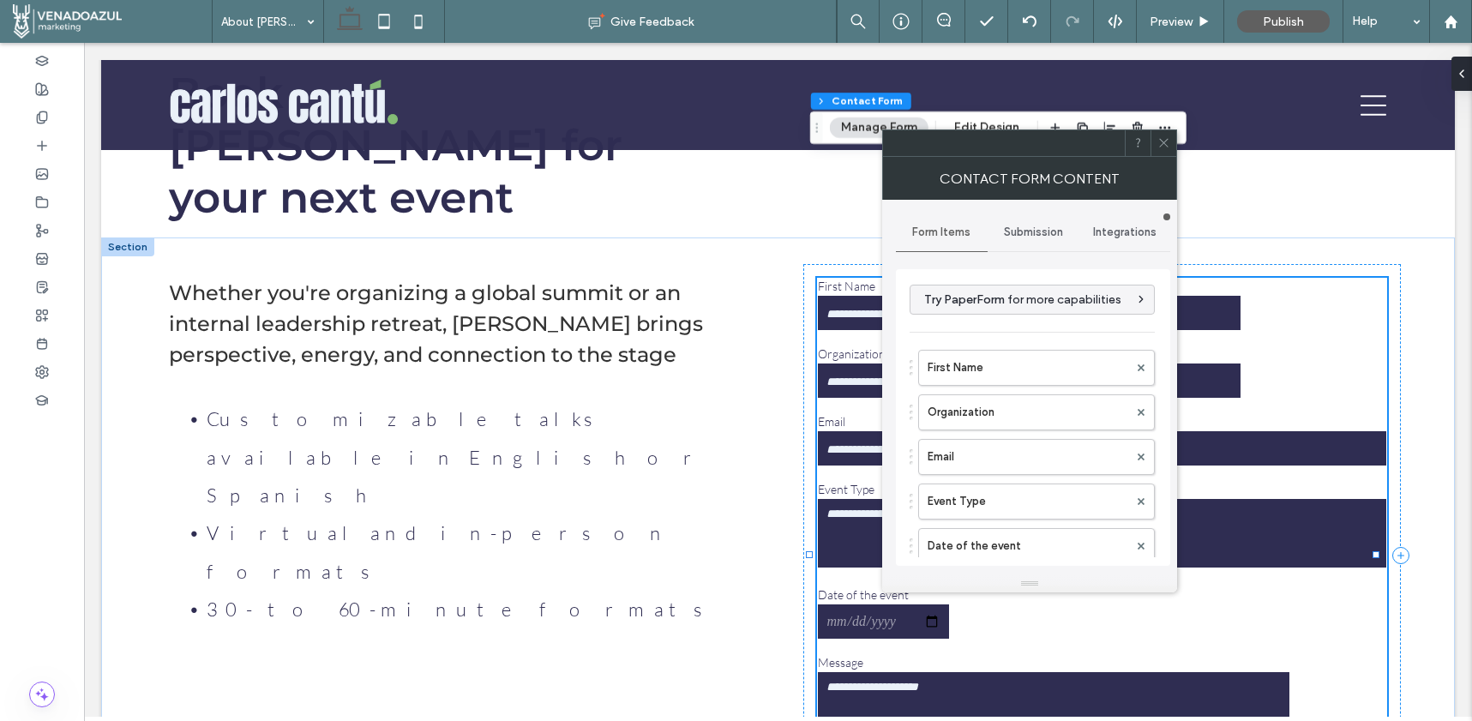
click at [1163, 146] on icon at bounding box center [1163, 142] width 13 height 13
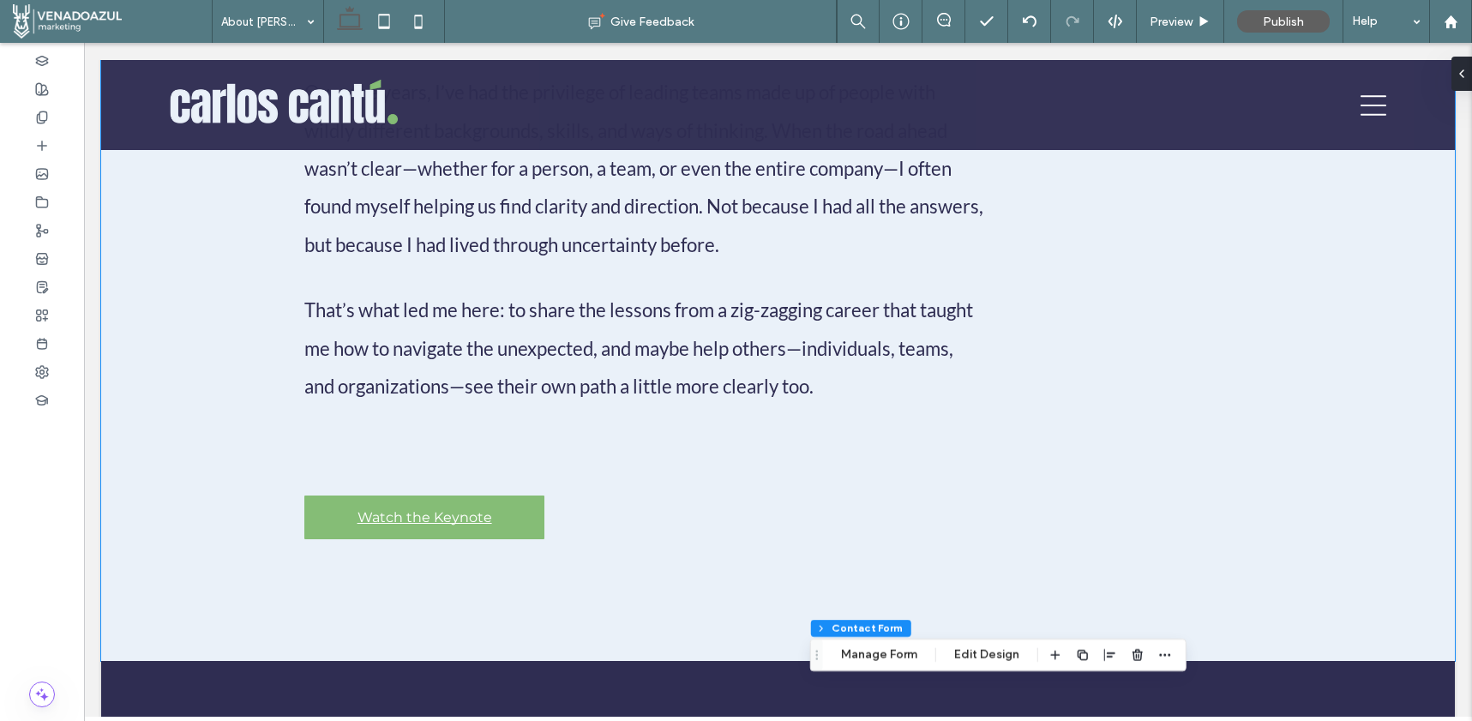
scroll to position [493, 0]
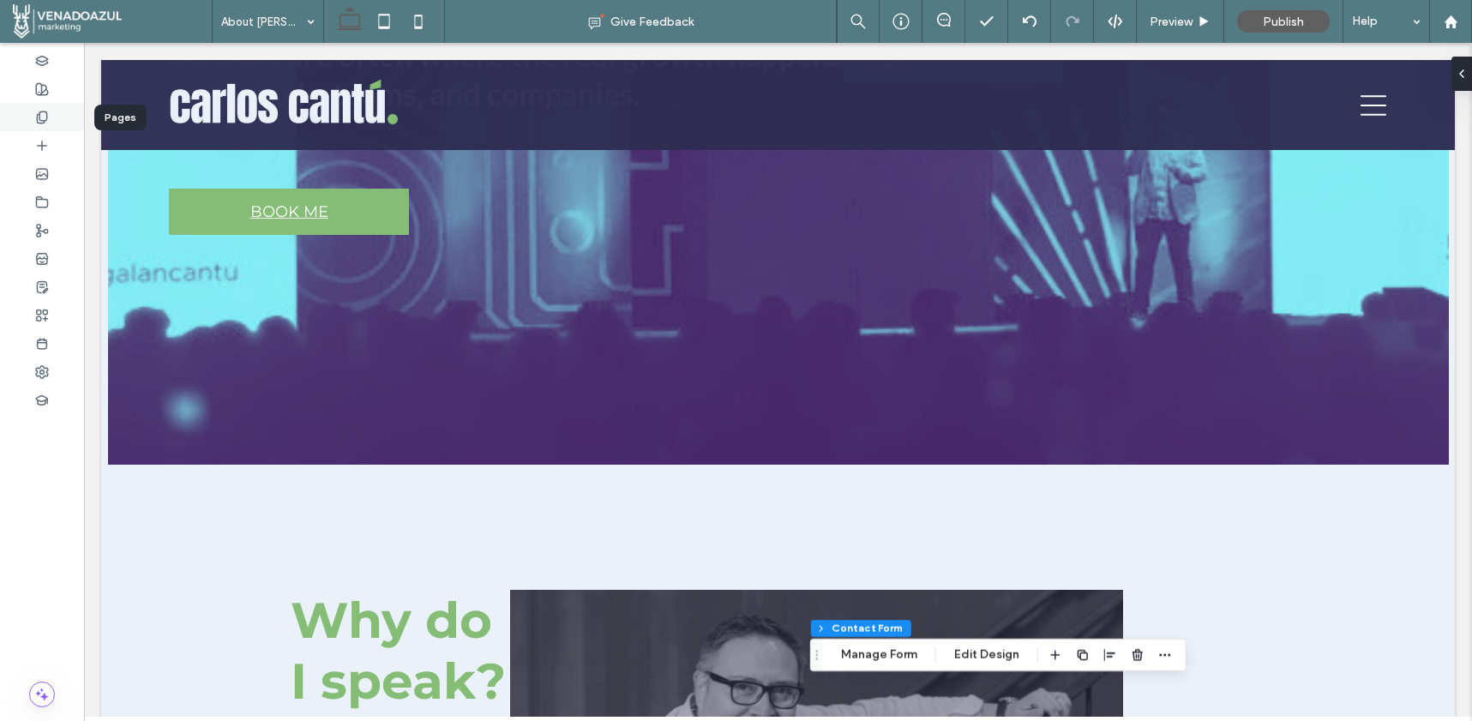
click at [62, 124] on div at bounding box center [42, 117] width 84 height 28
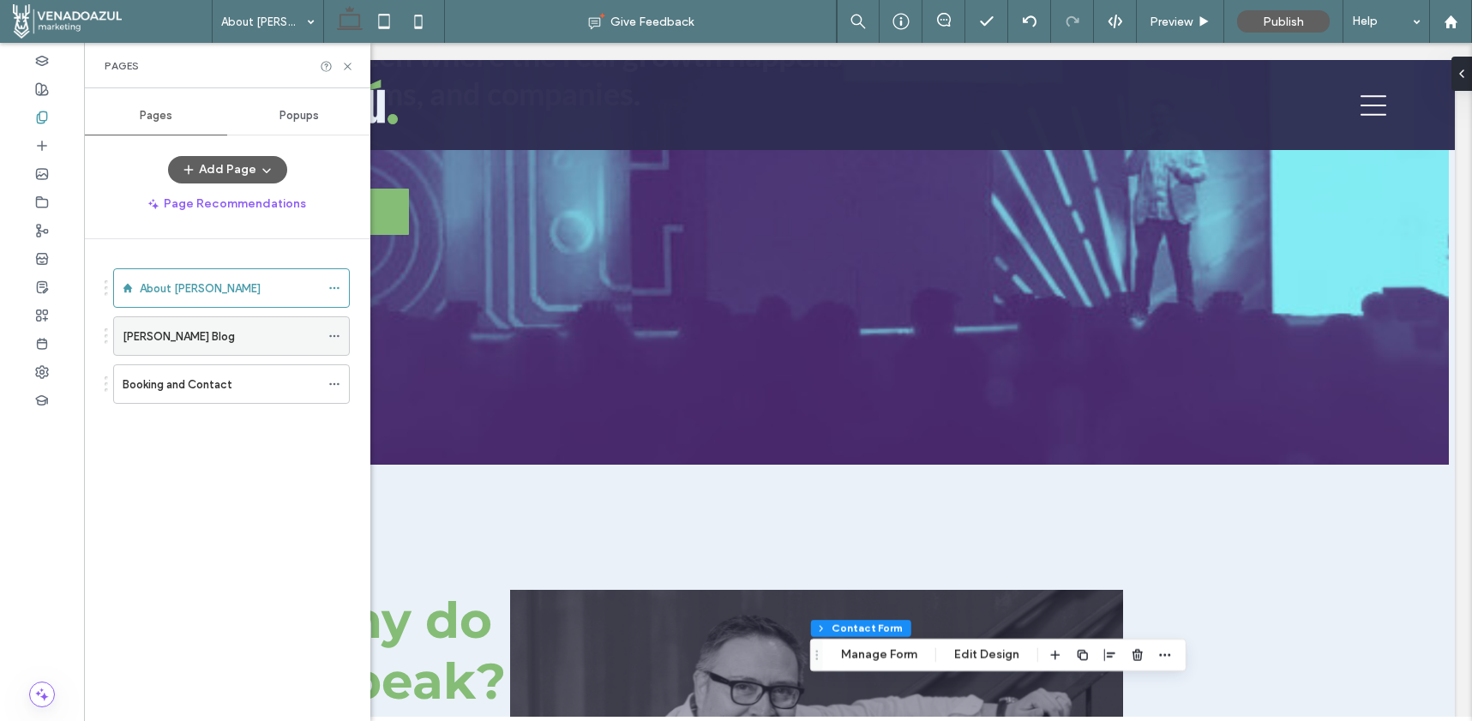
click at [175, 317] on div "[PERSON_NAME] Blog" at bounding box center [221, 336] width 197 height 38
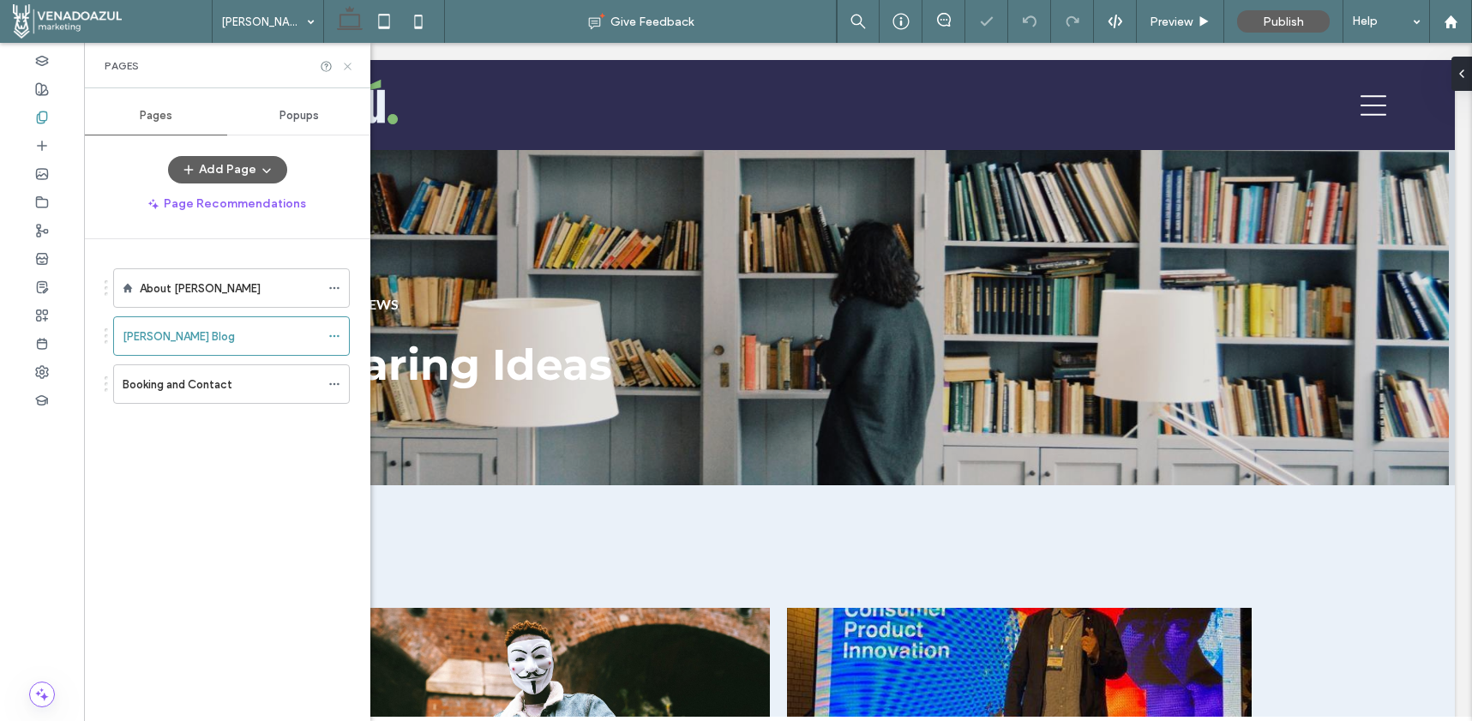
click at [346, 62] on icon at bounding box center [347, 66] width 13 height 13
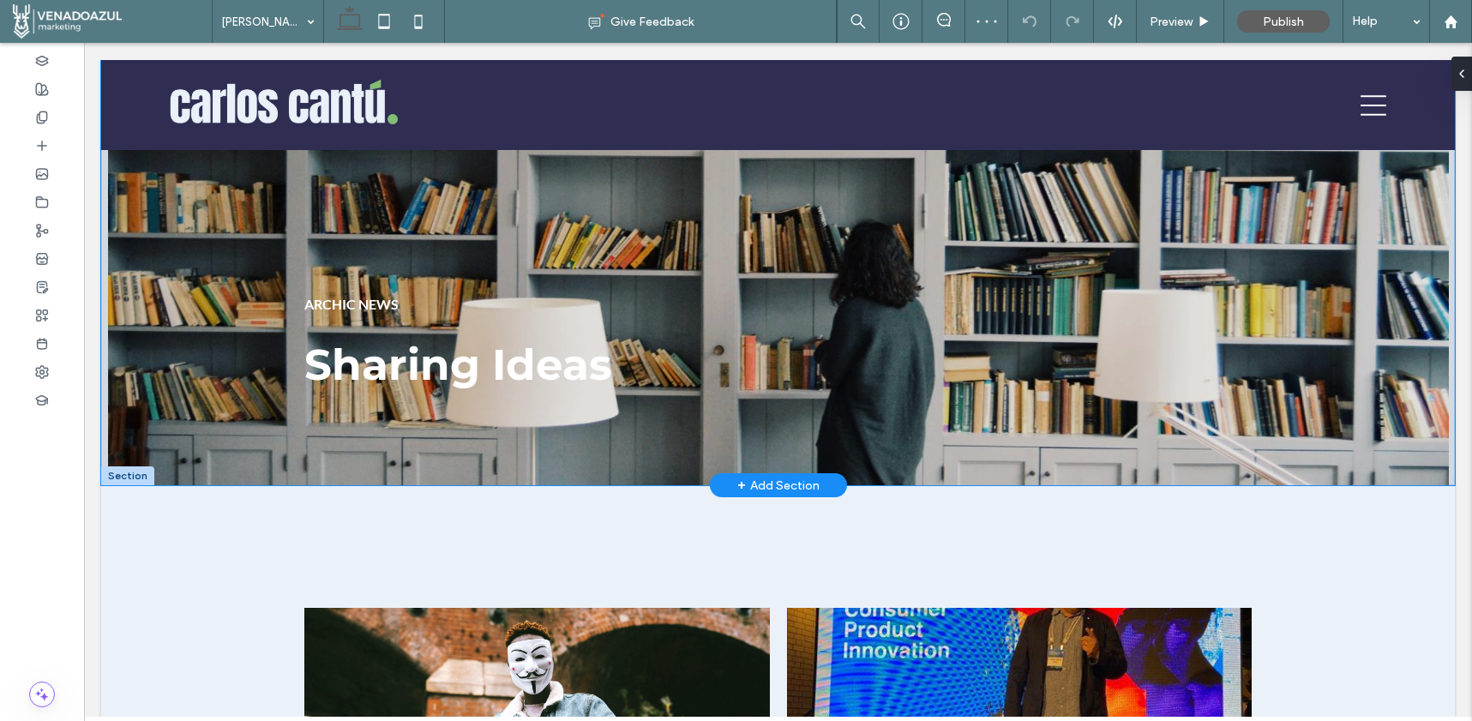
click at [348, 201] on div "Sharing Ideas ARCHIC NEWS" at bounding box center [778, 272] width 1029 height 425
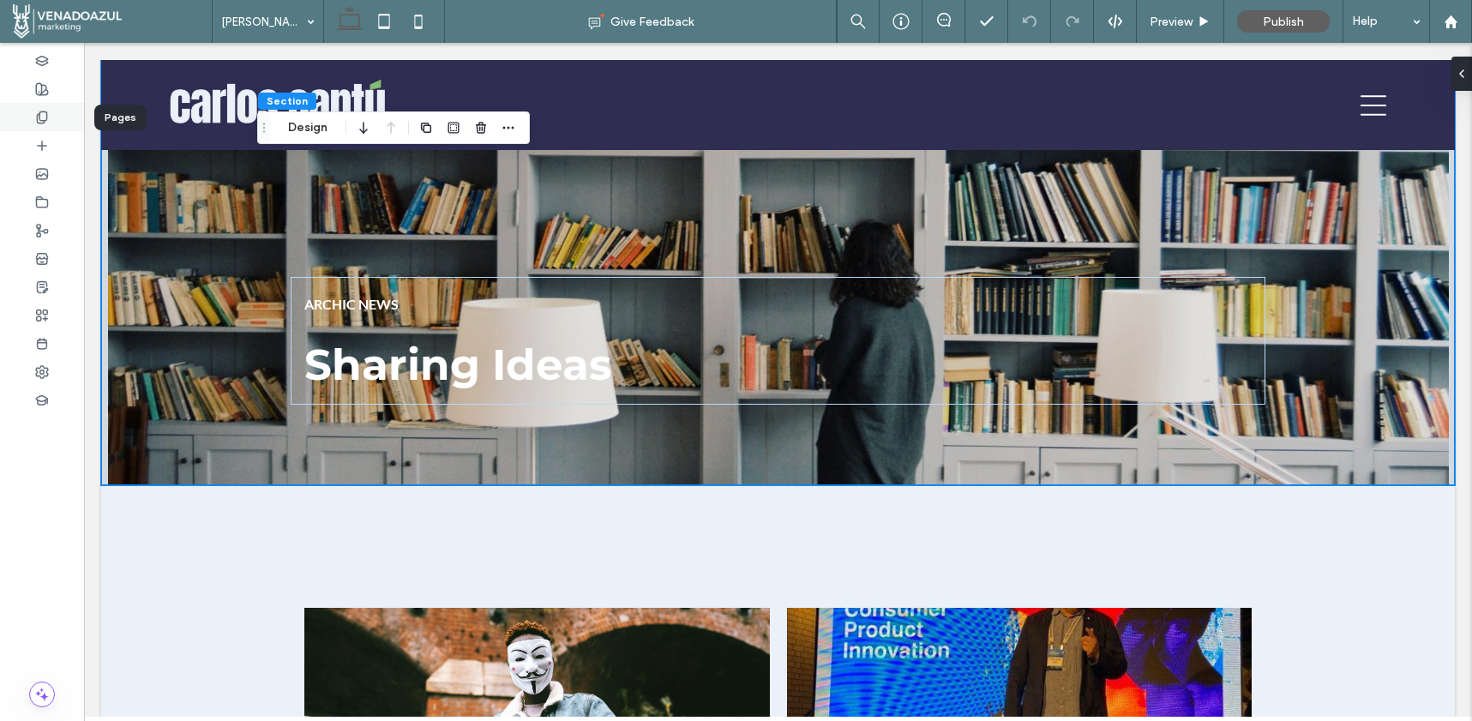
click at [60, 128] on div at bounding box center [42, 117] width 84 height 28
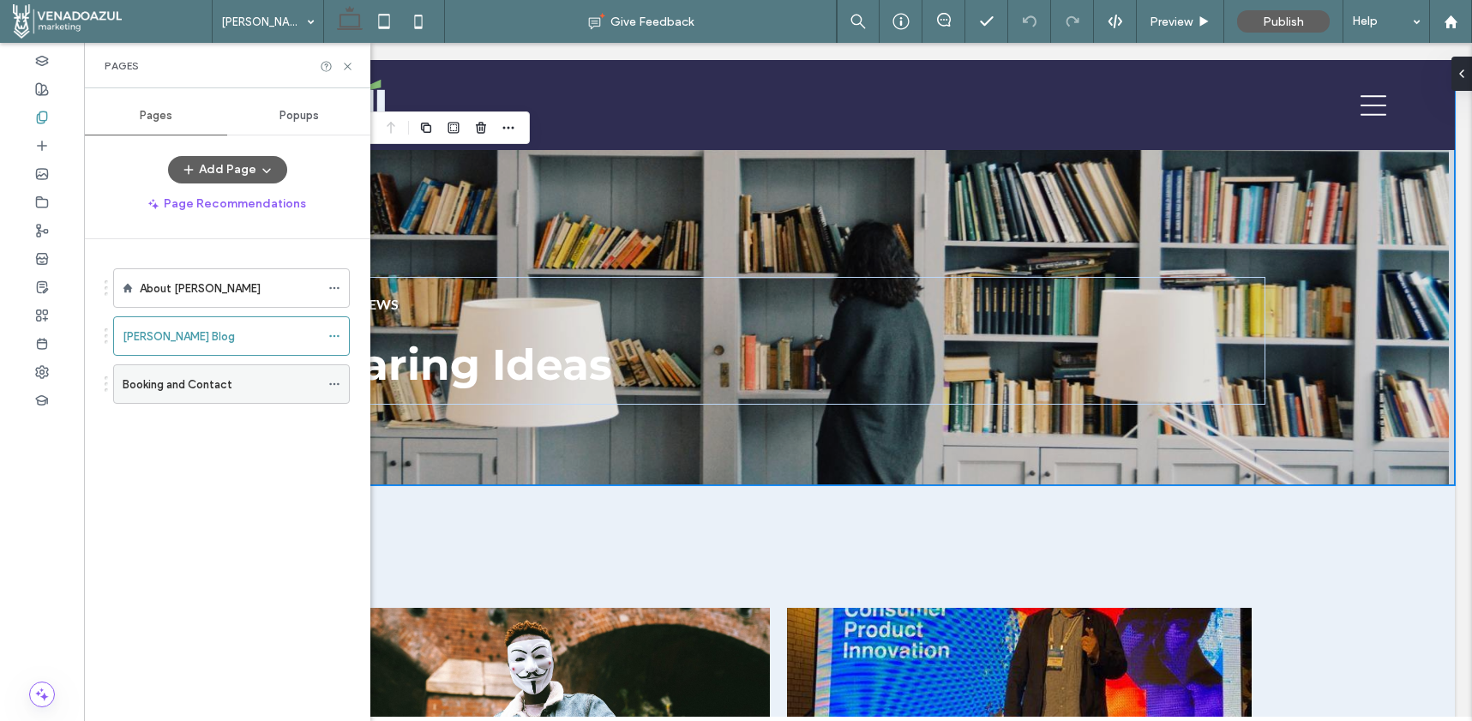
click at [226, 374] on div "Booking and Contact" at bounding box center [221, 384] width 197 height 38
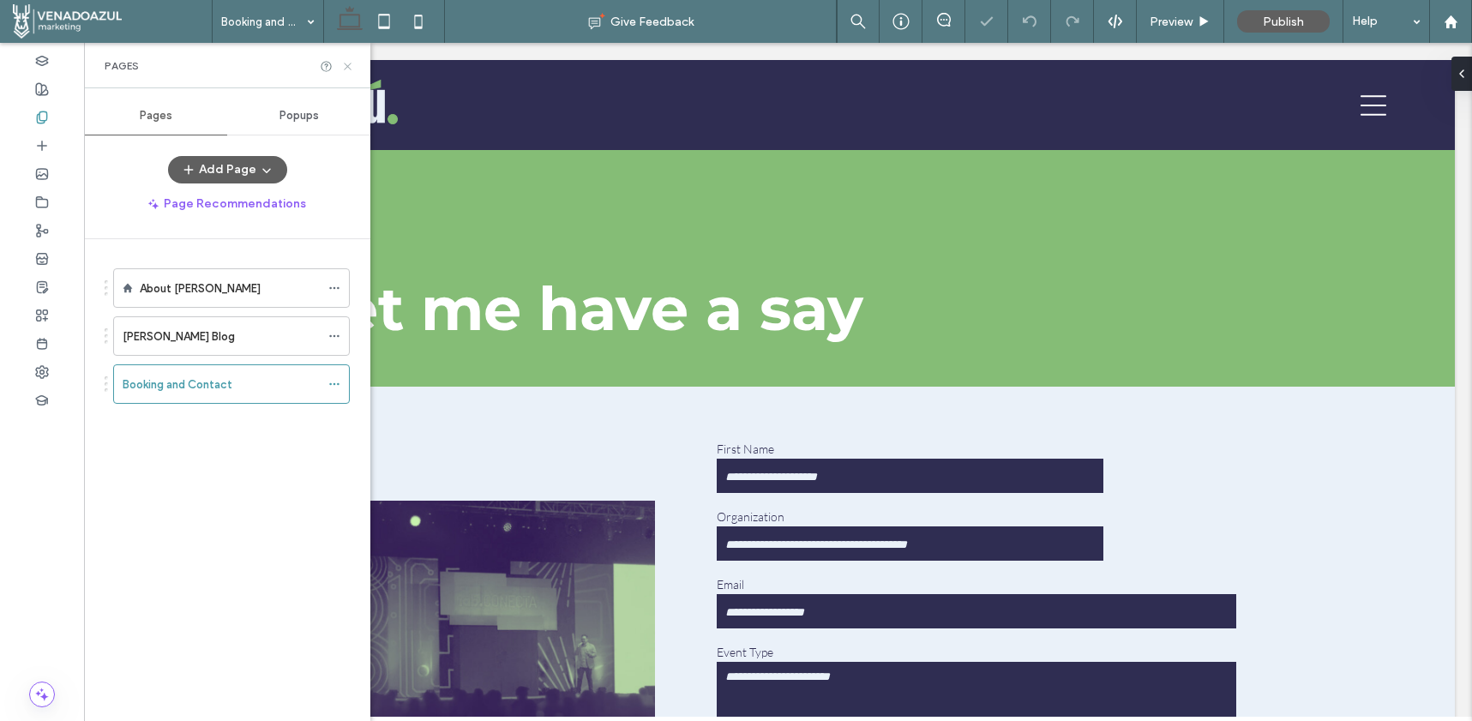
click at [350, 63] on icon at bounding box center [347, 66] width 13 height 13
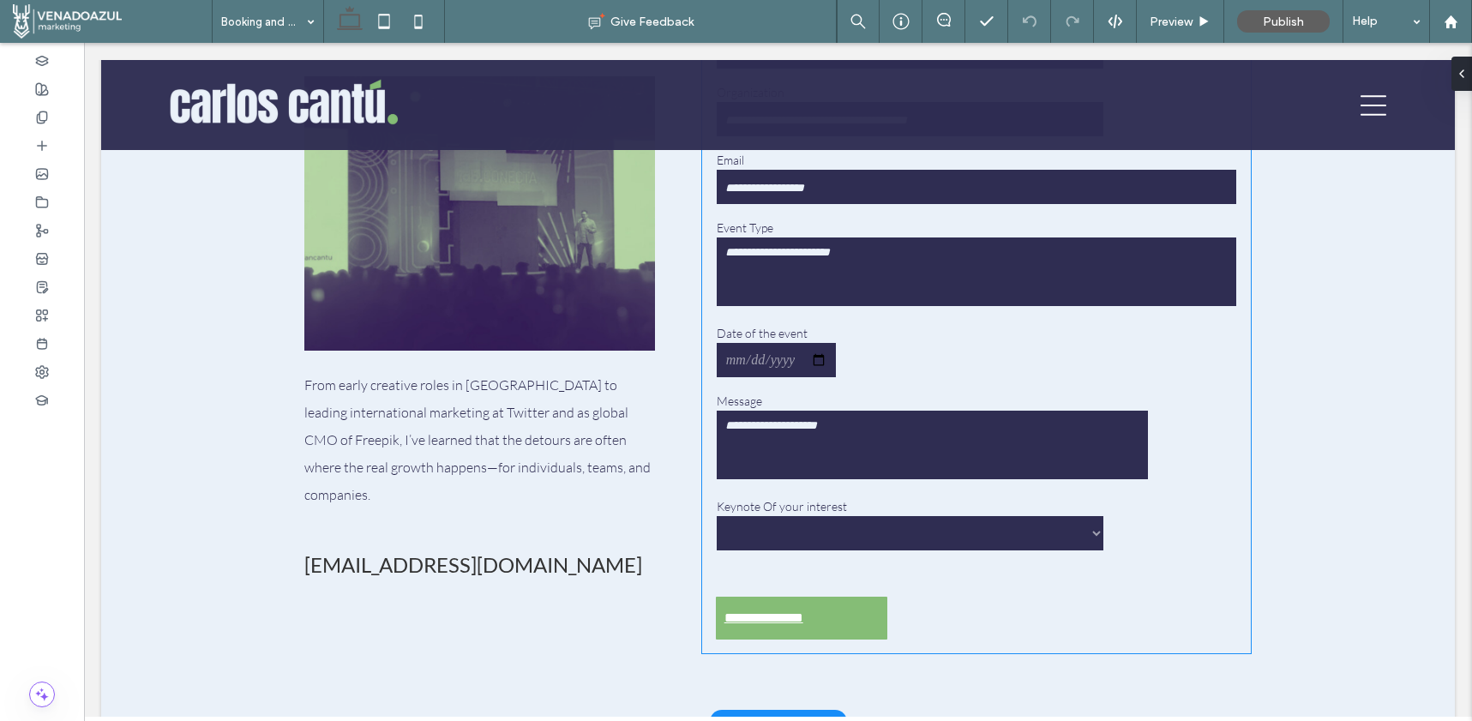
scroll to position [508, 0]
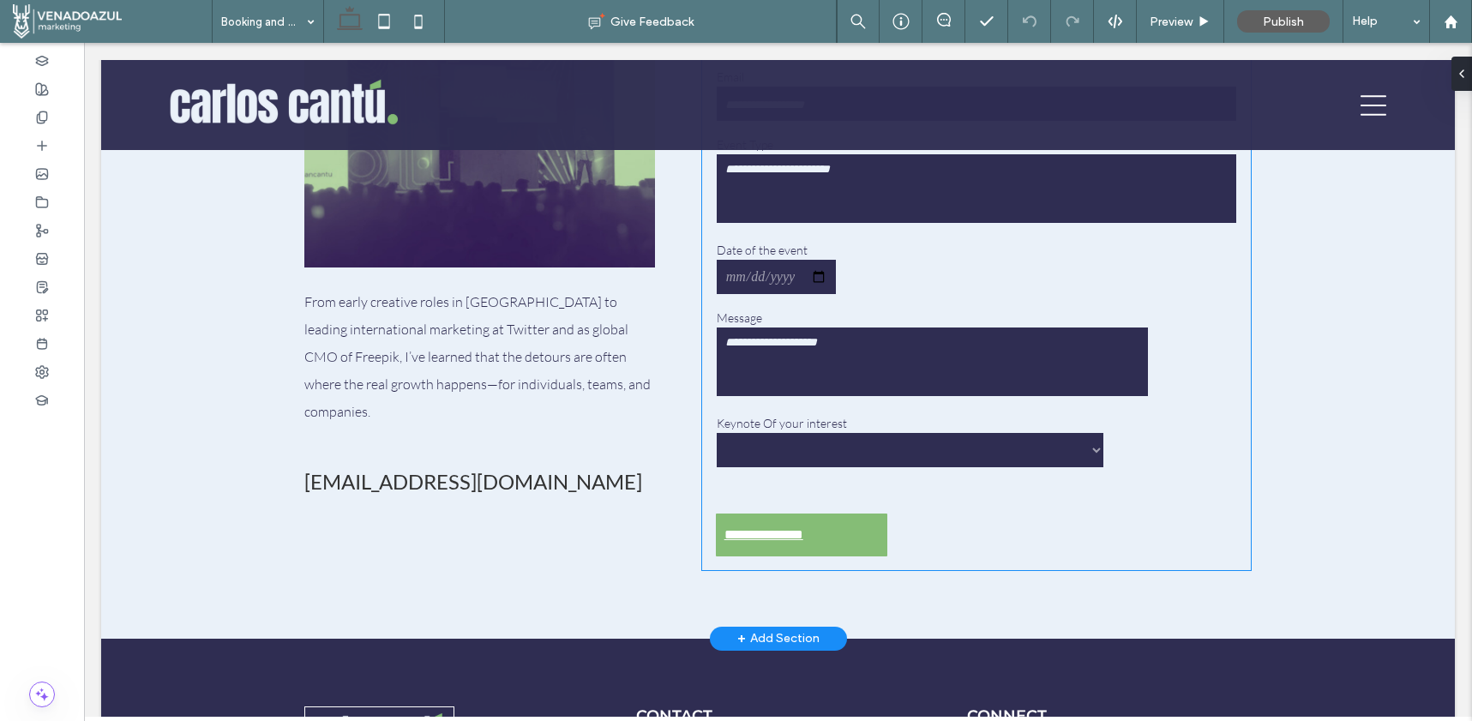
click at [1085, 452] on select "**********" at bounding box center [910, 450] width 387 height 34
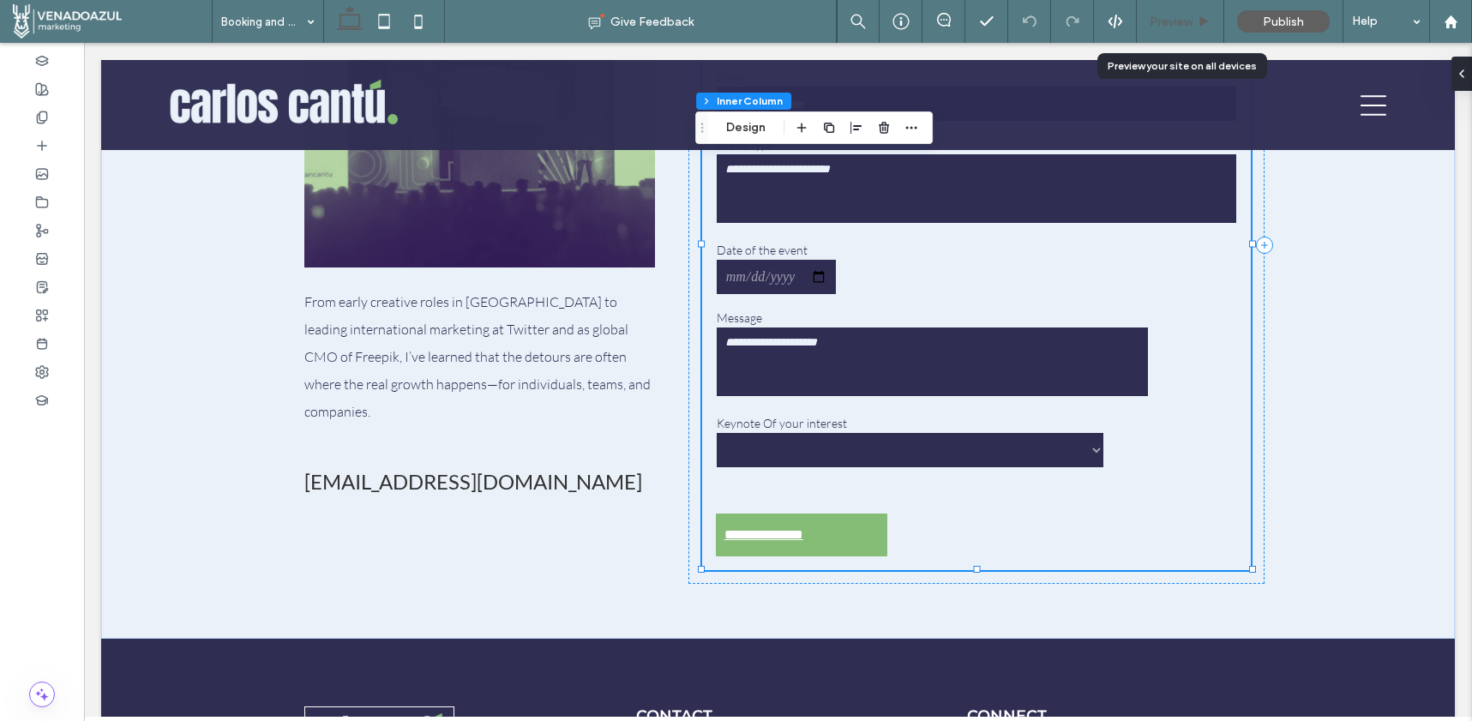
click at [1200, 27] on div "Preview" at bounding box center [1180, 22] width 87 height 15
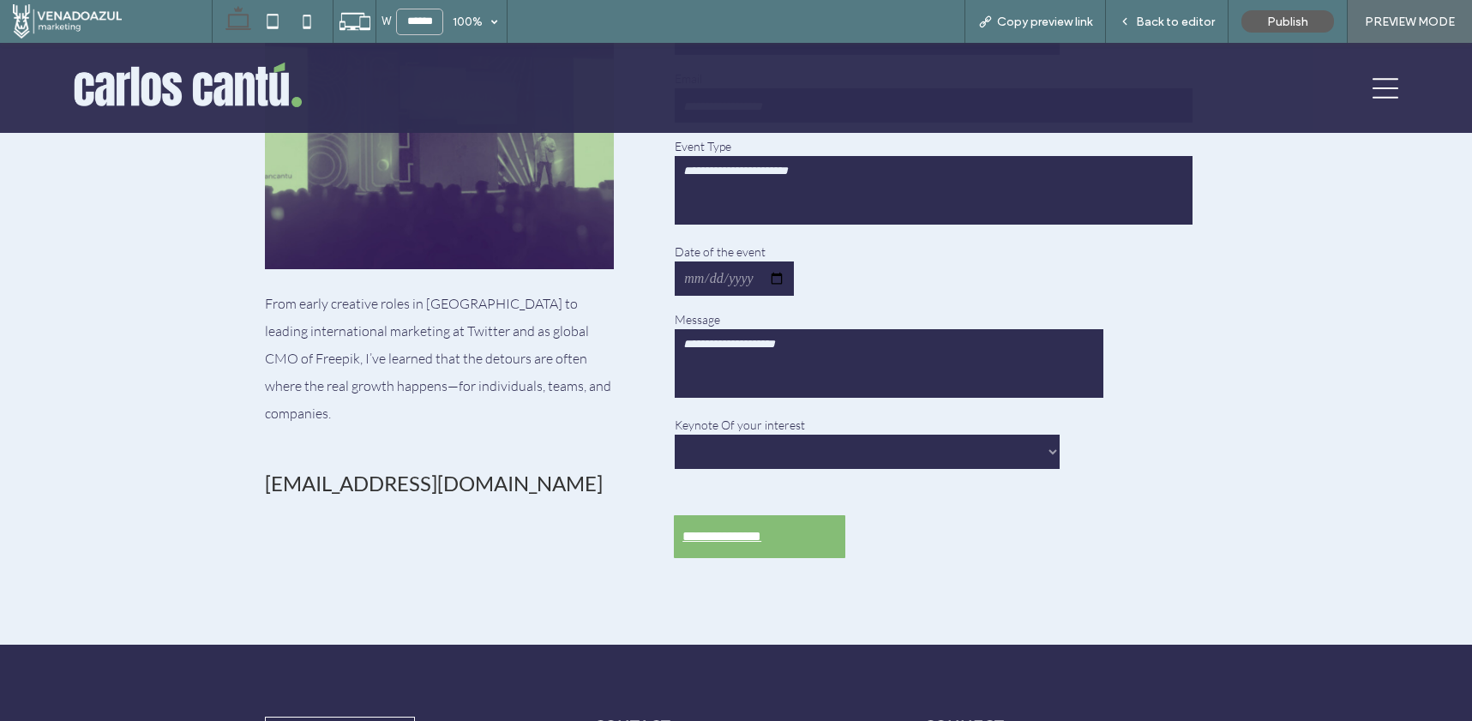
scroll to position [505, 0]
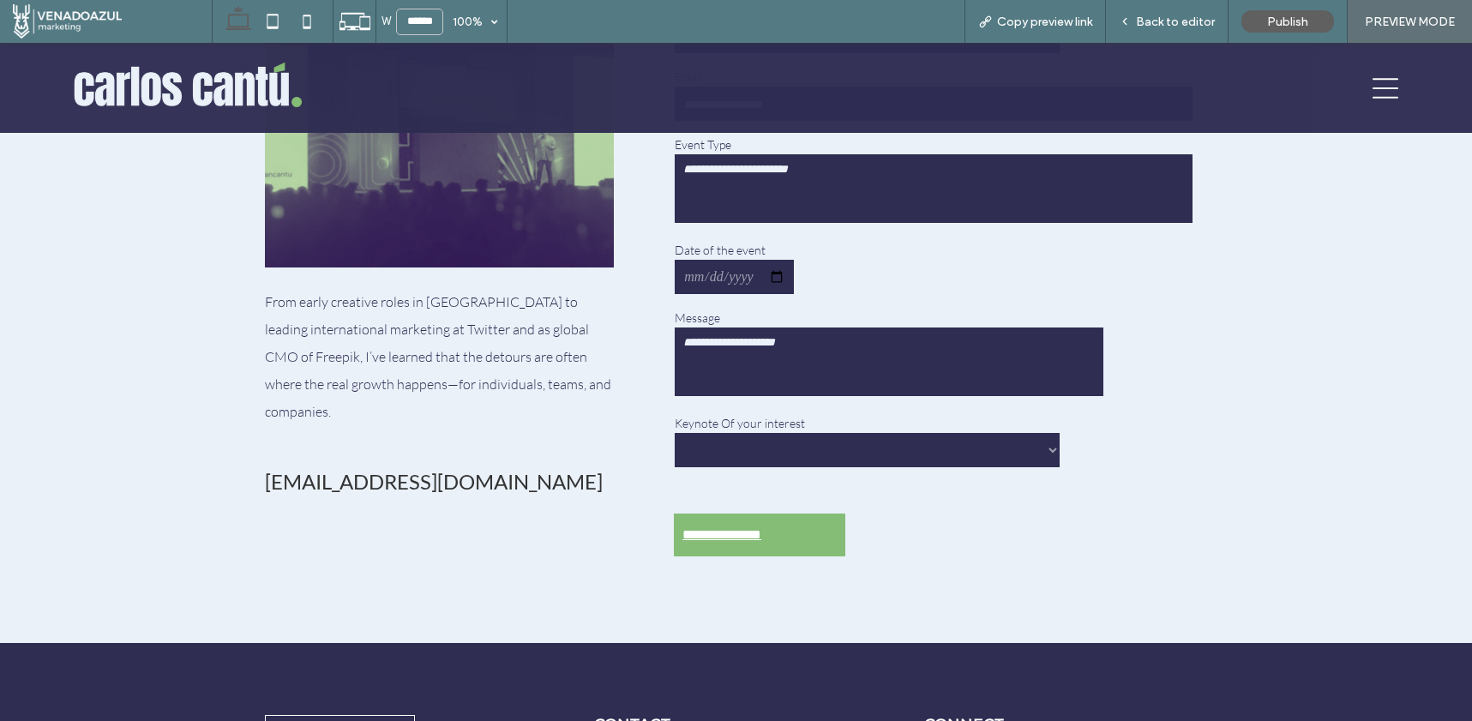
click at [1046, 451] on select "**********" at bounding box center [867, 450] width 385 height 34
click at [1044, 453] on select "**********" at bounding box center [867, 450] width 385 height 34
click at [1388, 93] on div at bounding box center [1377, 88] width 70 height 80
click at [1373, 93] on icon at bounding box center [1386, 88] width 26 height 26
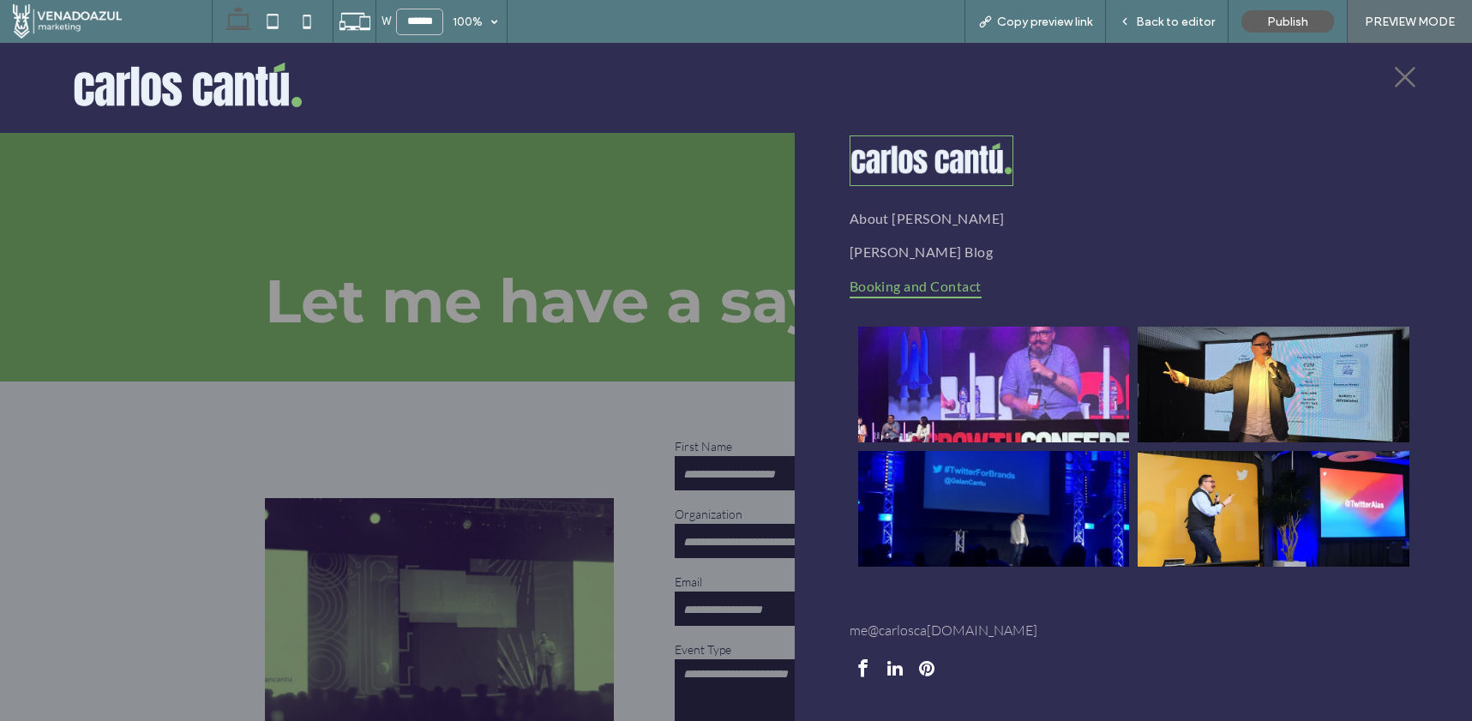
scroll to position [0, 0]
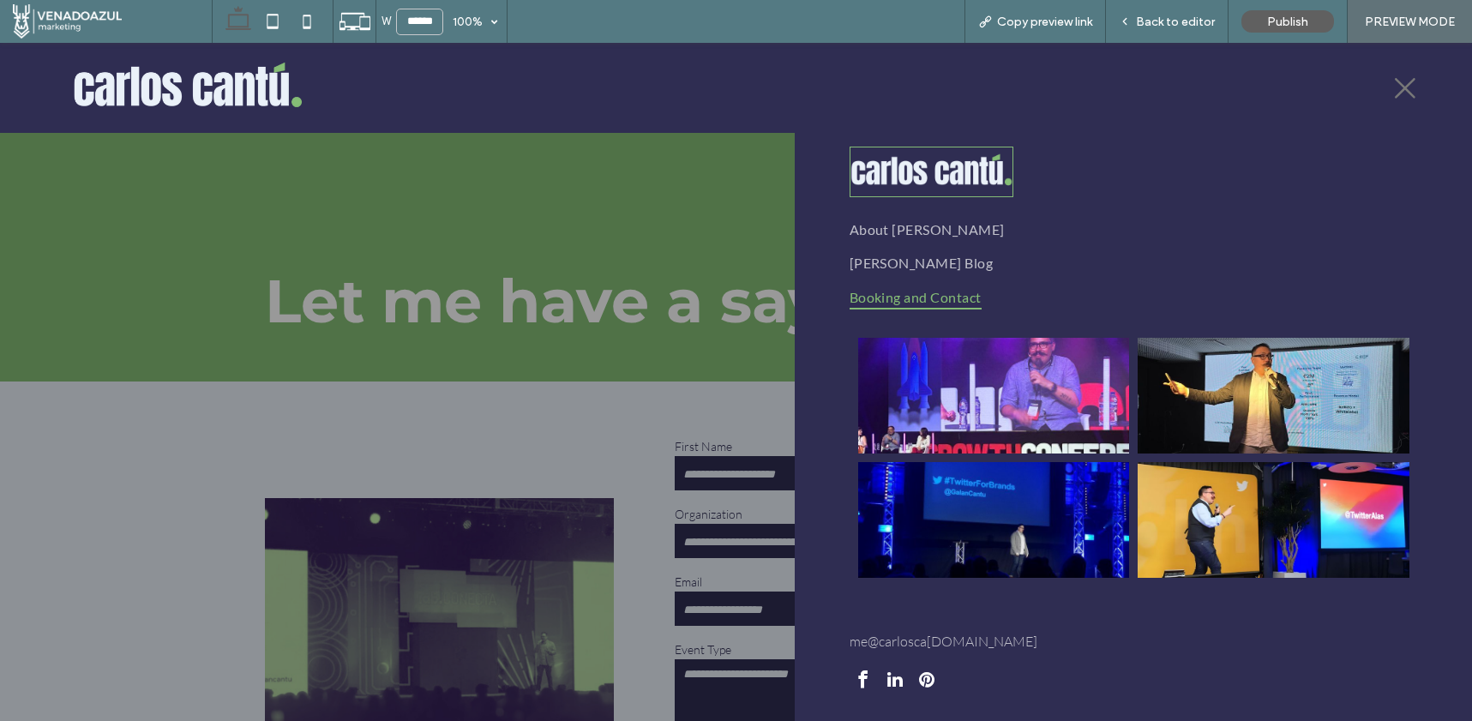
click at [1392, 91] on icon at bounding box center [1405, 88] width 26 height 26
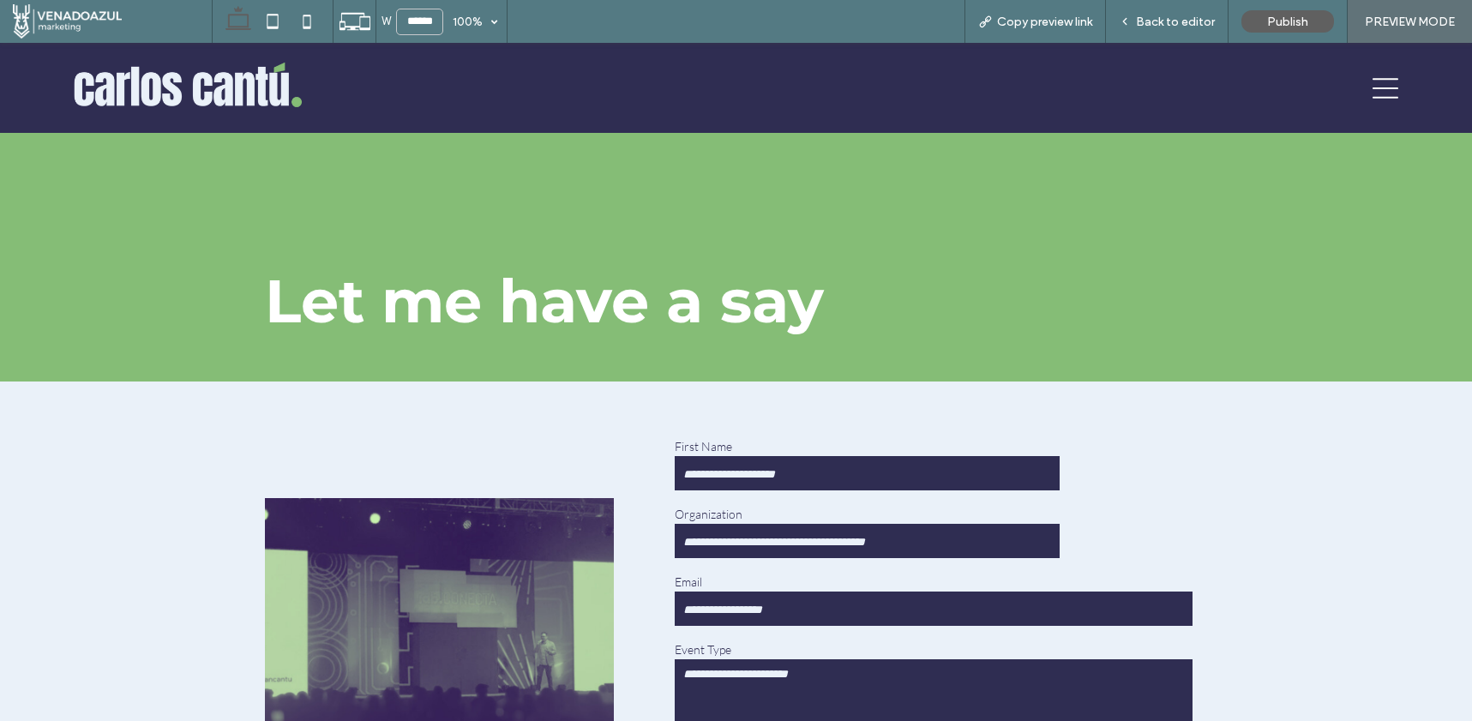
scroll to position [505, 0]
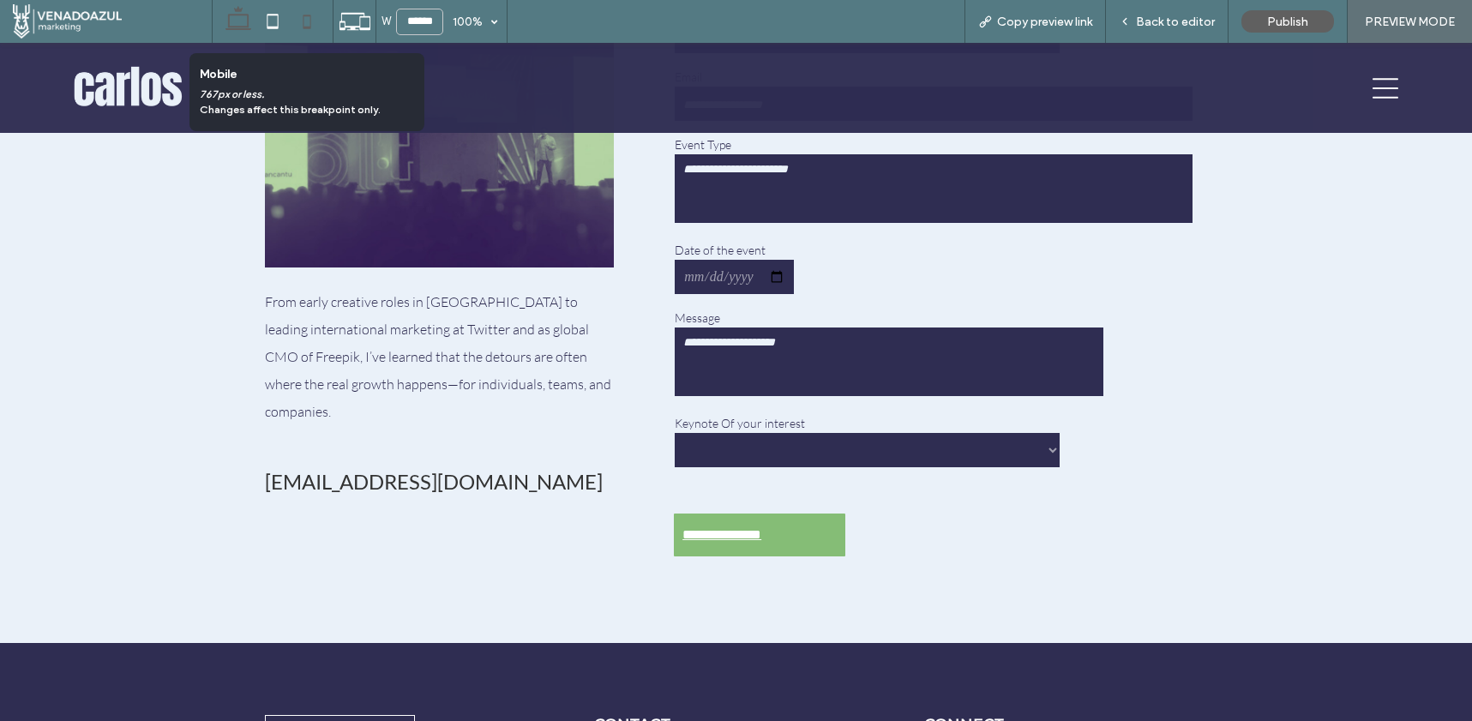
click at [316, 21] on icon at bounding box center [307, 21] width 34 height 34
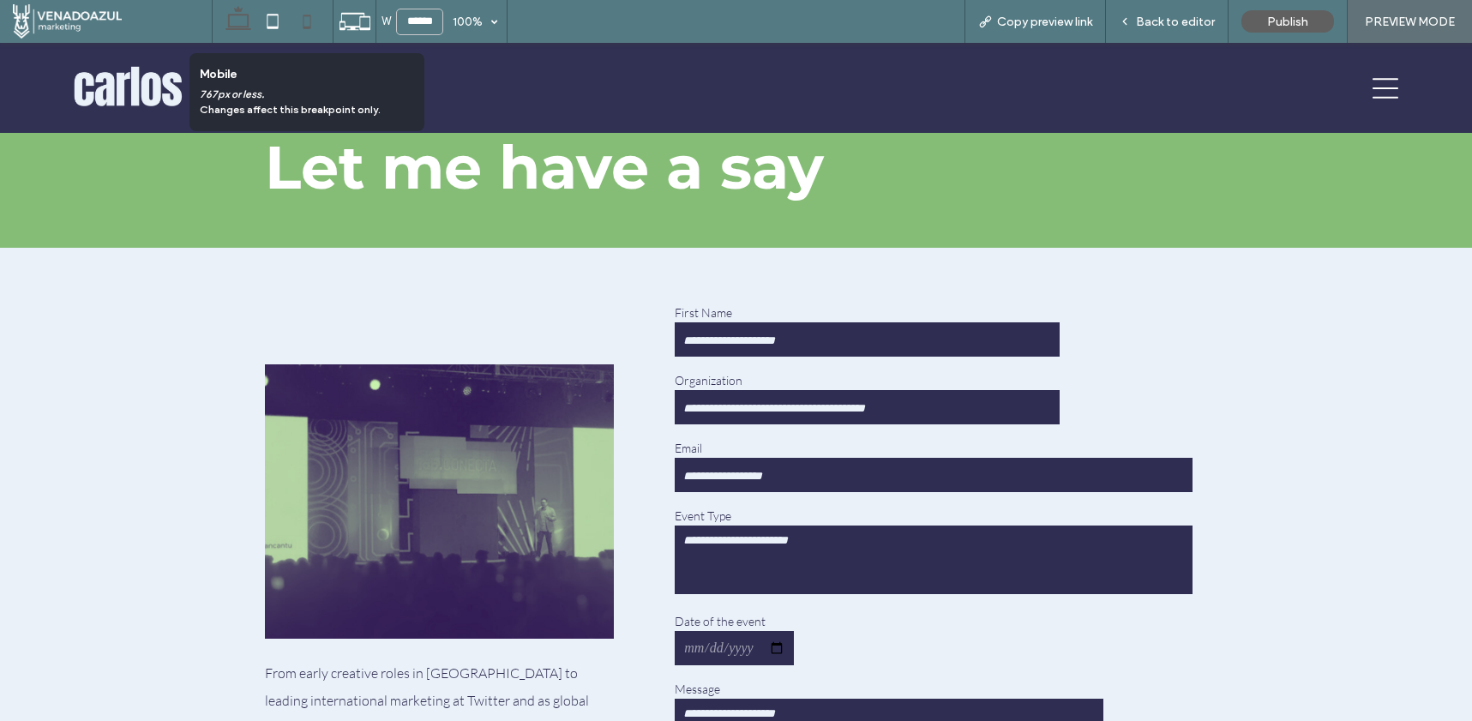
type input "*****"
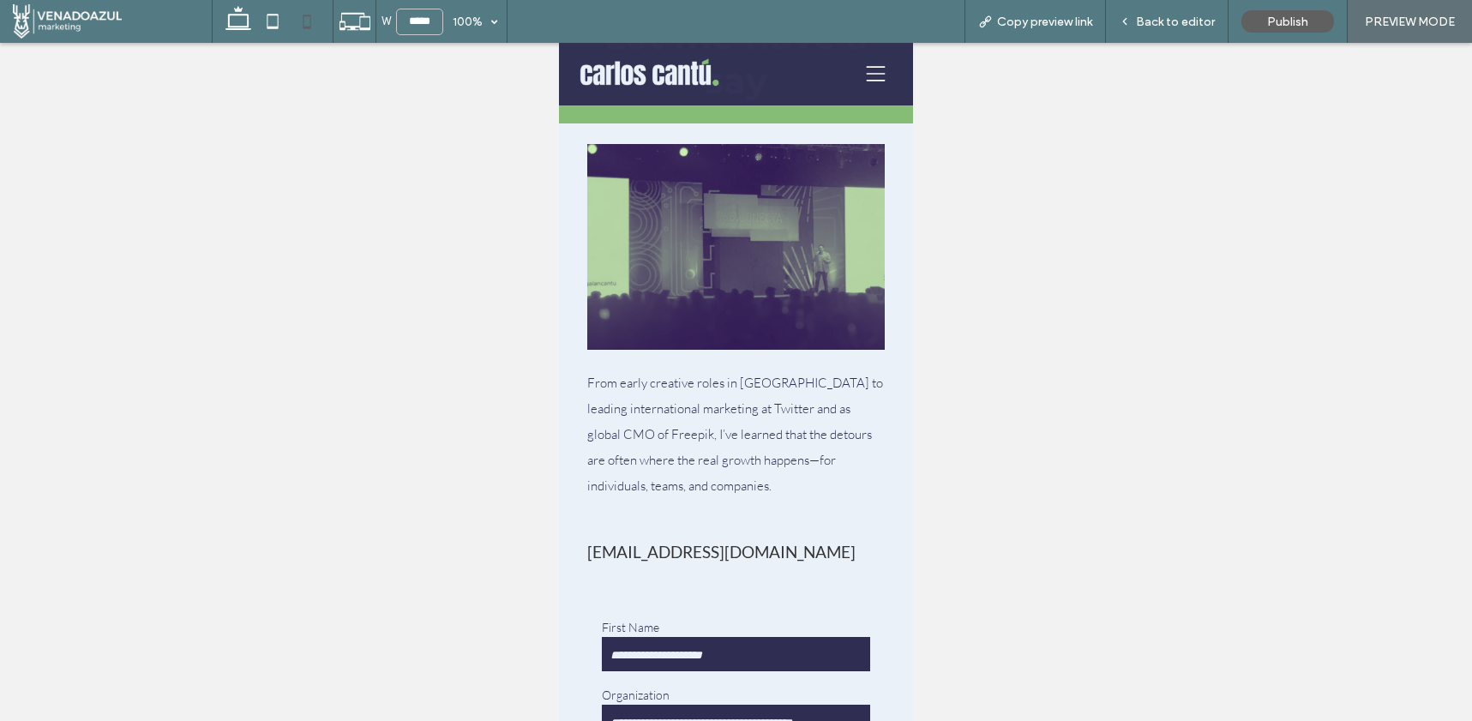
scroll to position [0, 0]
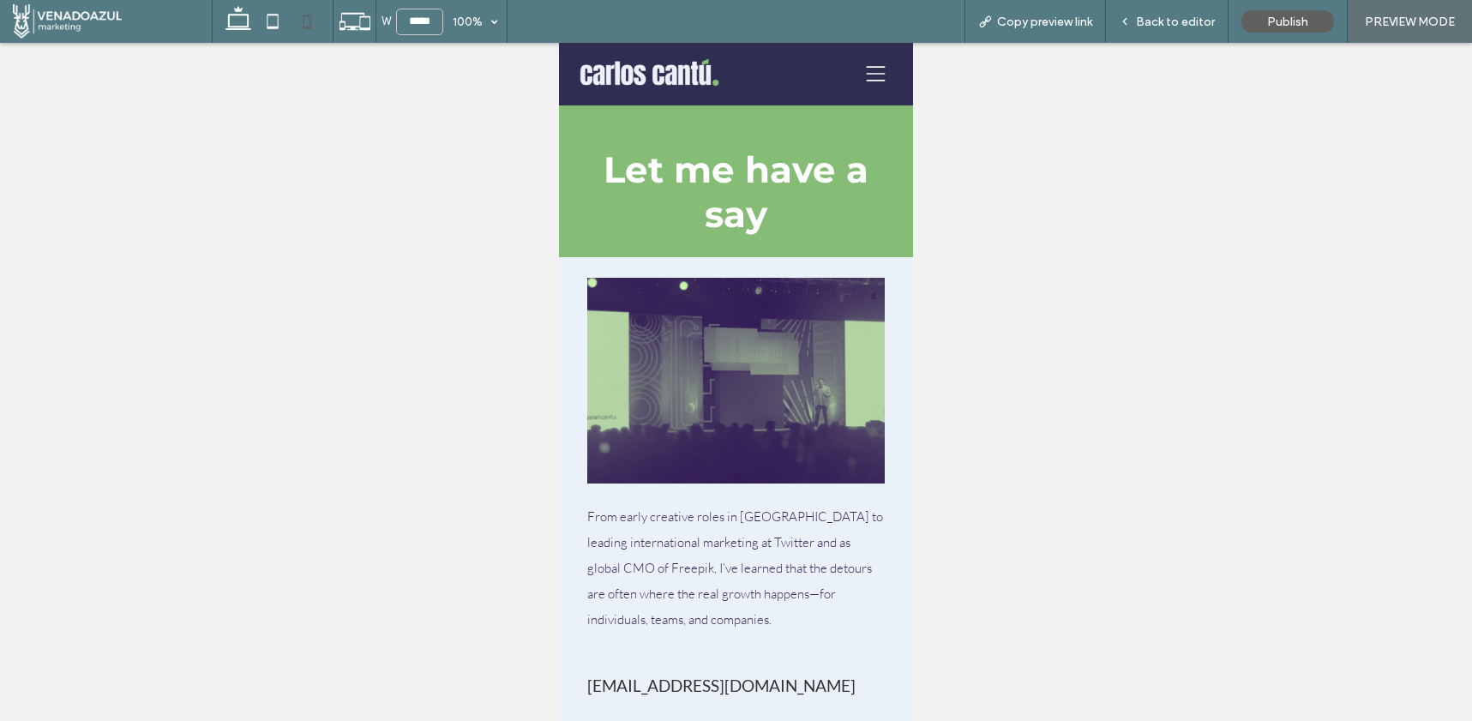
click at [649, 80] on img at bounding box center [650, 74] width 140 height 42
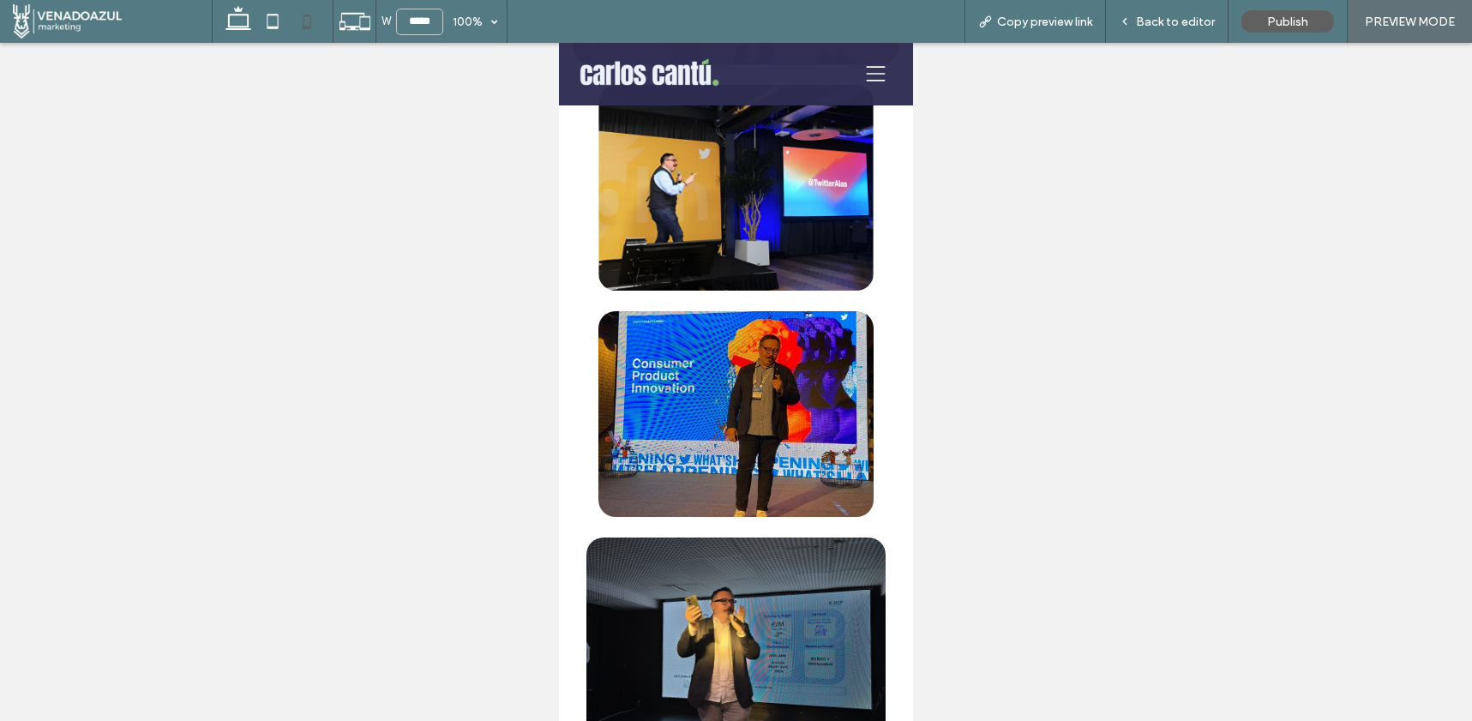
scroll to position [3955, 0]
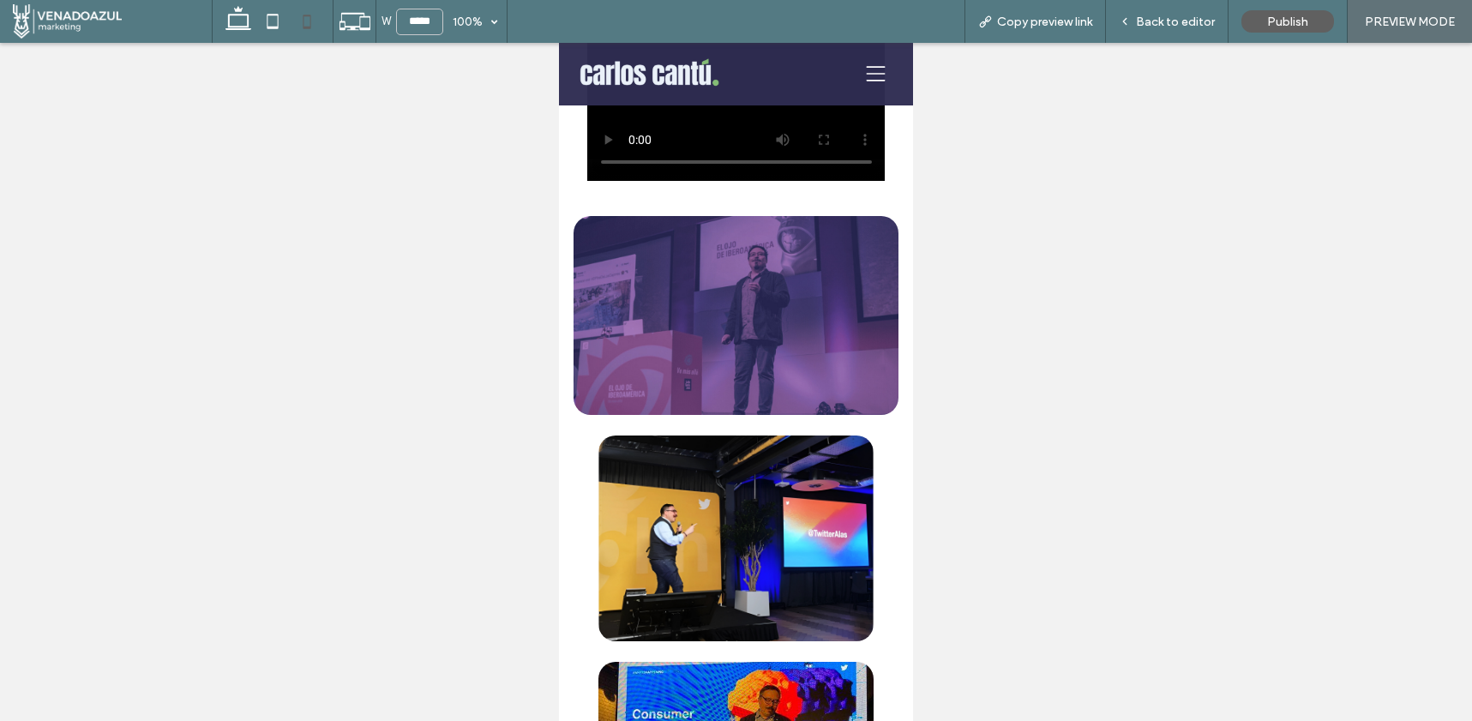
click at [707, 401] on div at bounding box center [736, 315] width 298 height 171
click at [730, 401] on div at bounding box center [736, 315] width 298 height 171
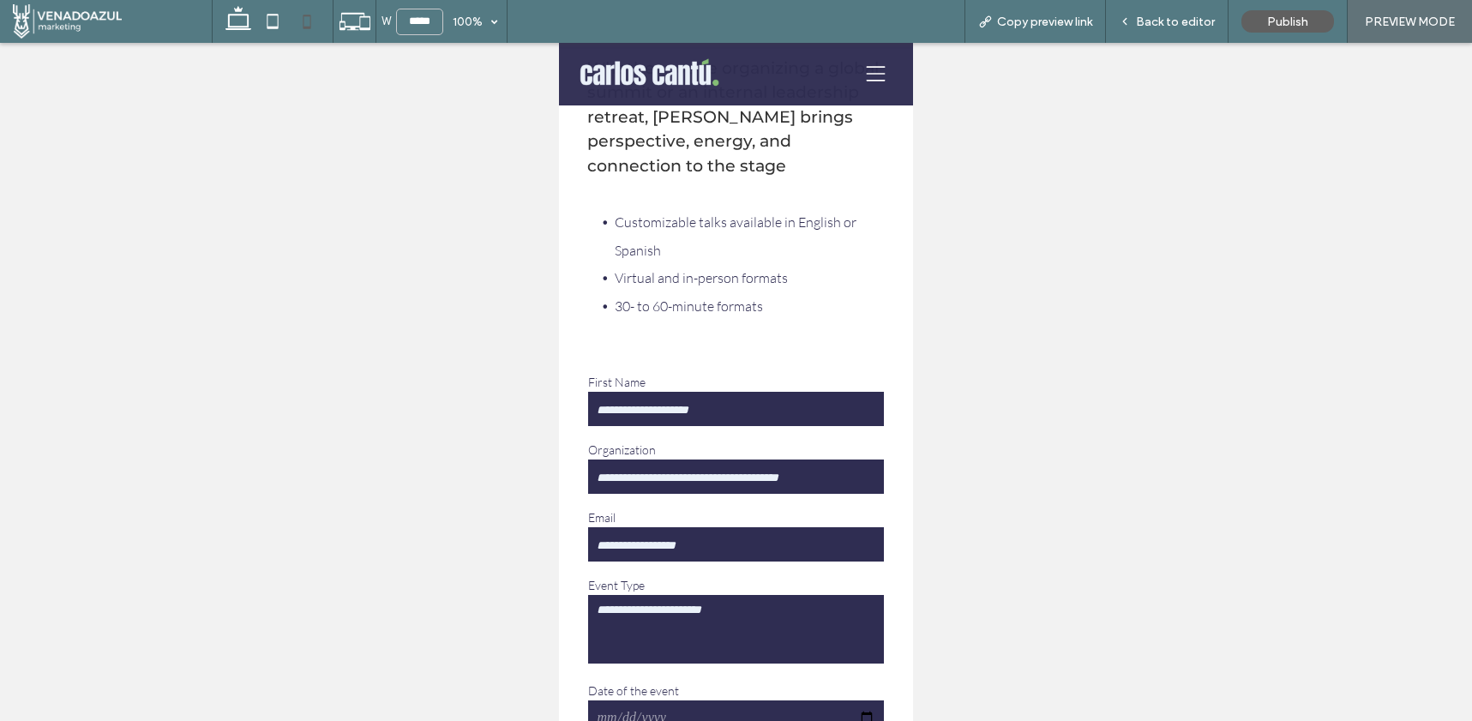
scroll to position [7874, 0]
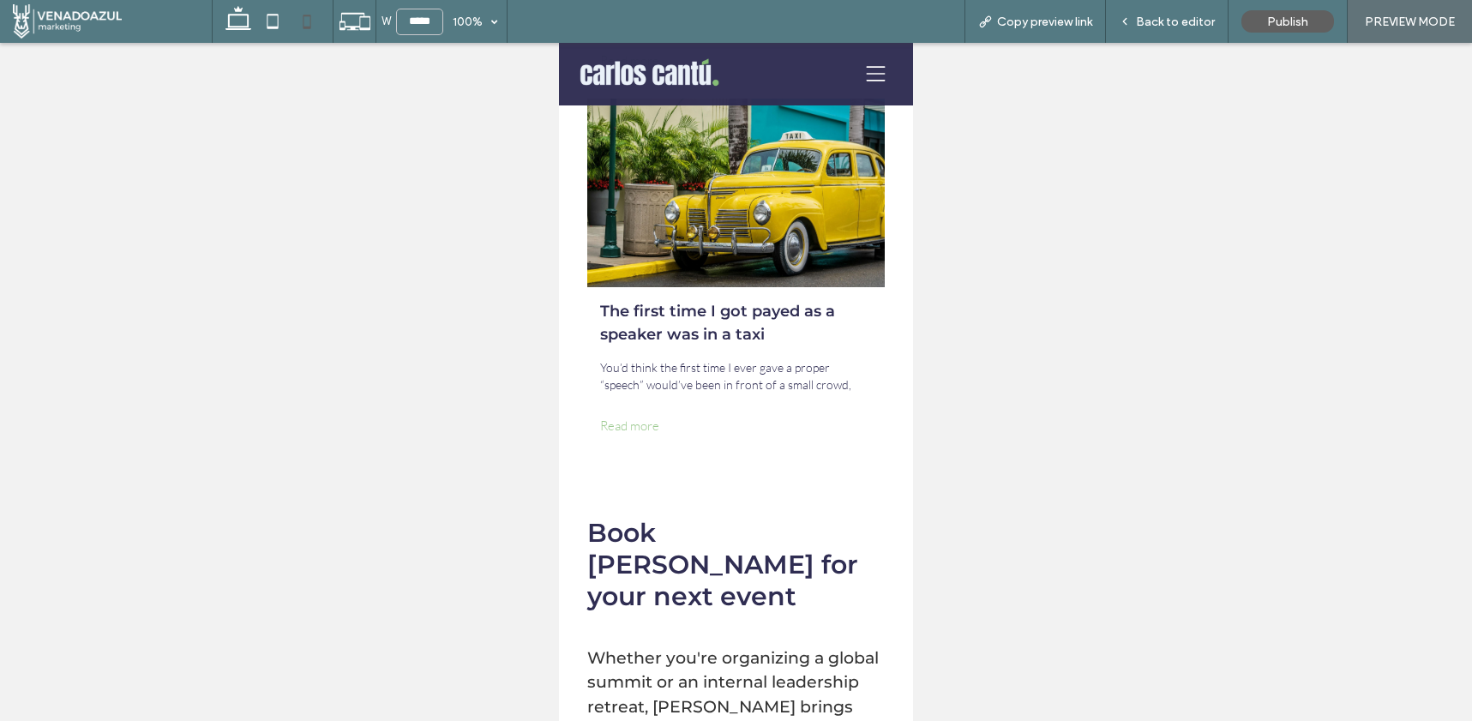
click at [867, 76] on icon at bounding box center [876, 73] width 32 height 19
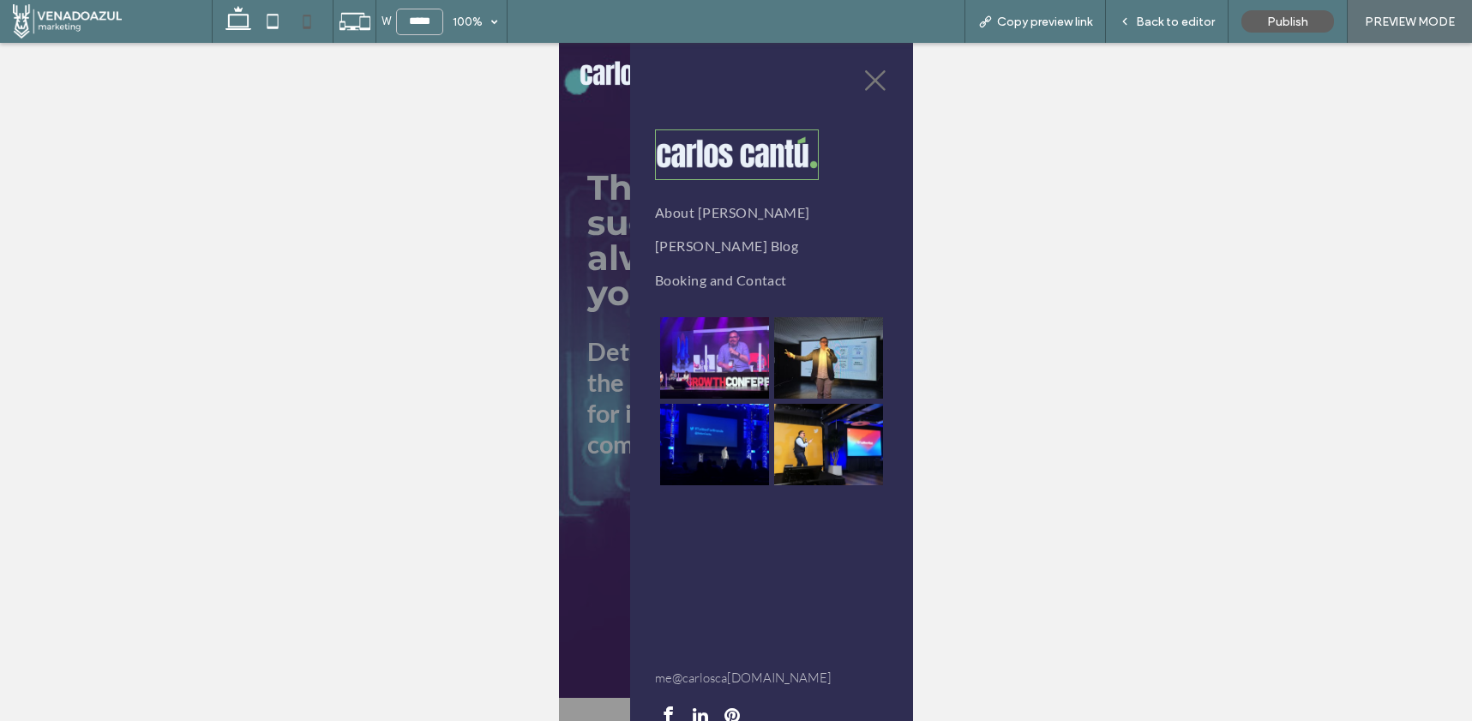
click at [867, 76] on icon at bounding box center [875, 80] width 21 height 21
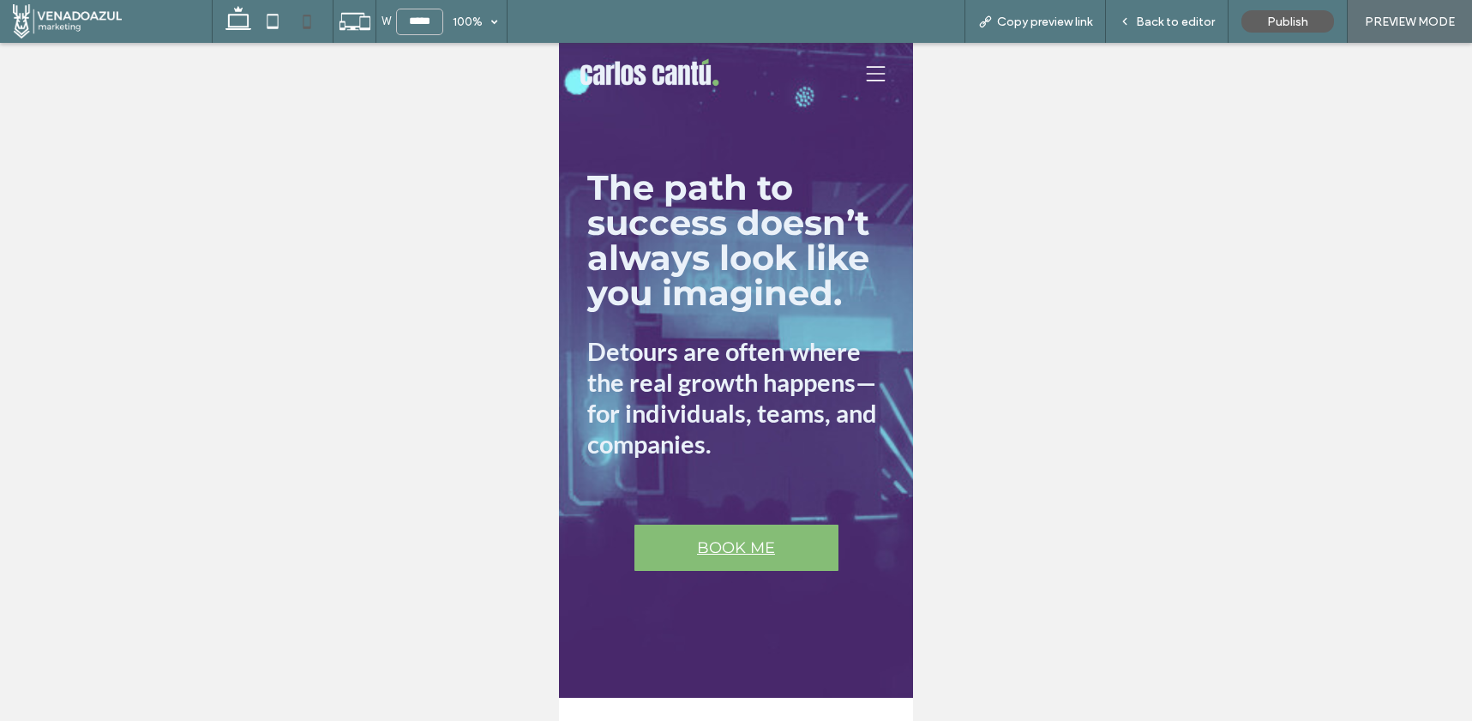
click at [833, 186] on p "The path to success doesn’t always look like you imagined." at bounding box center [736, 240] width 298 height 141
click at [818, 118] on div "The path to success doesn’t always look like you imagined. Detours are often wh…" at bounding box center [736, 370] width 354 height 655
click at [1157, 15] on span "Back to editor" at bounding box center [1175, 22] width 79 height 15
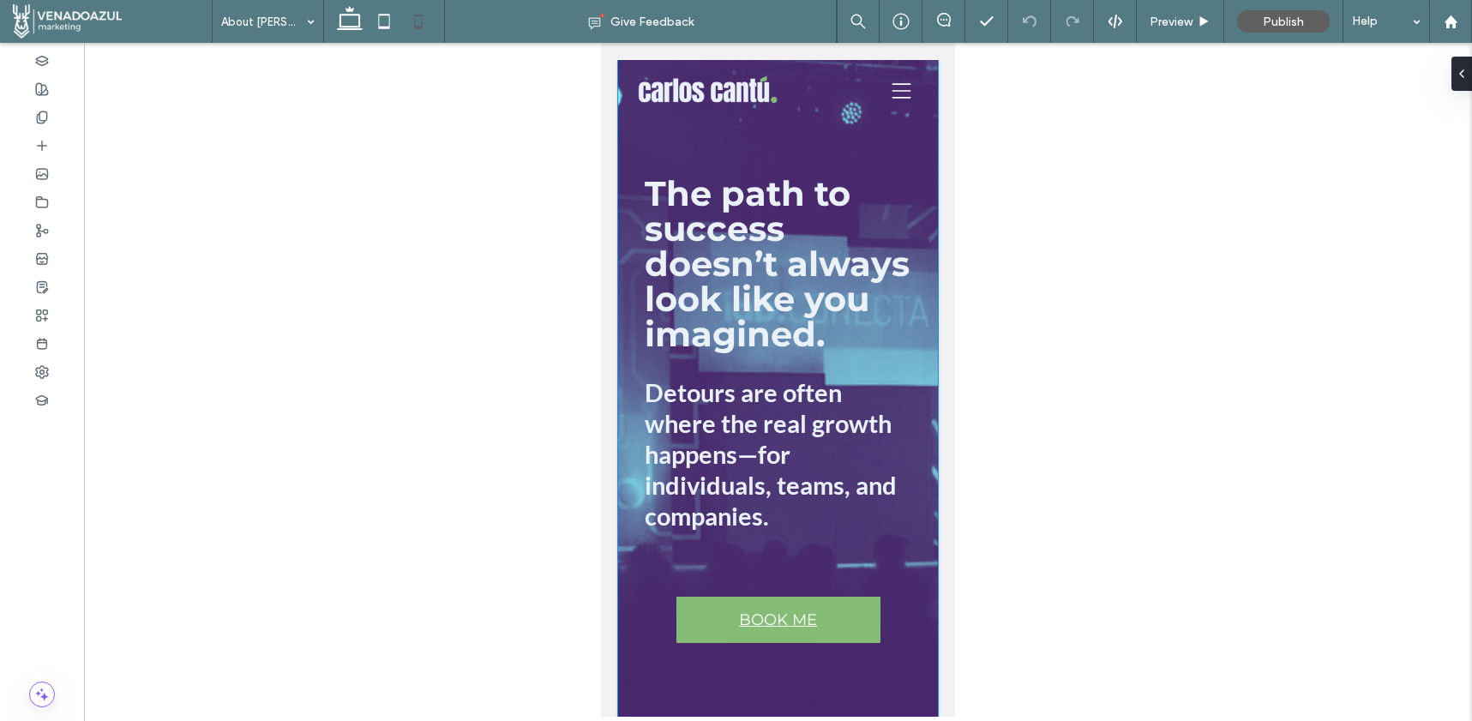
click at [636, 149] on div "The path to success doesn’t always look like you imagined. Detours are often wh…" at bounding box center [778, 410] width 320 height 700
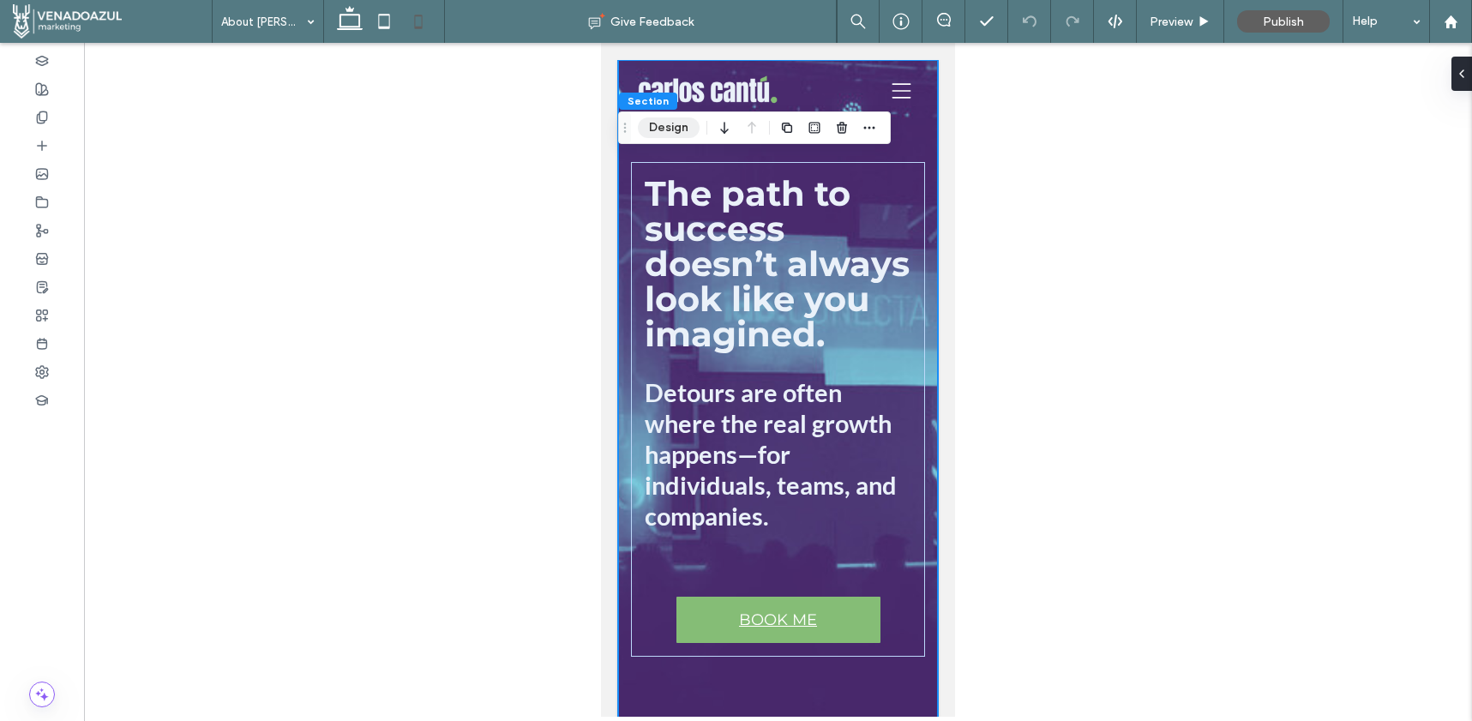
click at [653, 133] on button "Design" at bounding box center [669, 127] width 62 height 21
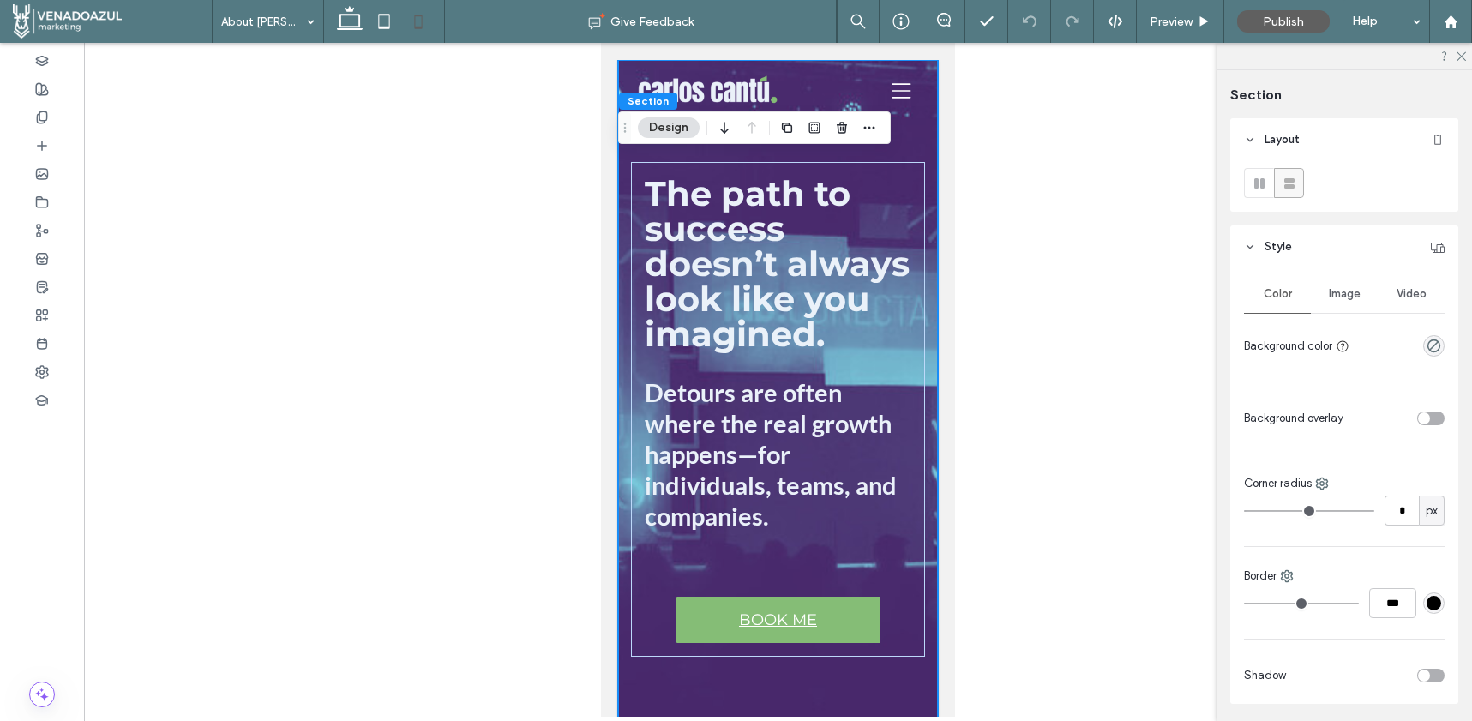
click at [1341, 296] on span "Image" at bounding box center [1345, 294] width 32 height 14
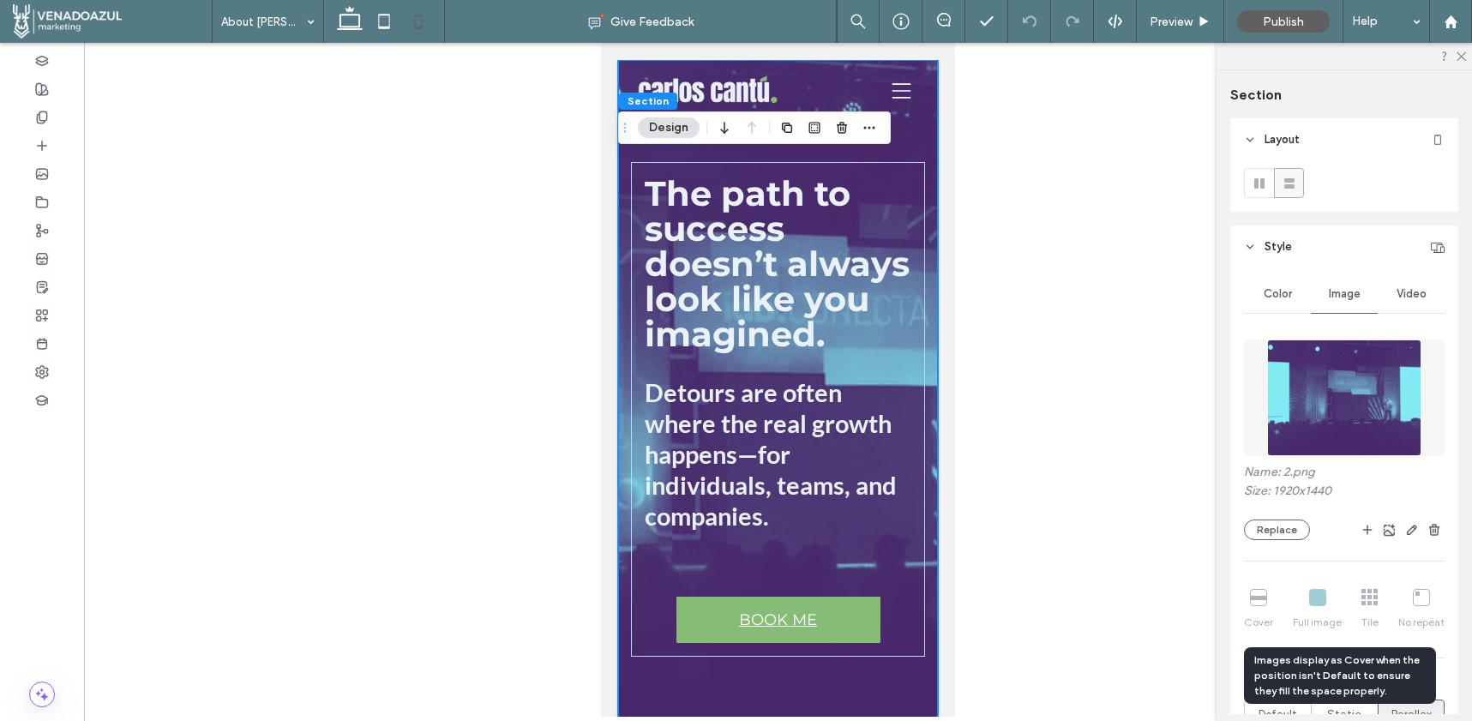
click at [1360, 590] on div "Cover Full image Tile No repeat" at bounding box center [1344, 609] width 201 height 55
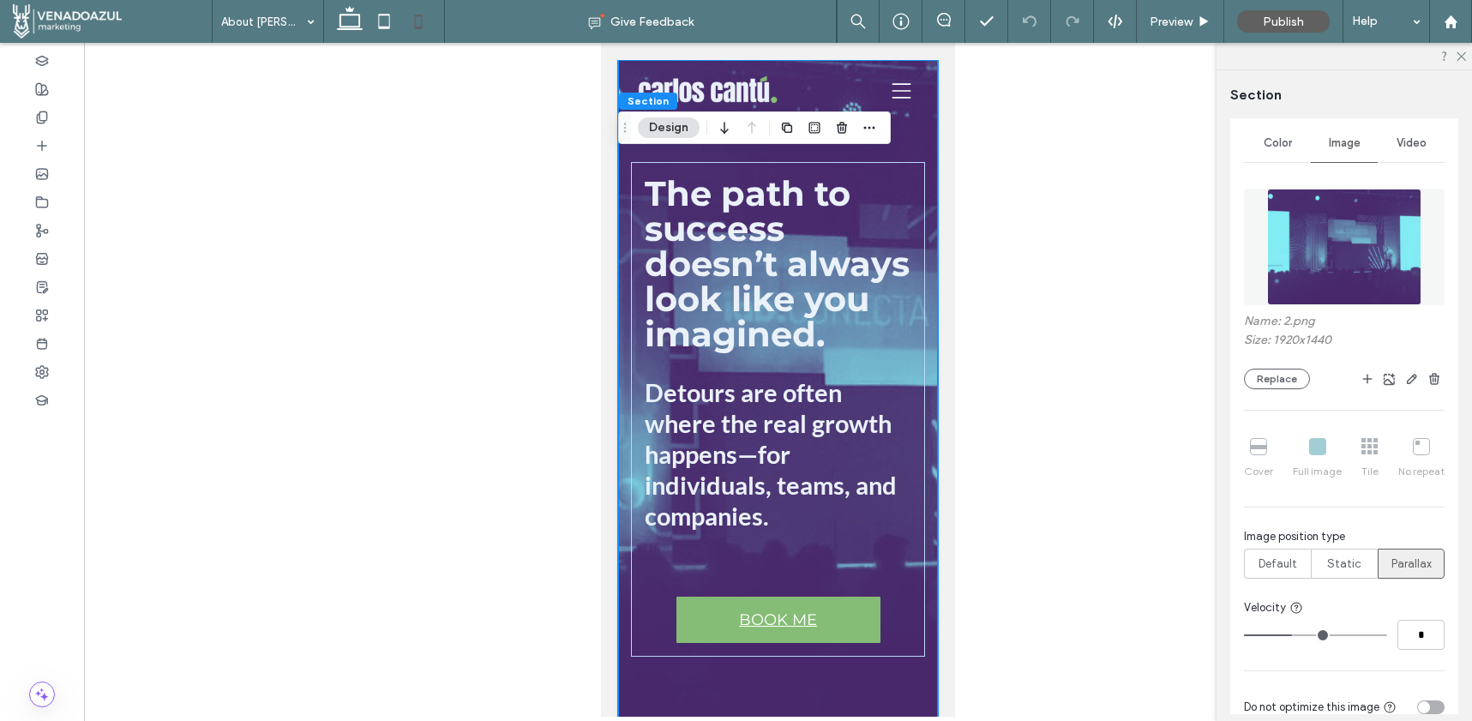
scroll to position [123, 0]
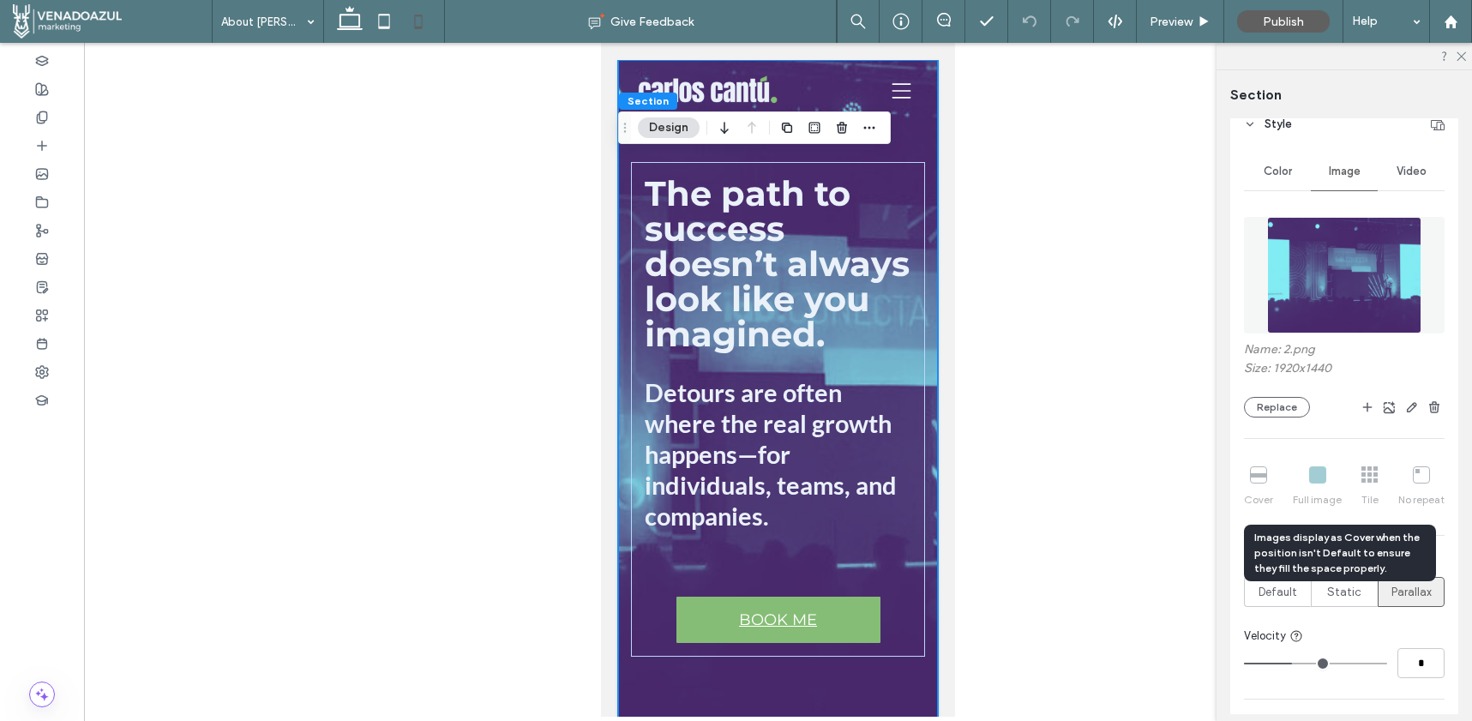
click at [1322, 478] on div "Cover Full image Tile No repeat" at bounding box center [1344, 487] width 201 height 55
click at [1361, 476] on div "Cover Full image Tile No repeat" at bounding box center [1344, 487] width 201 height 55
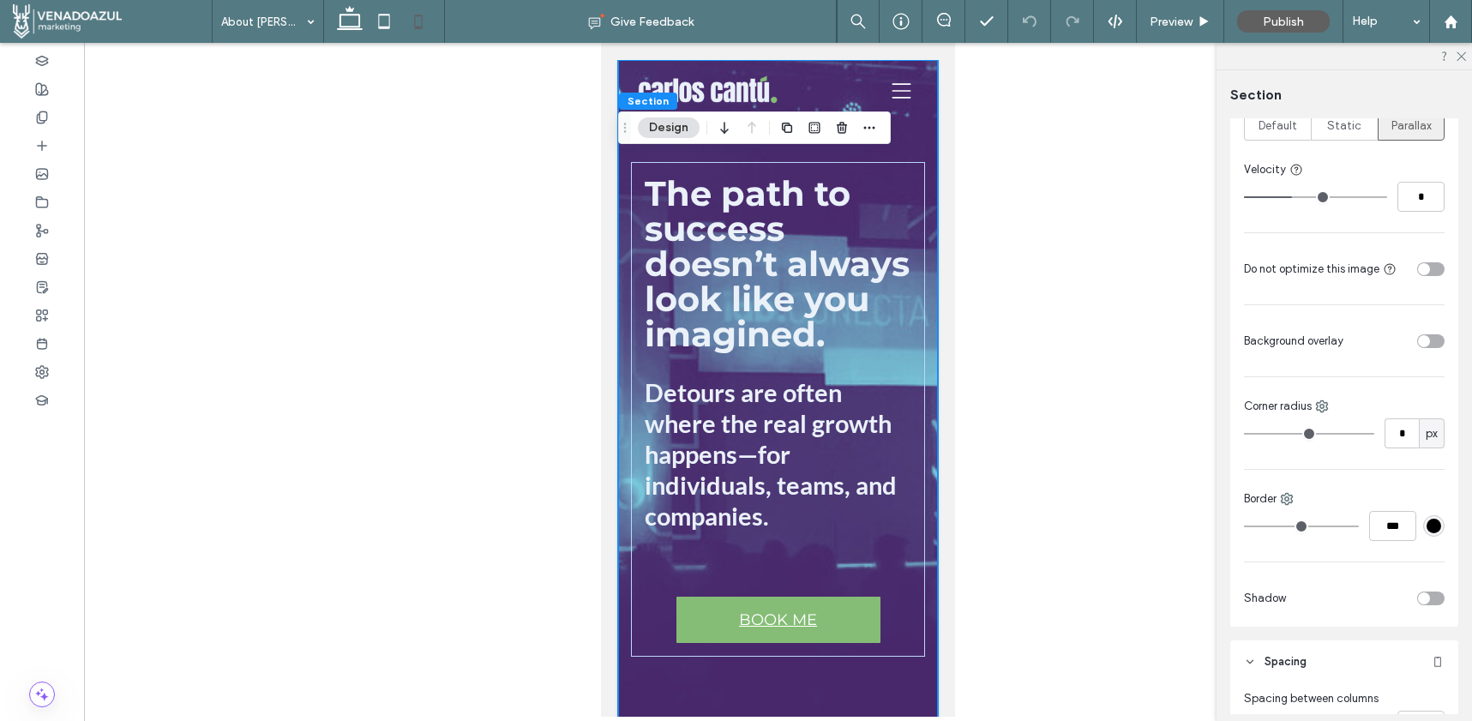
scroll to position [9, 0]
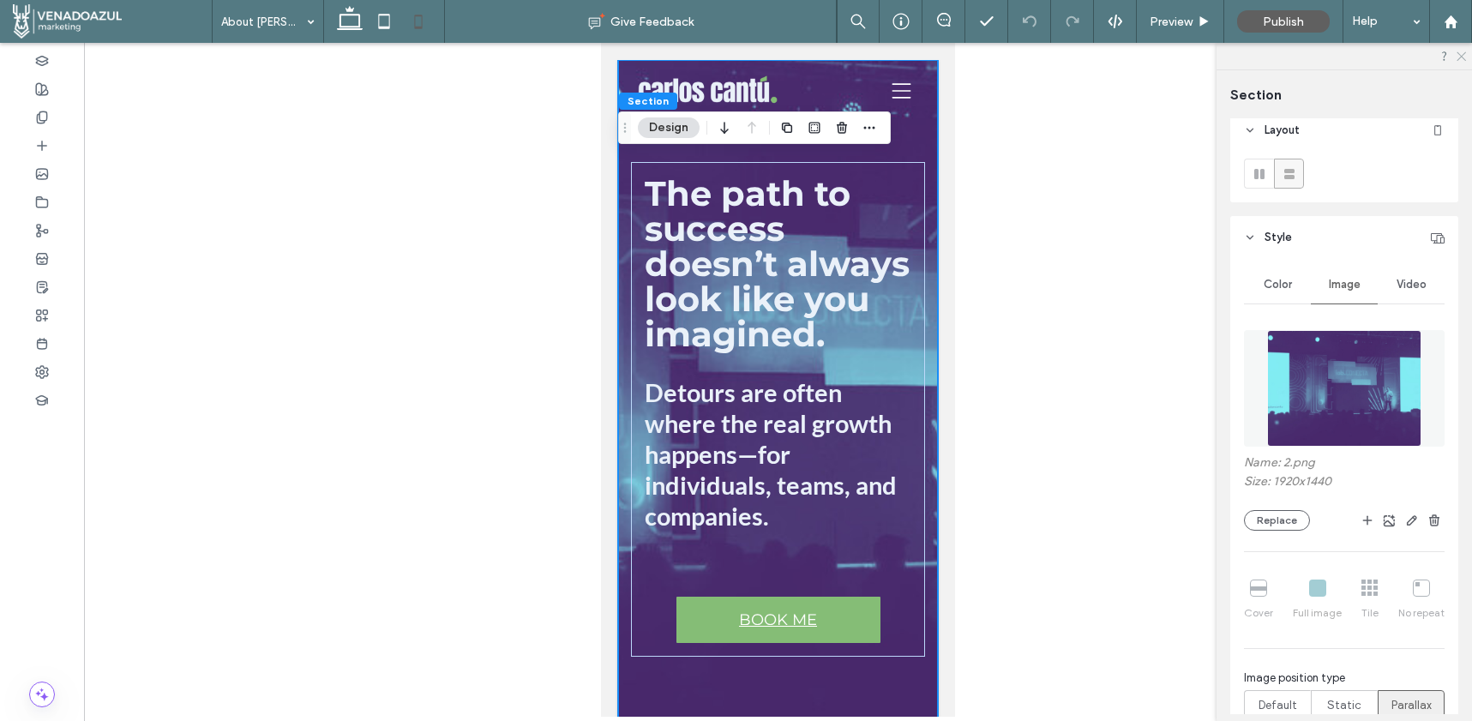
click at [1458, 53] on icon at bounding box center [1460, 55] width 11 height 11
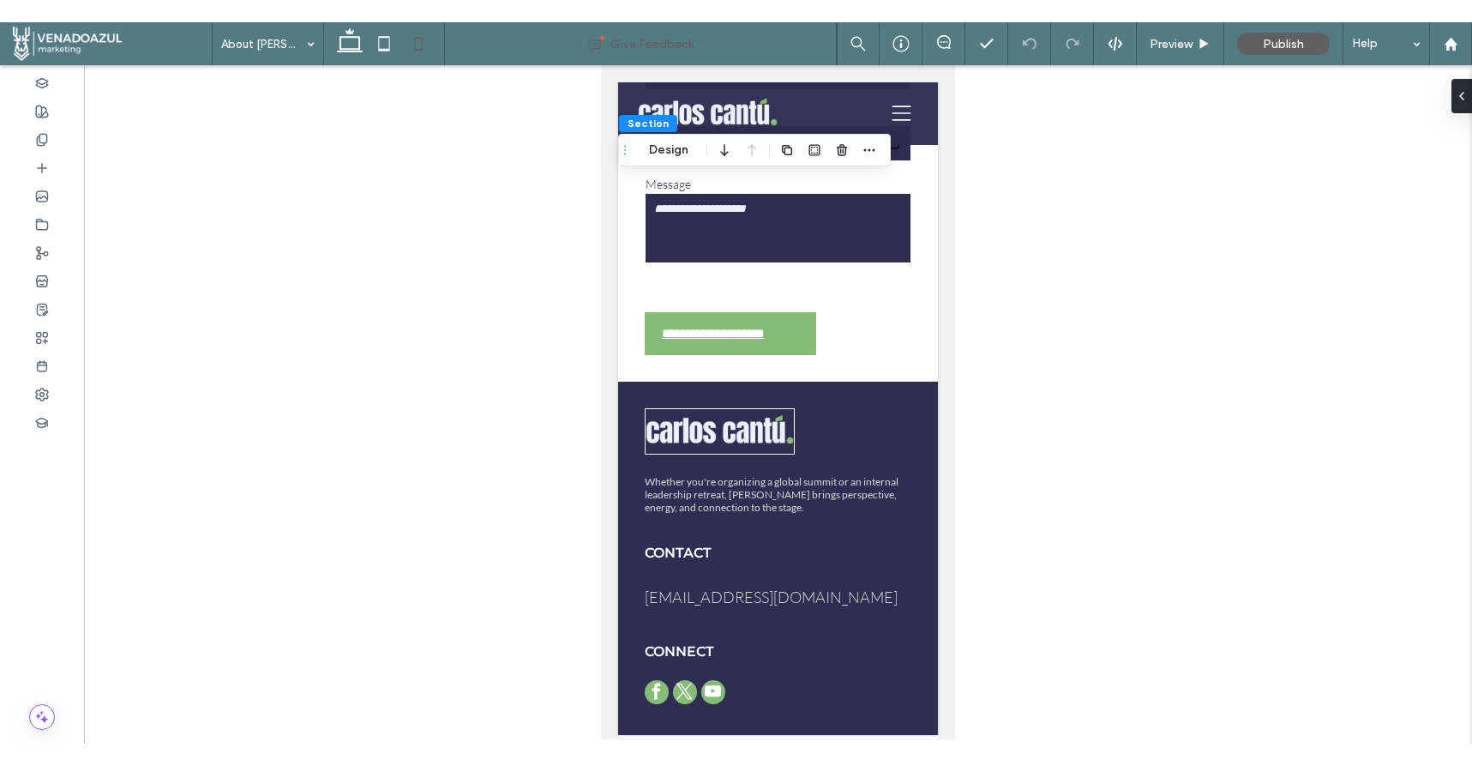
scroll to position [9386, 0]
